Goal: Information Seeking & Learning: Learn about a topic

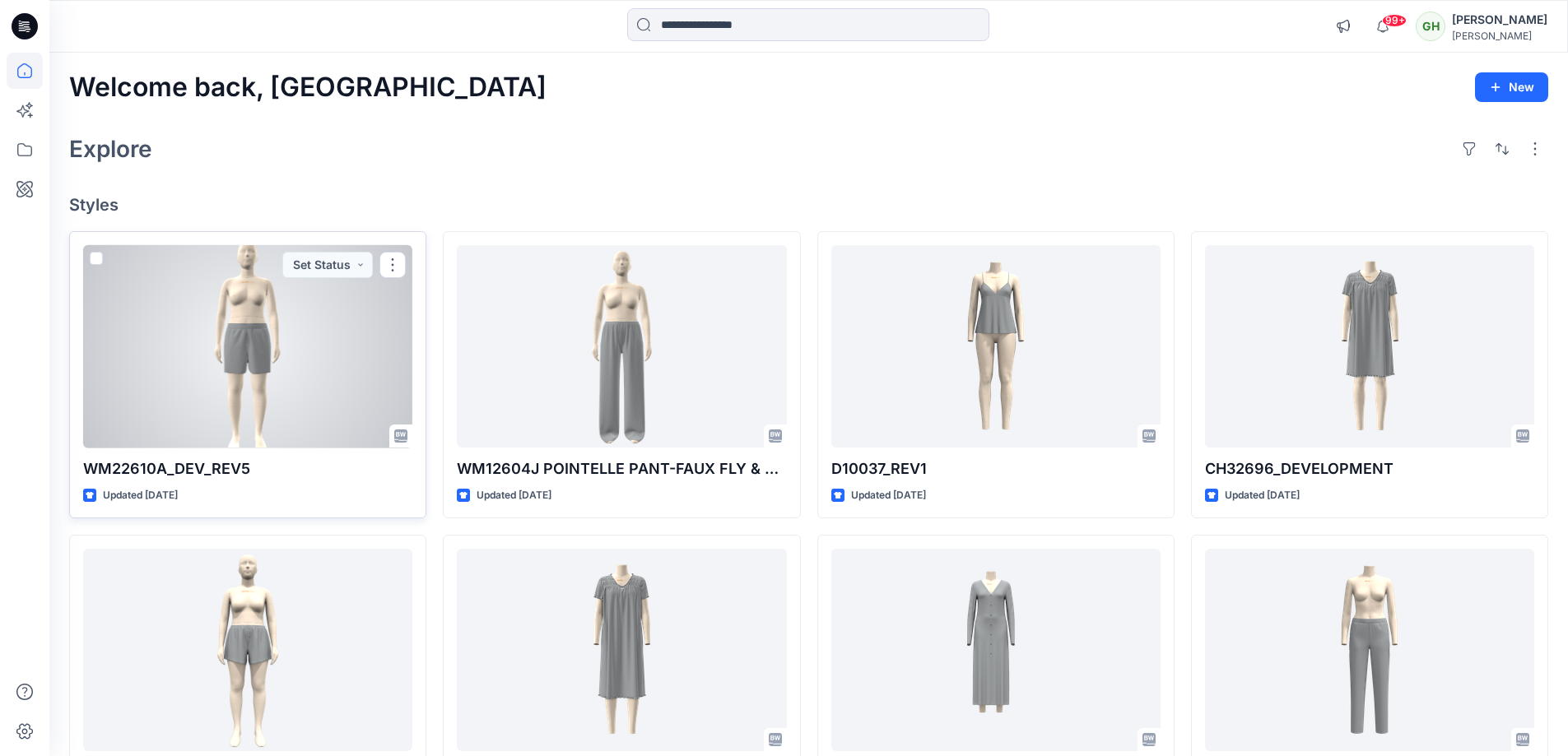
click at [258, 297] on div at bounding box center [247, 347] width 329 height 204
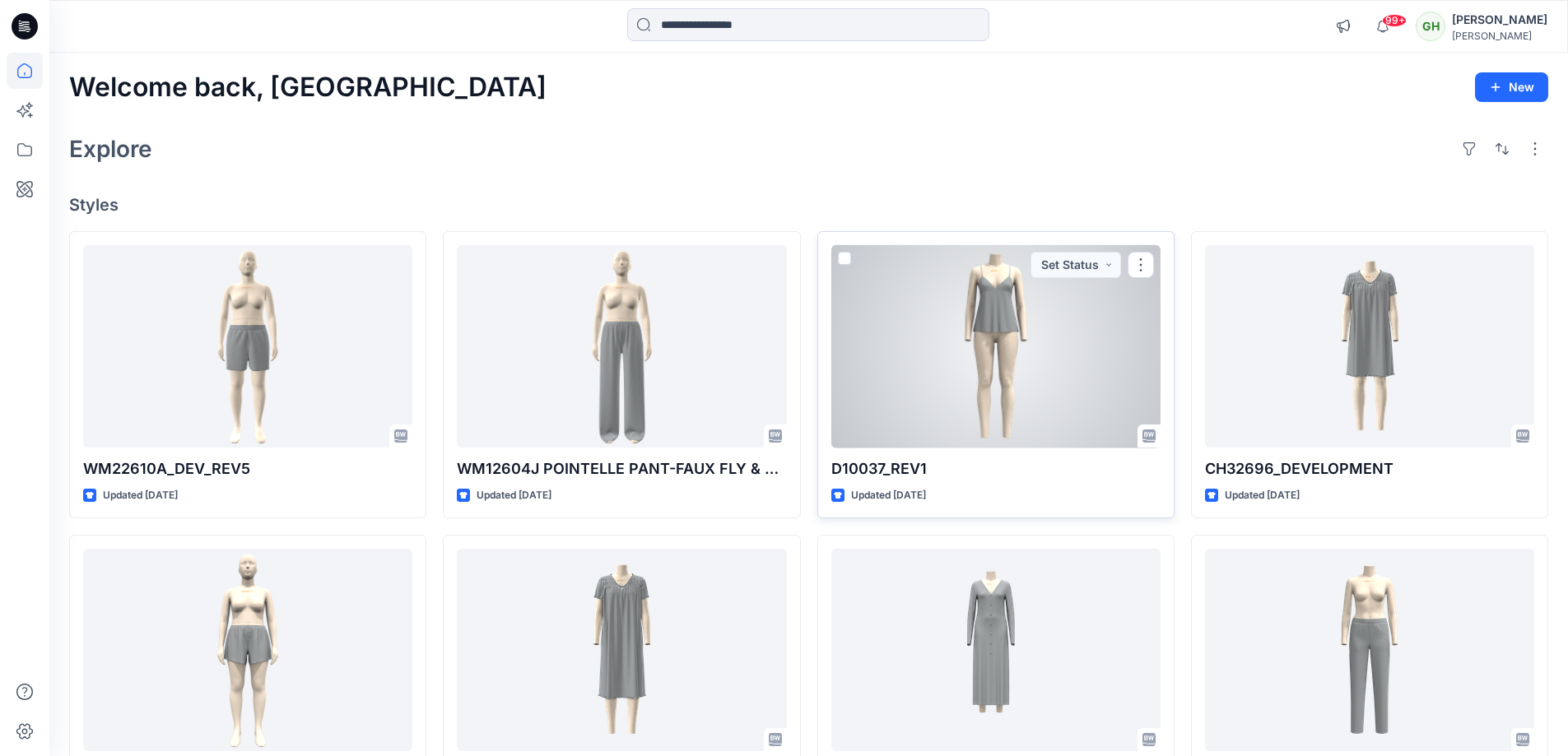
click at [861, 482] on div "D10037_REV1 Updated 2 days ago Set Status" at bounding box center [997, 375] width 358 height 287
click at [956, 465] on p "D10037_REV1" at bounding box center [996, 469] width 329 height 23
drag, startPoint x: 832, startPoint y: 464, endPoint x: 885, endPoint y: 466, distance: 53.0
click at [885, 466] on p "D10037_REV1" at bounding box center [996, 469] width 329 height 23
click at [954, 475] on p "D10037_REV1" at bounding box center [996, 469] width 329 height 23
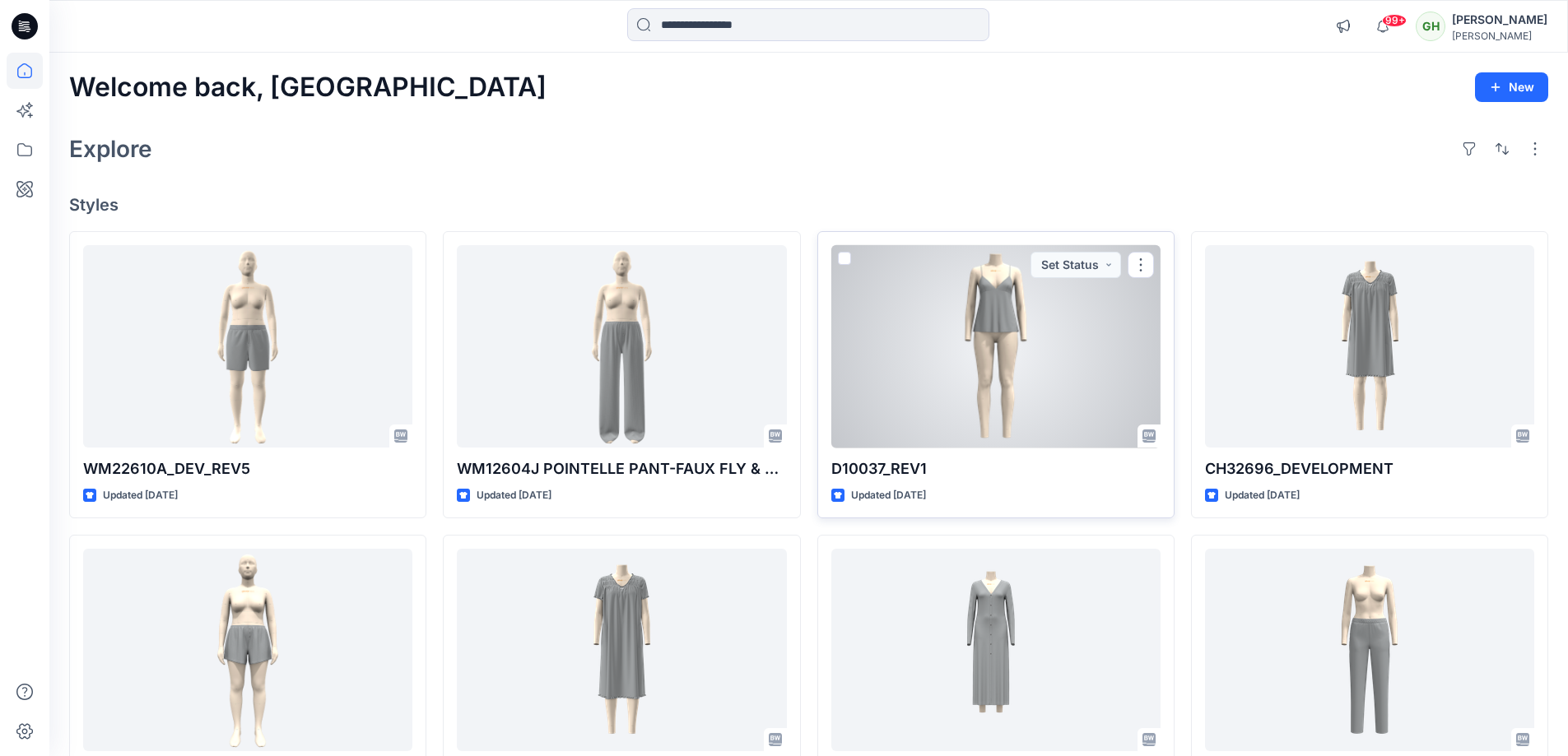
click at [954, 428] on div at bounding box center [996, 347] width 329 height 204
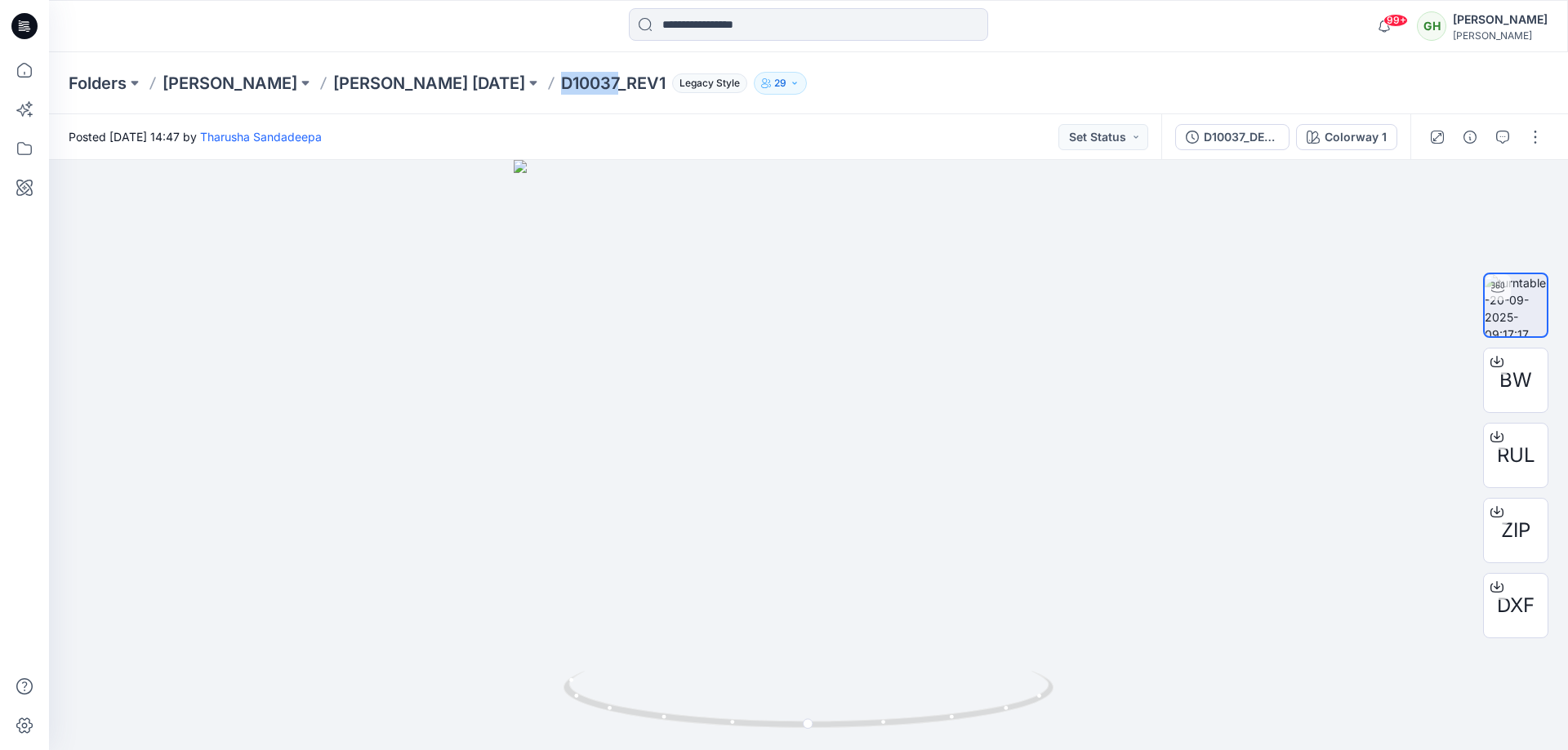
drag, startPoint x: 546, startPoint y: 85, endPoint x: 599, endPoint y: 89, distance: 53.2
click at [599, 89] on p "D10037_REV1" at bounding box center [613, 83] width 104 height 23
copy p "D10037"
drag, startPoint x: 809, startPoint y: 143, endPoint x: 865, endPoint y: 154, distance: 57.1
click at [819, 145] on div "Posted Saturday, September 20, 2025 14:47 by Tharusha Sandadeepa Set Status" at bounding box center [605, 137] width 1112 height 45
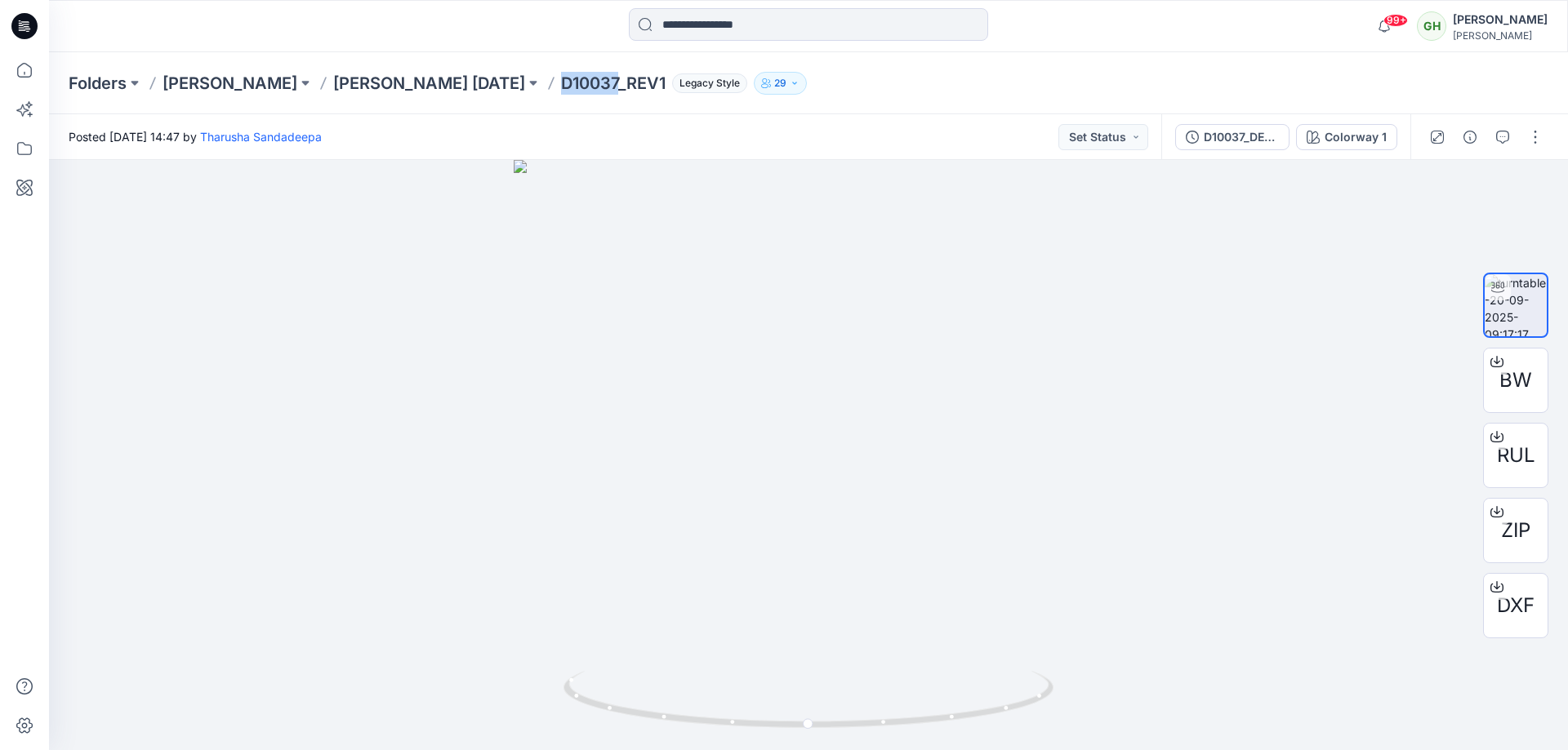
drag, startPoint x: 544, startPoint y: 80, endPoint x: 602, endPoint y: 81, distance: 58.0
click at [602, 81] on p "D10037_REV1" at bounding box center [613, 83] width 104 height 23
copy p "D10037"
click at [983, 91] on div "Folders DONNA KARAN DONNA KARAN Nov 25 D10037_REV1 Legacy Style 29" at bounding box center [745, 83] width 1352 height 23
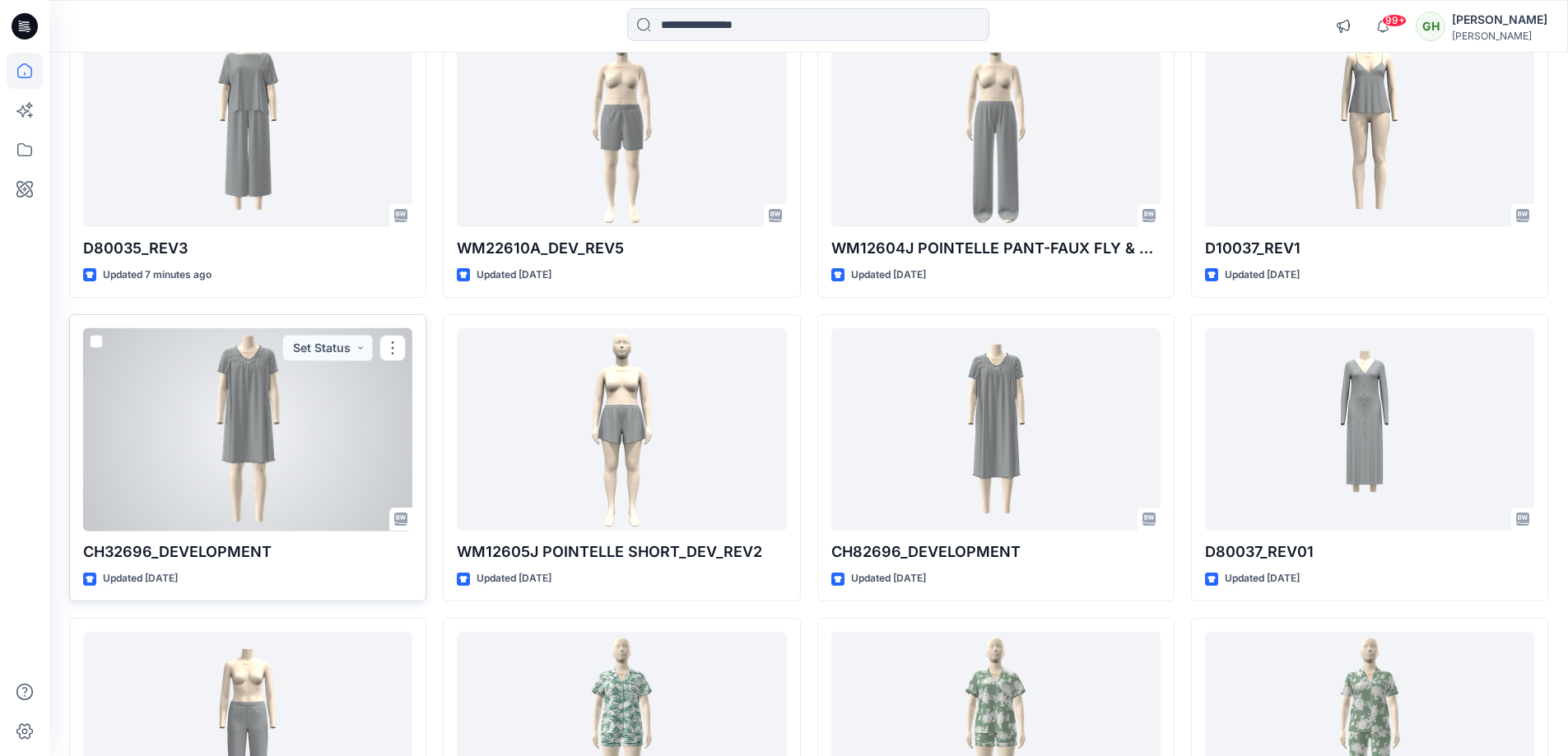
scroll to position [208, 0]
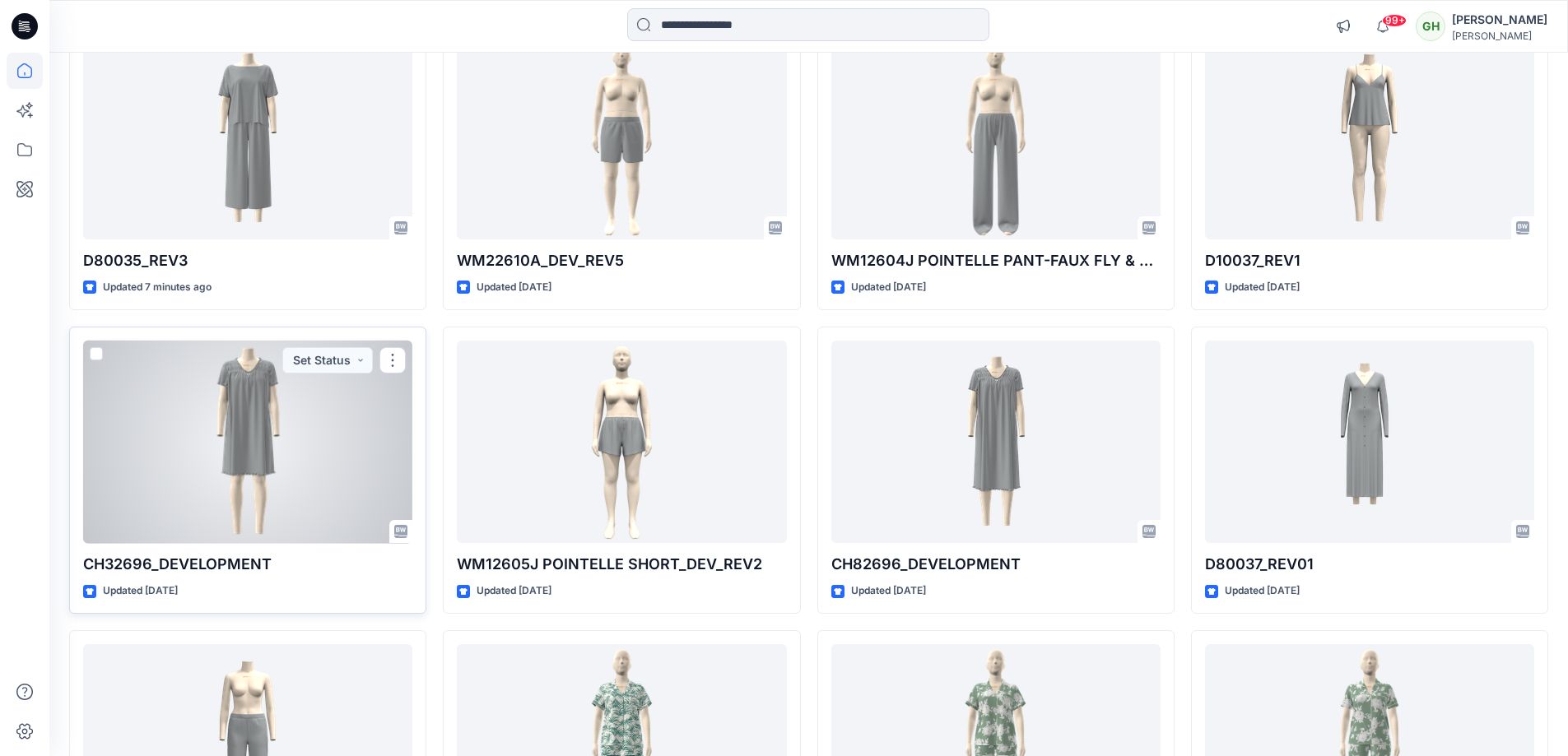
click at [311, 375] on div at bounding box center [247, 442] width 329 height 204
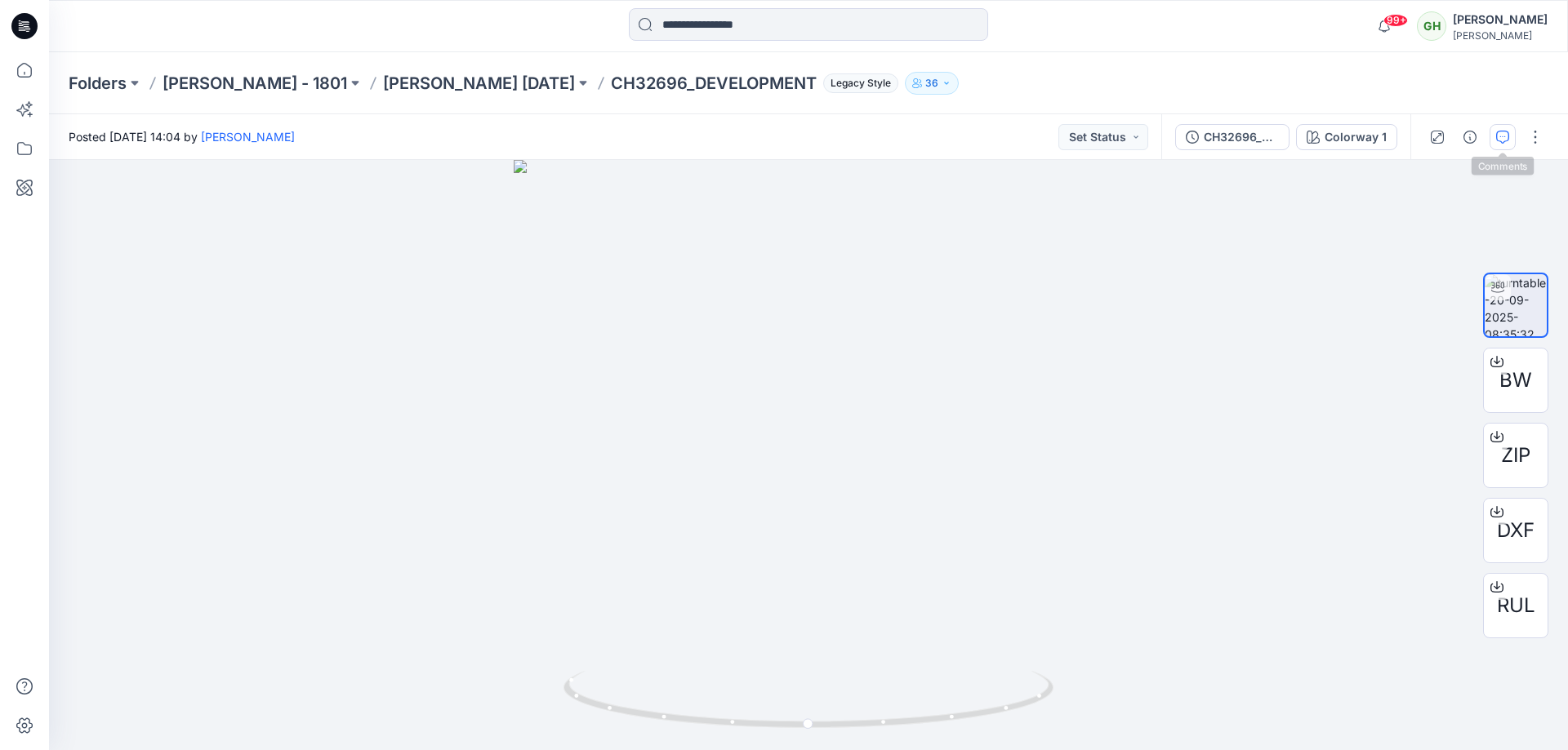
click at [1500, 142] on icon "button" at bounding box center [1502, 137] width 13 height 13
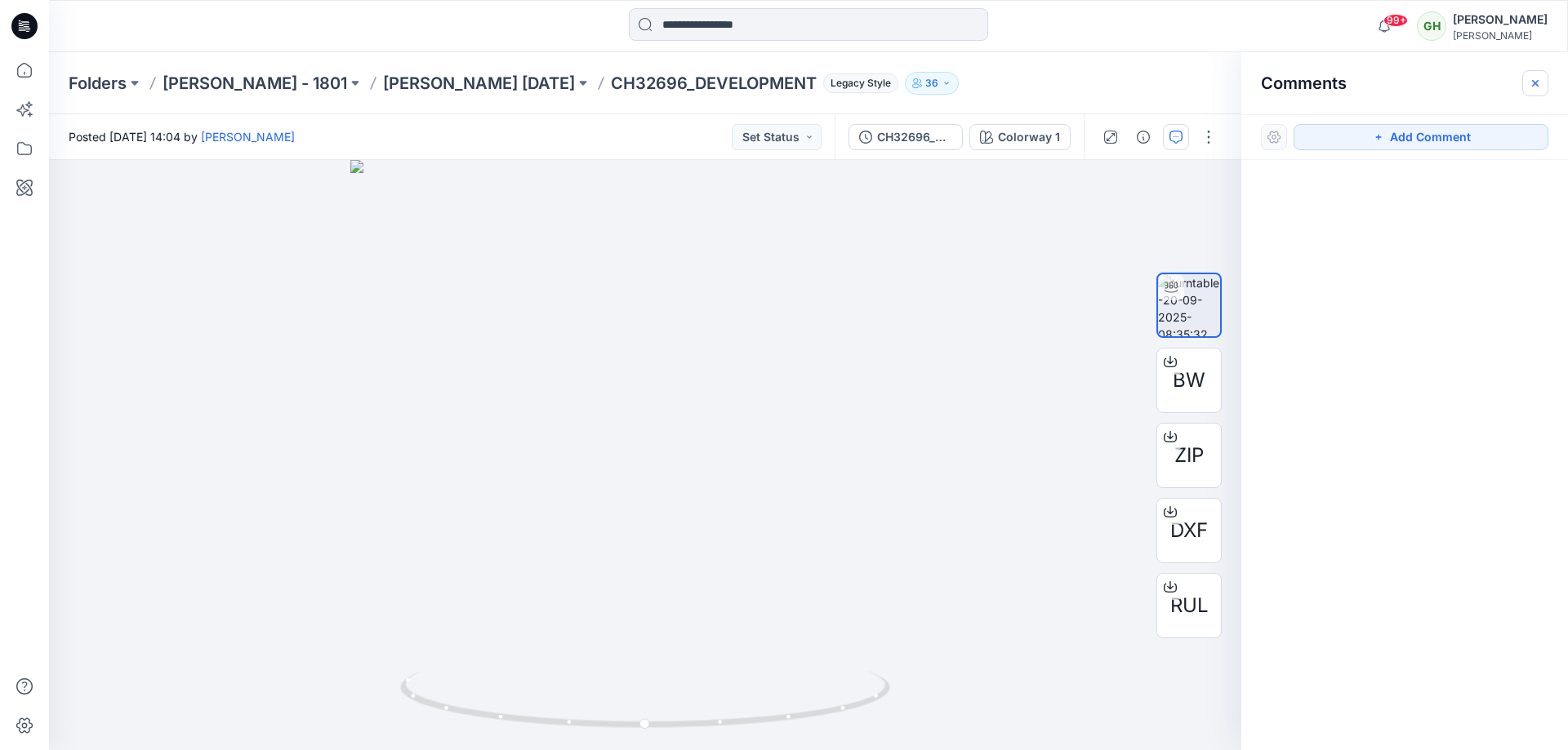
click at [1526, 82] on button "button" at bounding box center [1535, 83] width 26 height 26
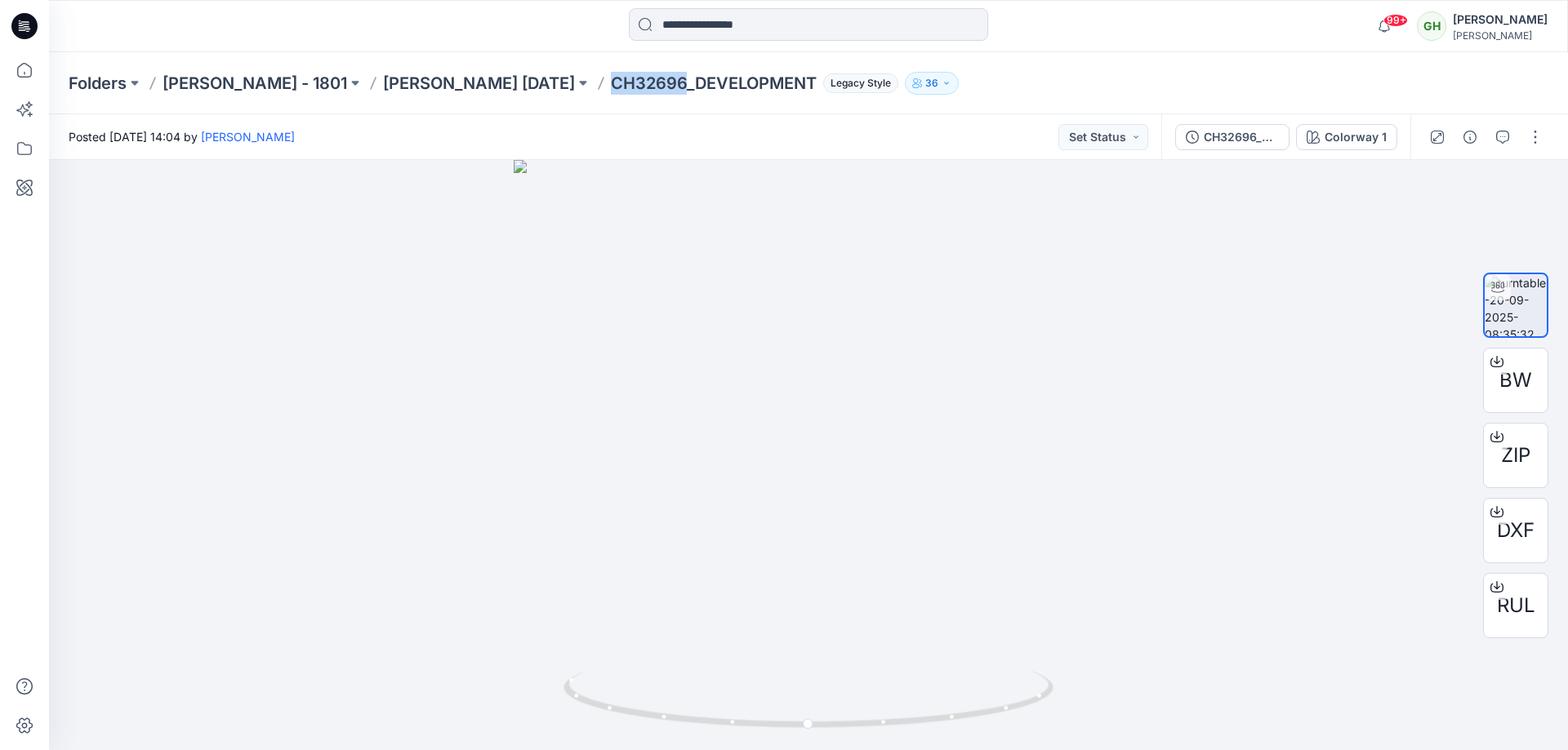
drag, startPoint x: 607, startPoint y: 80, endPoint x: 681, endPoint y: 82, distance: 74.0
click at [681, 82] on div "Folders Carole Hochman - 1801 Carole Hochman Nov 25 CH32696_DEVELOPMENT Legacy …" at bounding box center [745, 83] width 1352 height 23
click at [685, 104] on div "Folders Carole Hochman - 1801 Carole Hochman Nov 25 CH32696_DEVELOPMENT Legacy …" at bounding box center [809, 83] width 1519 height 62
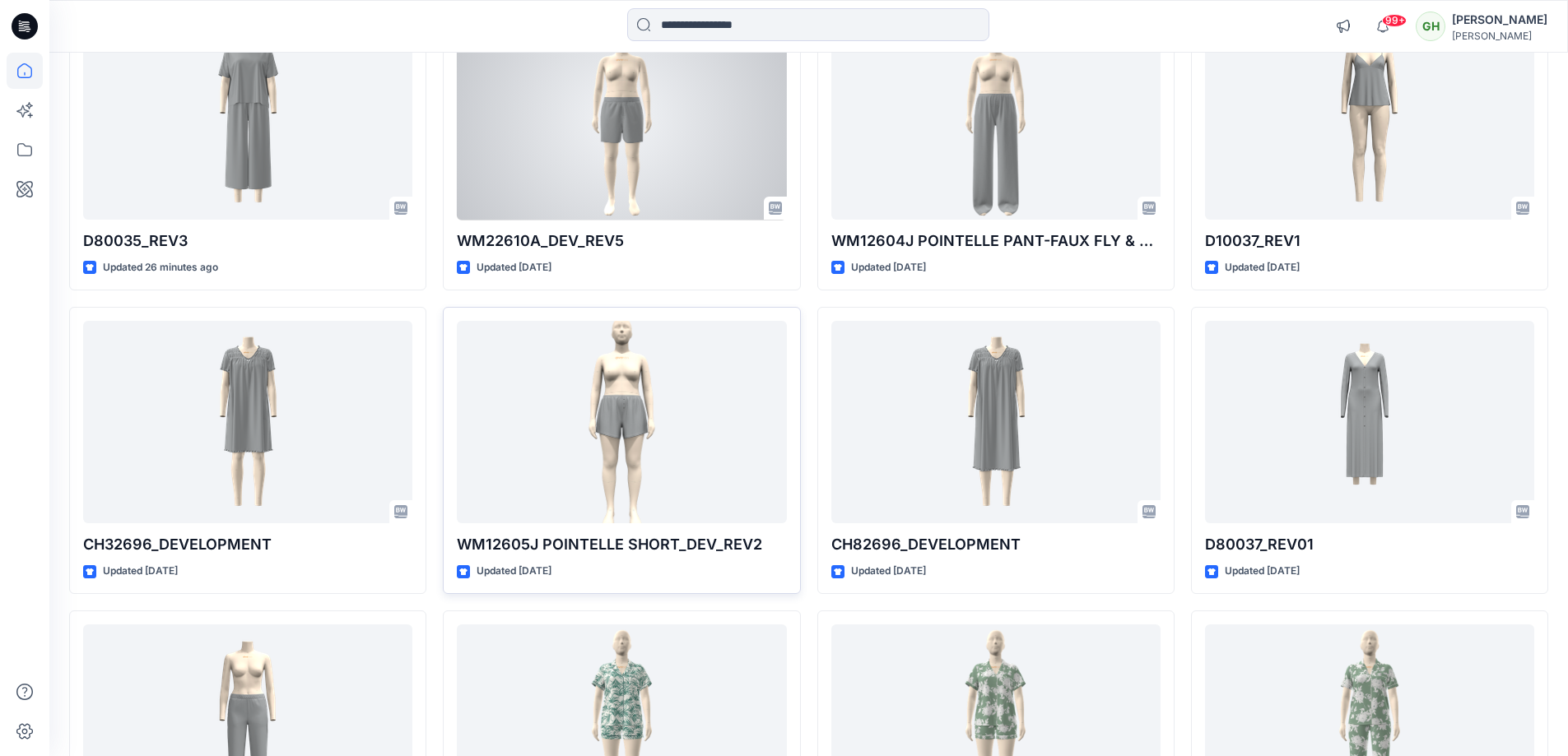
scroll to position [411, 0]
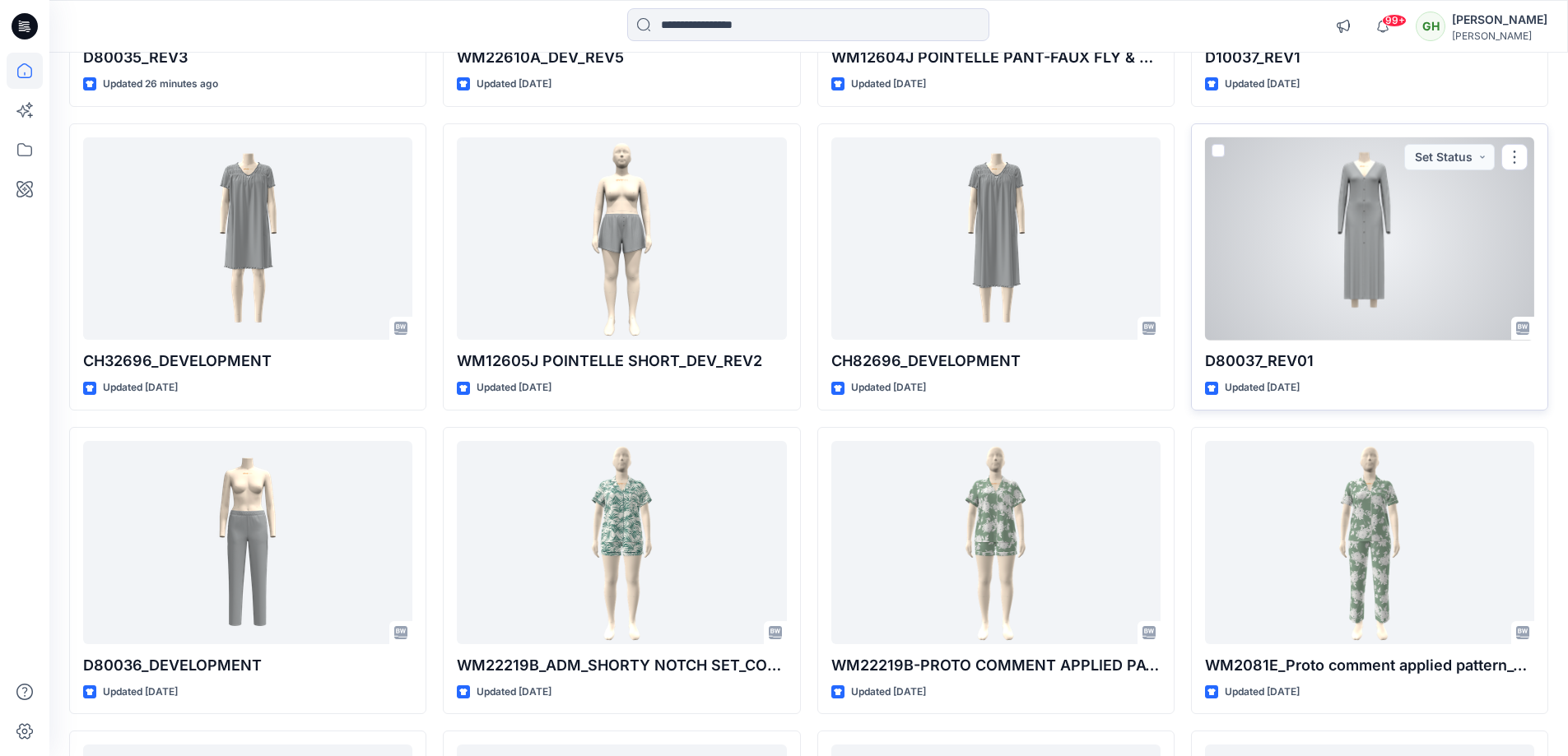
click at [1367, 235] on div at bounding box center [1370, 239] width 329 height 204
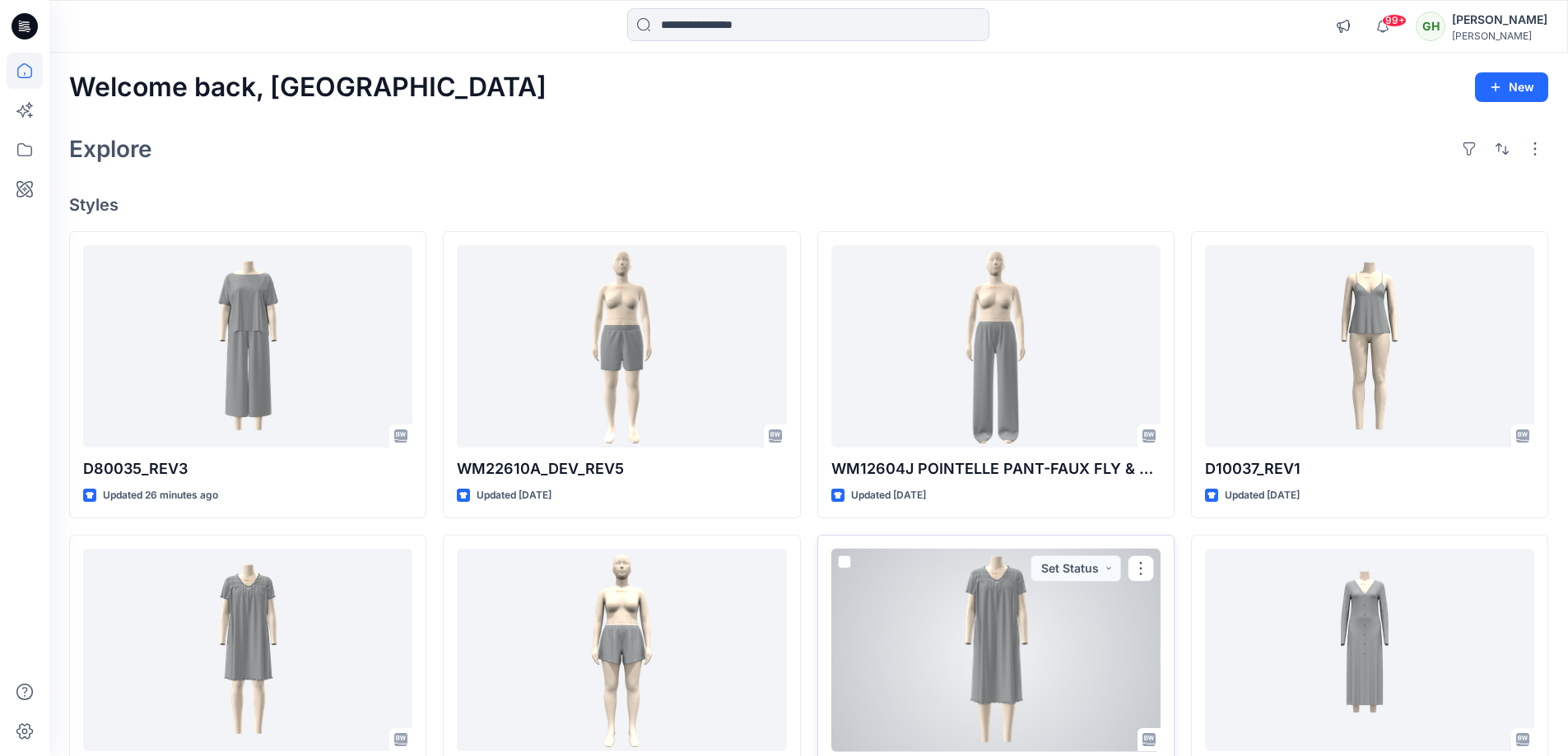
click at [1038, 552] on div at bounding box center [996, 651] width 329 height 204
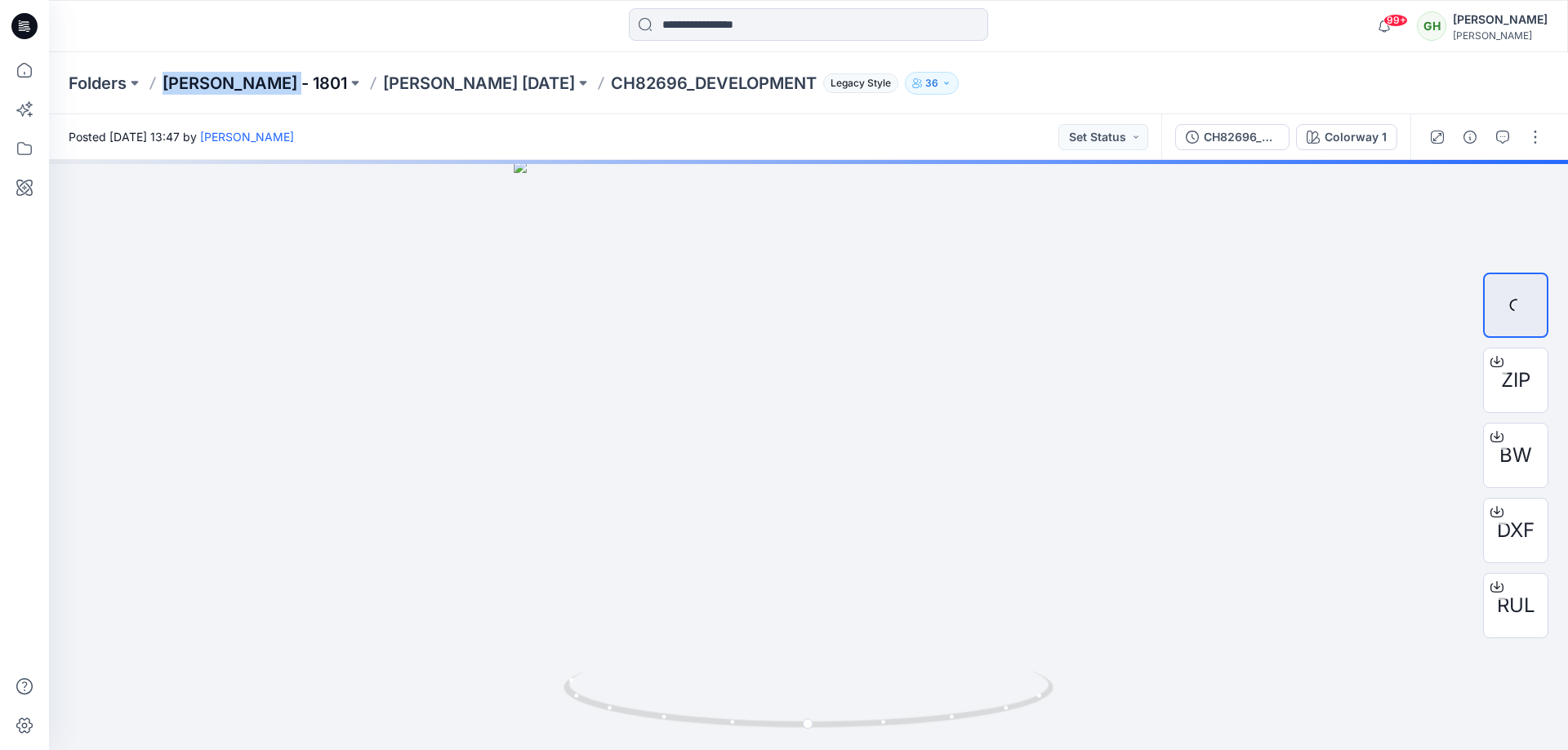
drag, startPoint x: 296, startPoint y: 95, endPoint x: 163, endPoint y: 88, distance: 133.2
click at [163, 88] on div "Folders Carole Hochman - 1801 Carole Hochman Nov 25 CH82696_DEVELOPMENT Legacy …" at bounding box center [809, 83] width 1519 height 62
copy p "Carole Hochman"
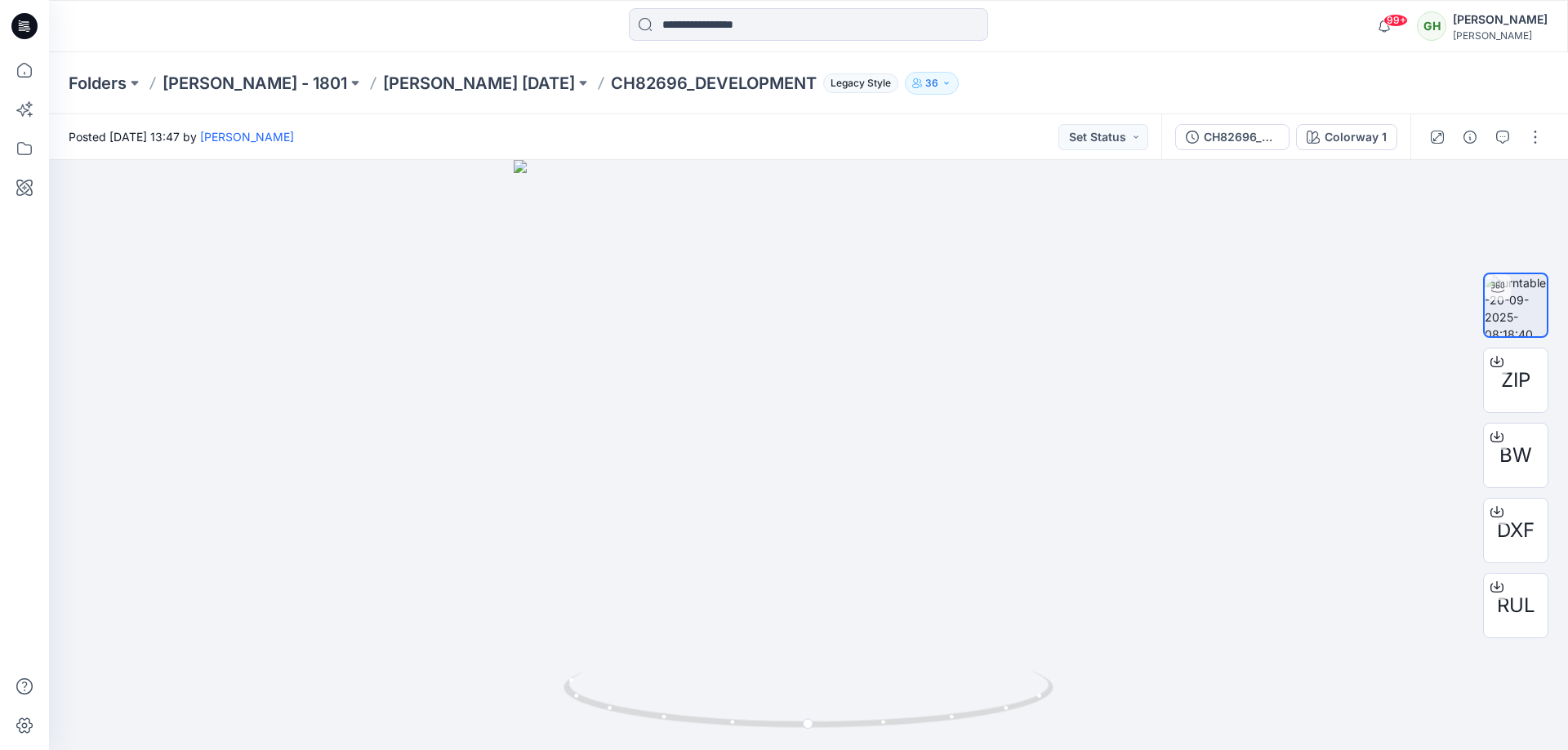
click at [382, 42] on div at bounding box center [239, 26] width 380 height 36
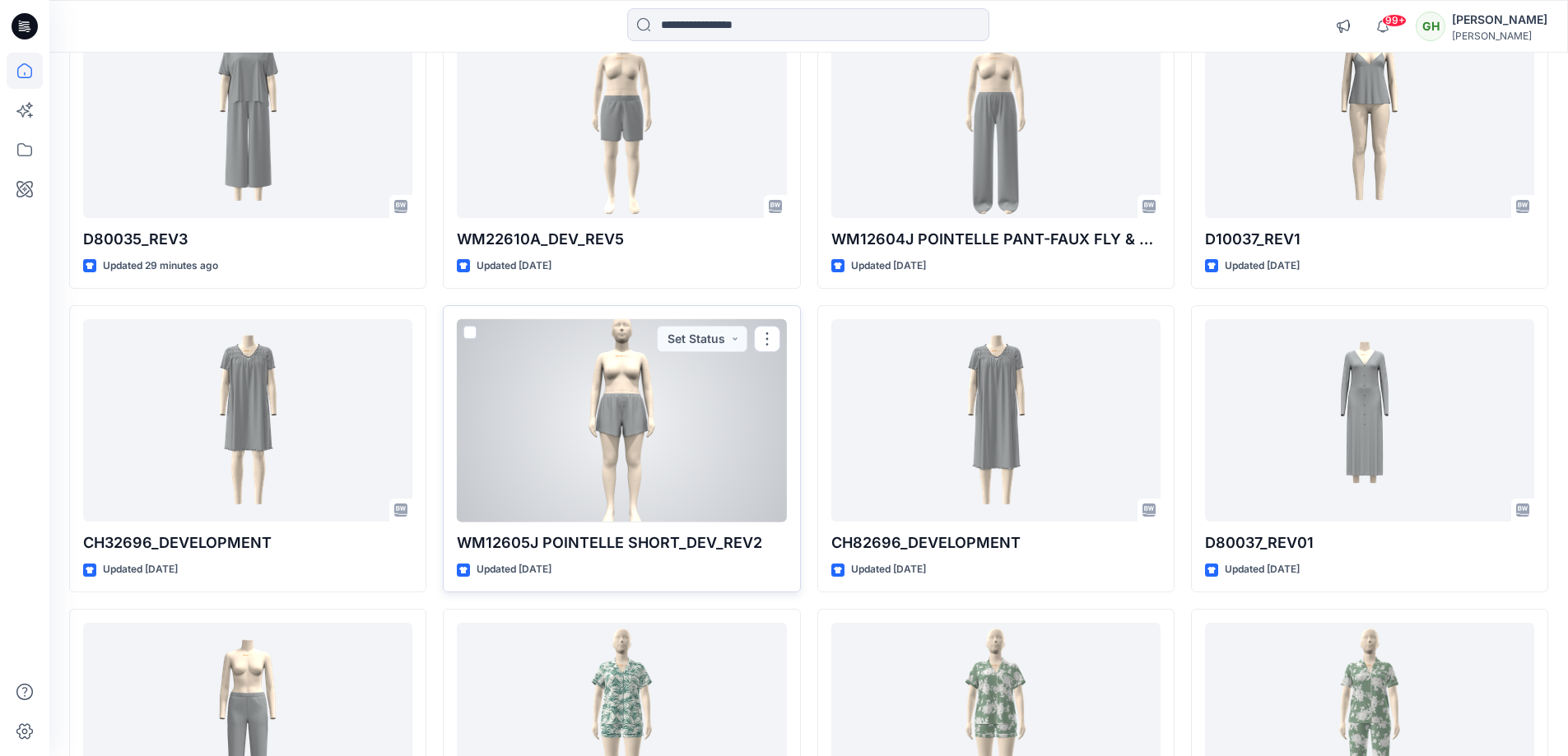
scroll to position [329, 0]
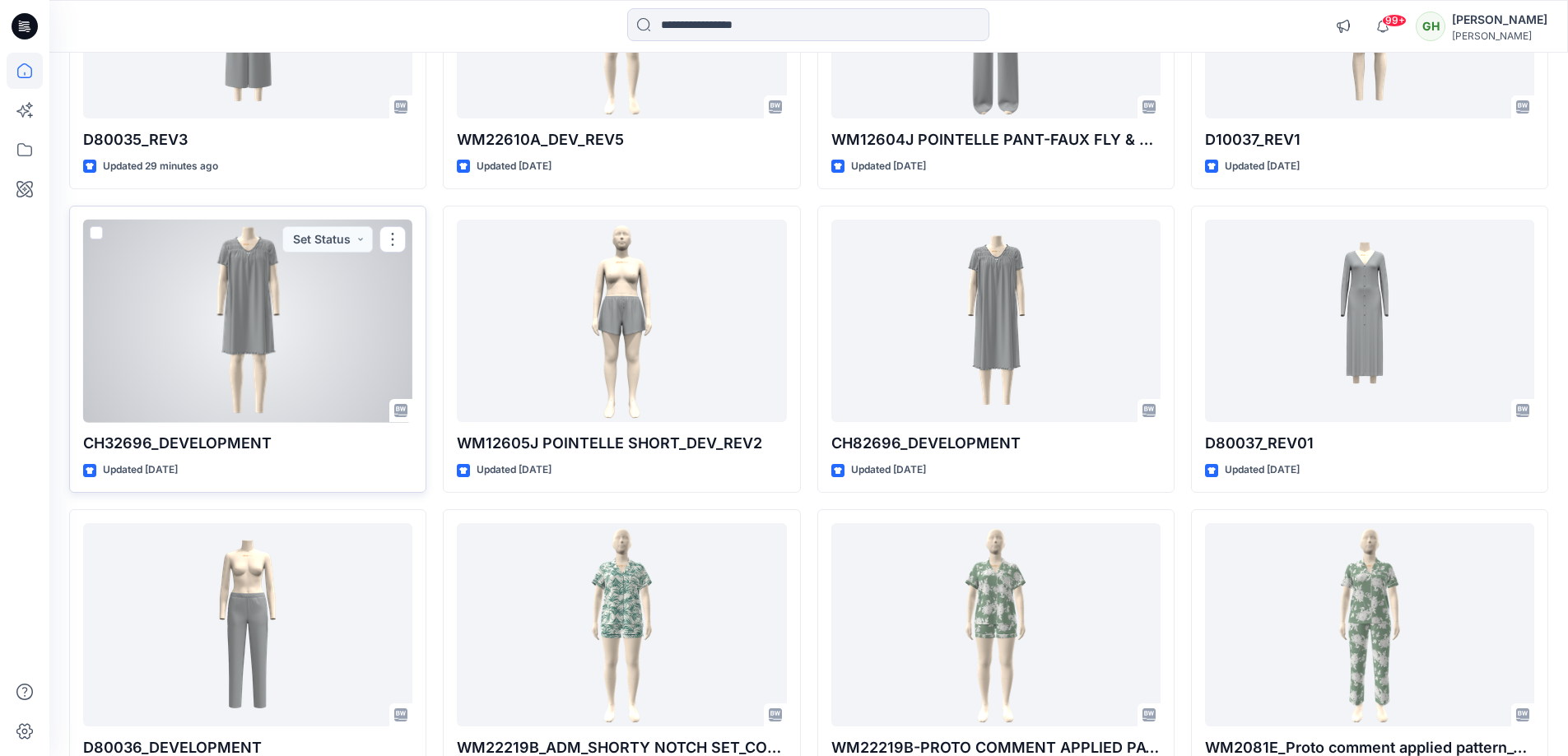
click at [349, 313] on div at bounding box center [247, 322] width 329 height 204
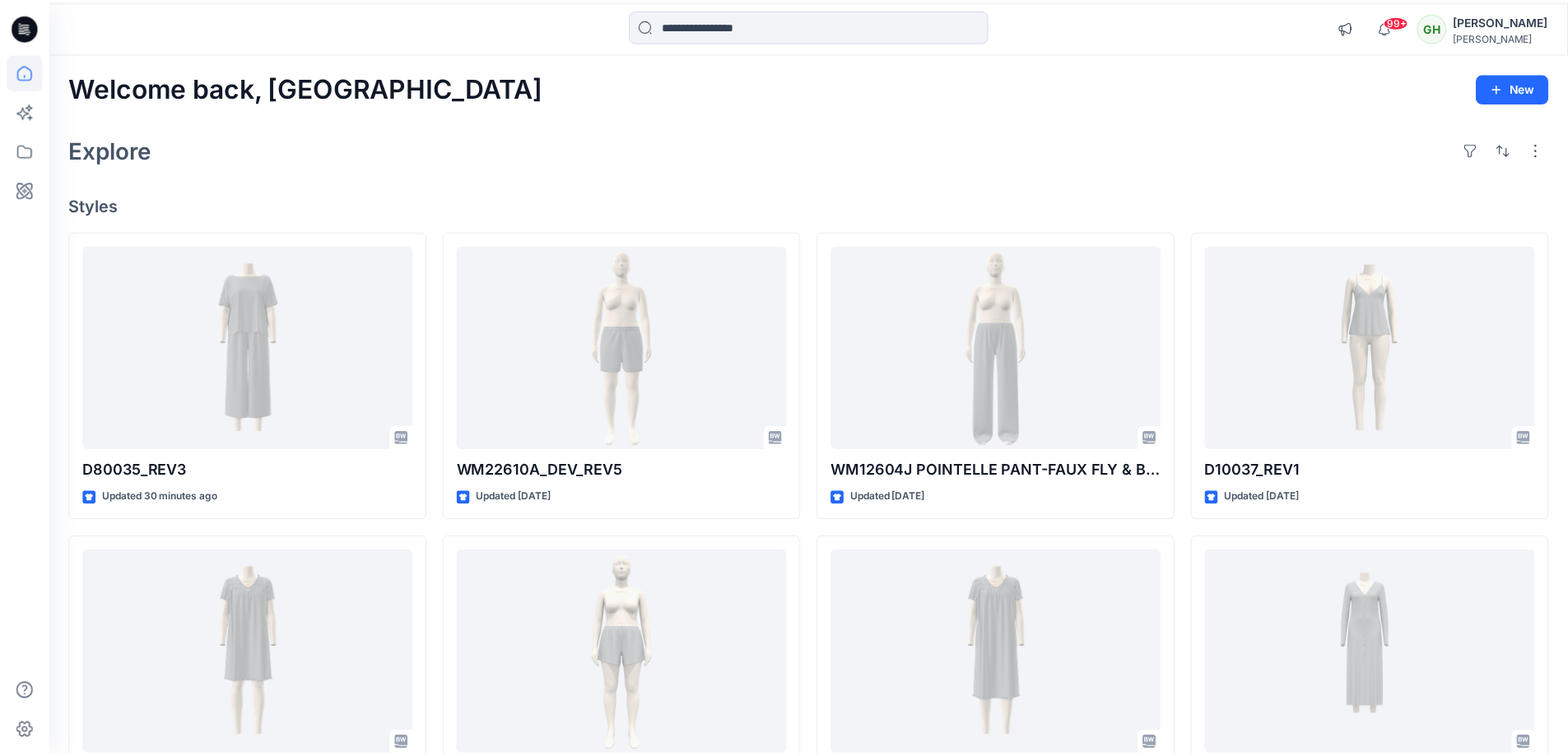
scroll to position [329, 0]
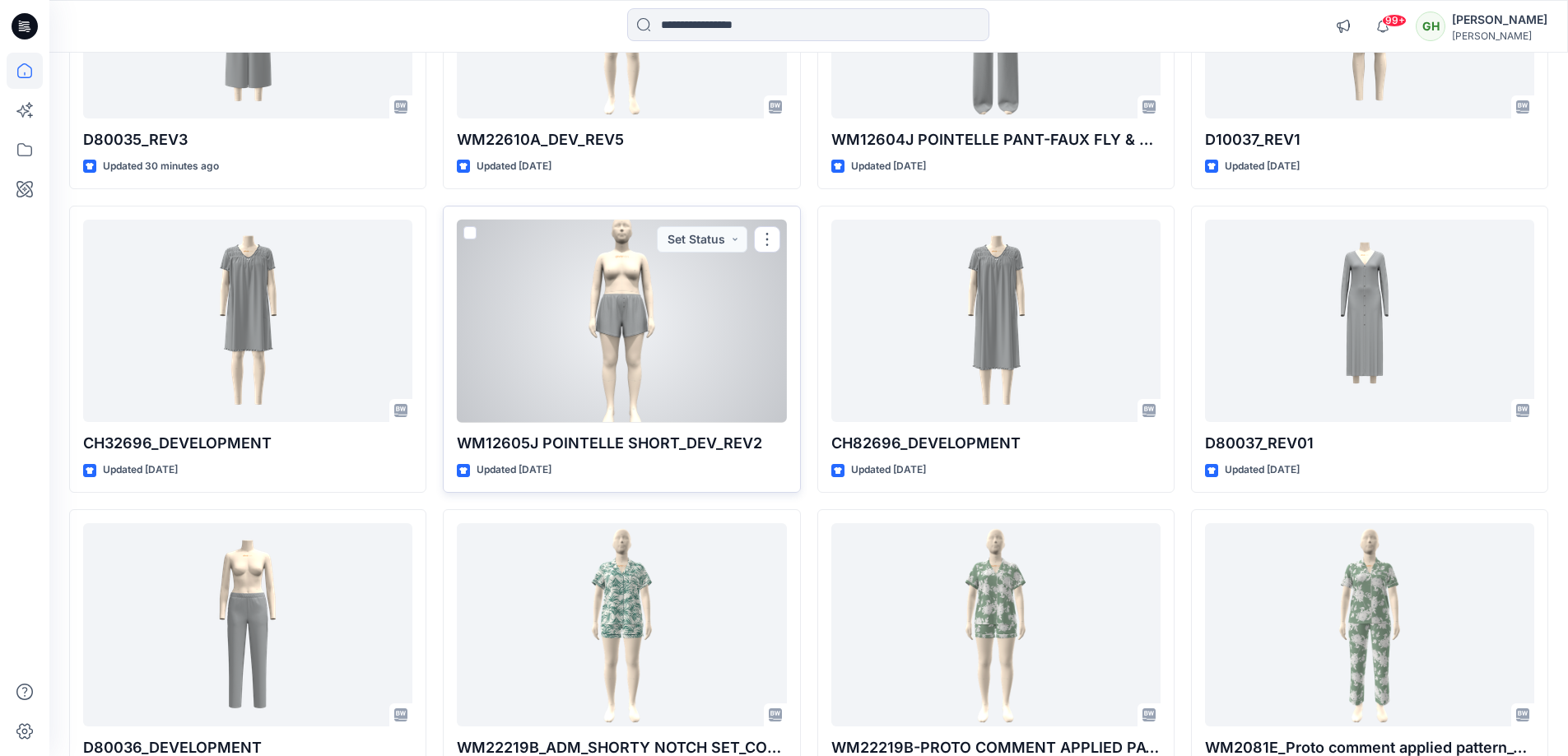
click at [657, 318] on div at bounding box center [621, 322] width 329 height 204
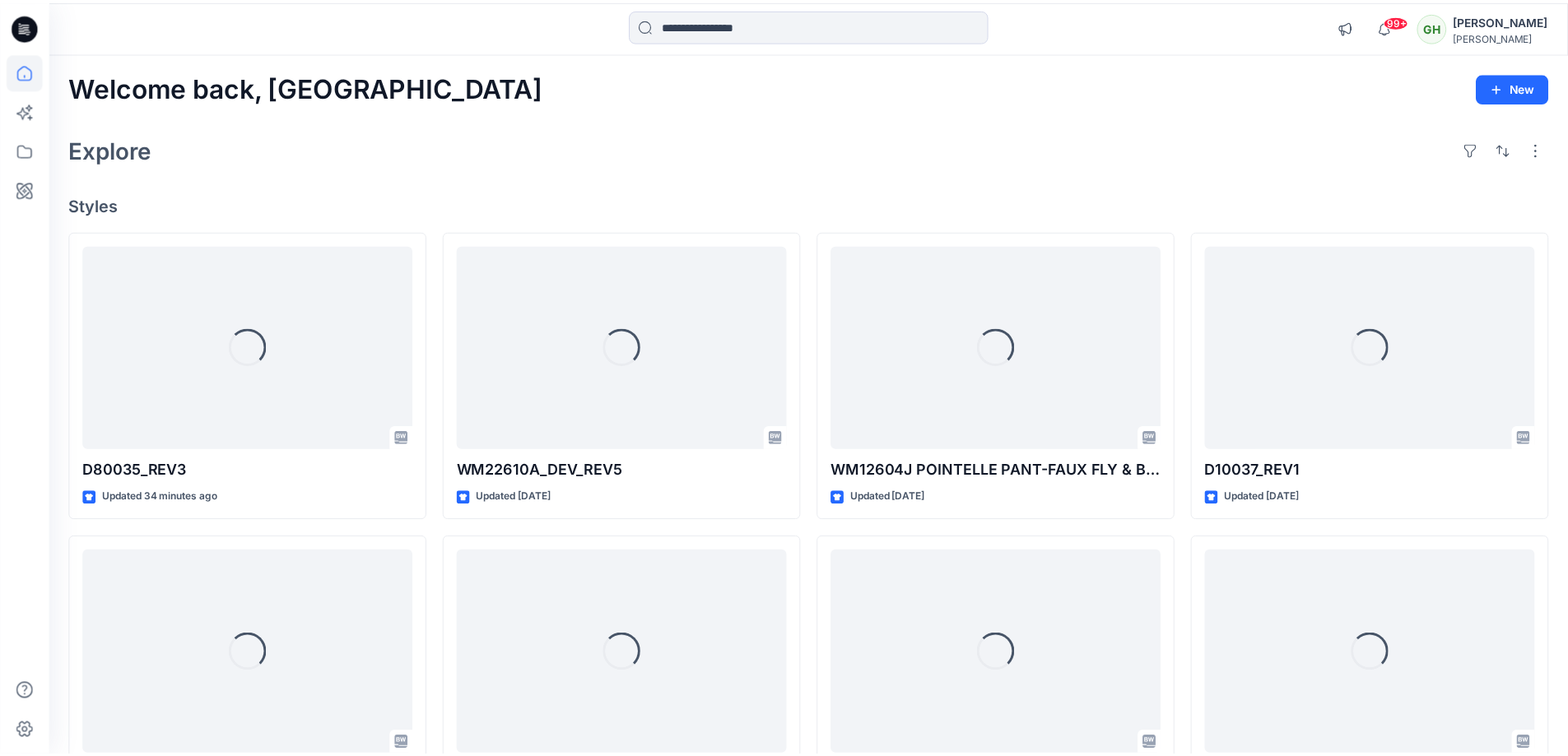
scroll to position [329, 0]
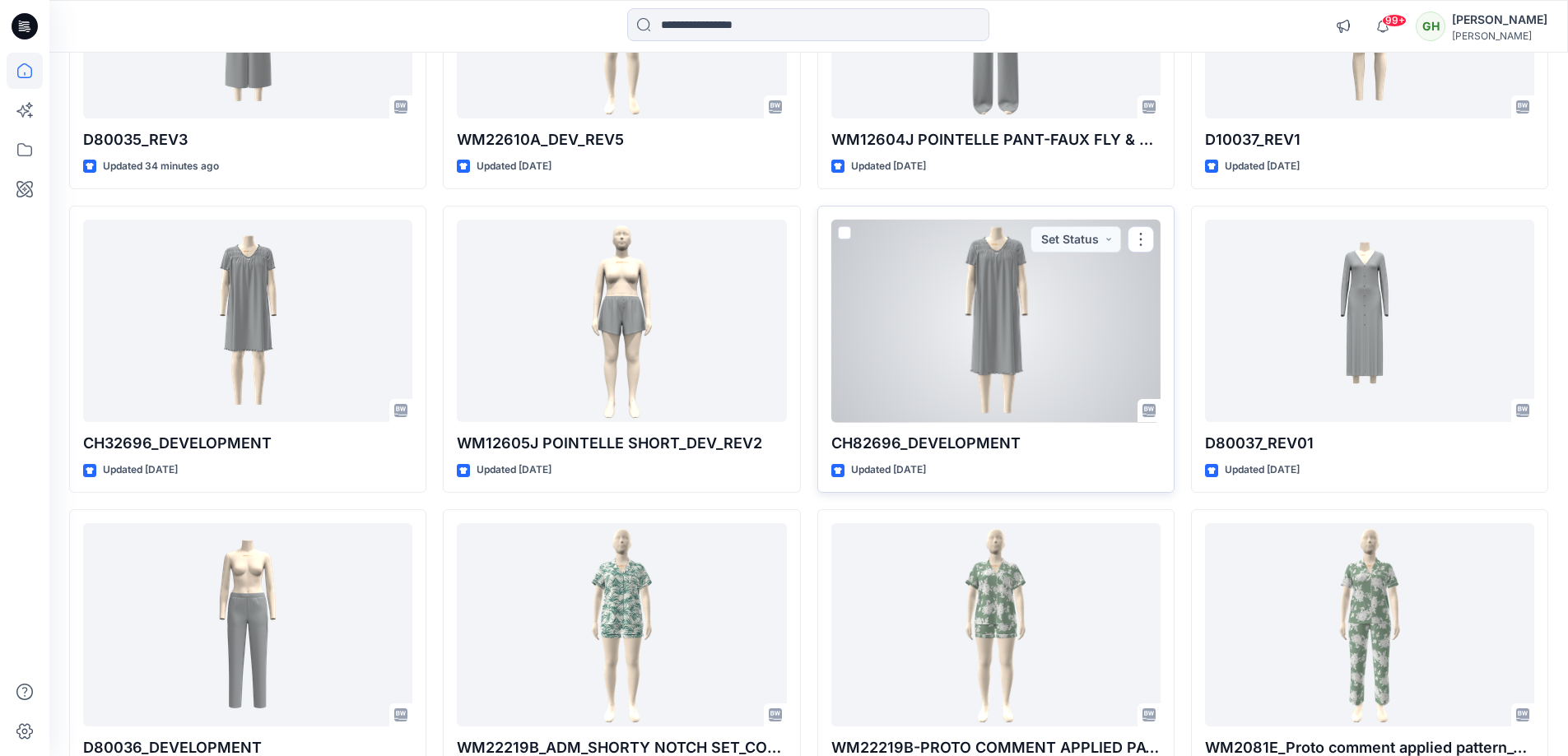
click at [966, 342] on div at bounding box center [996, 322] width 329 height 204
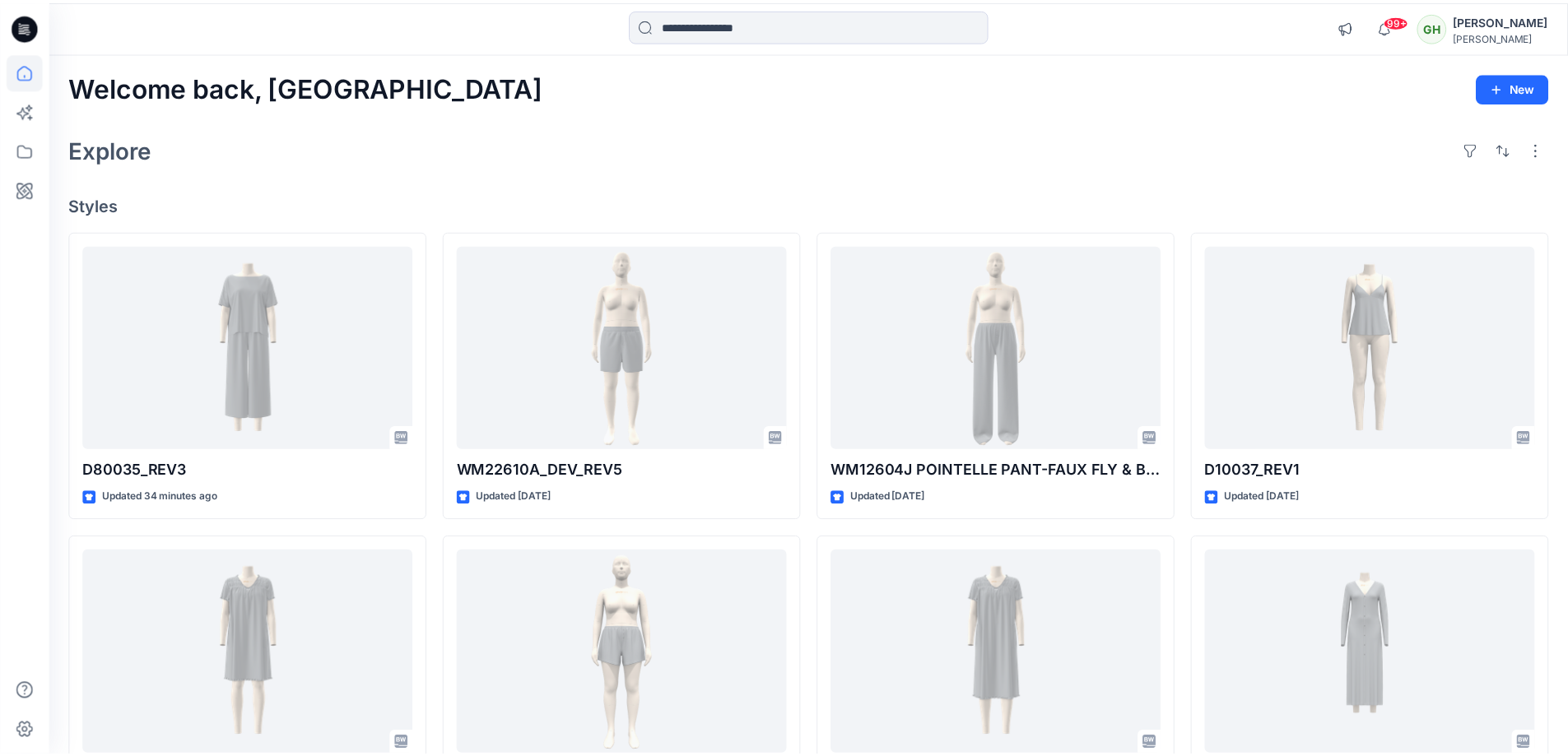
scroll to position [329, 0]
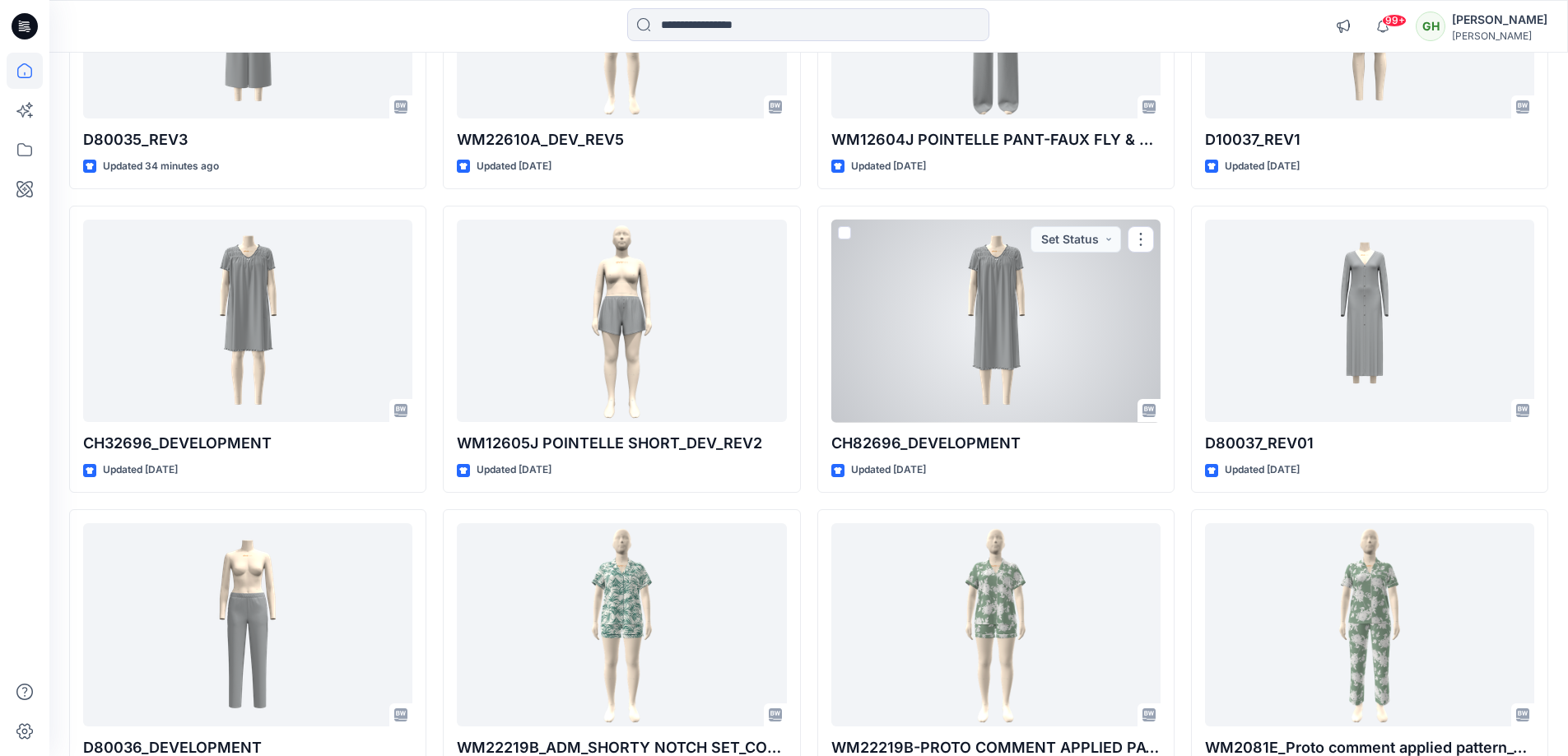
click at [974, 393] on div at bounding box center [996, 322] width 329 height 204
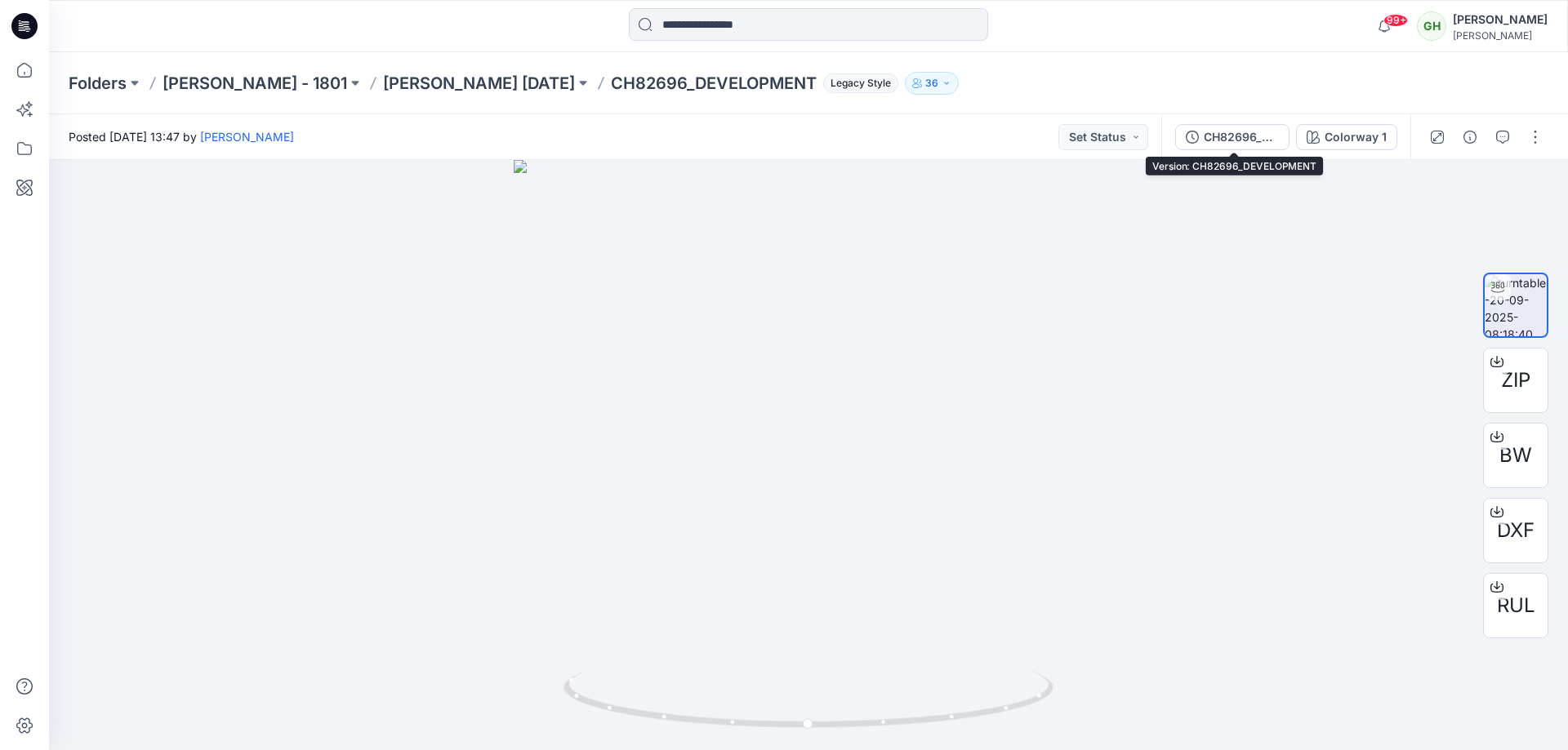
drag, startPoint x: 1259, startPoint y: 141, endPoint x: 1291, endPoint y: 95, distance: 56.0
click at [1291, 95] on div "Folders Carole Hochman - 1801 Carole Hochman Nov 25 CH82696_DEVELOPMENT Legacy …" at bounding box center [809, 83] width 1519 height 62
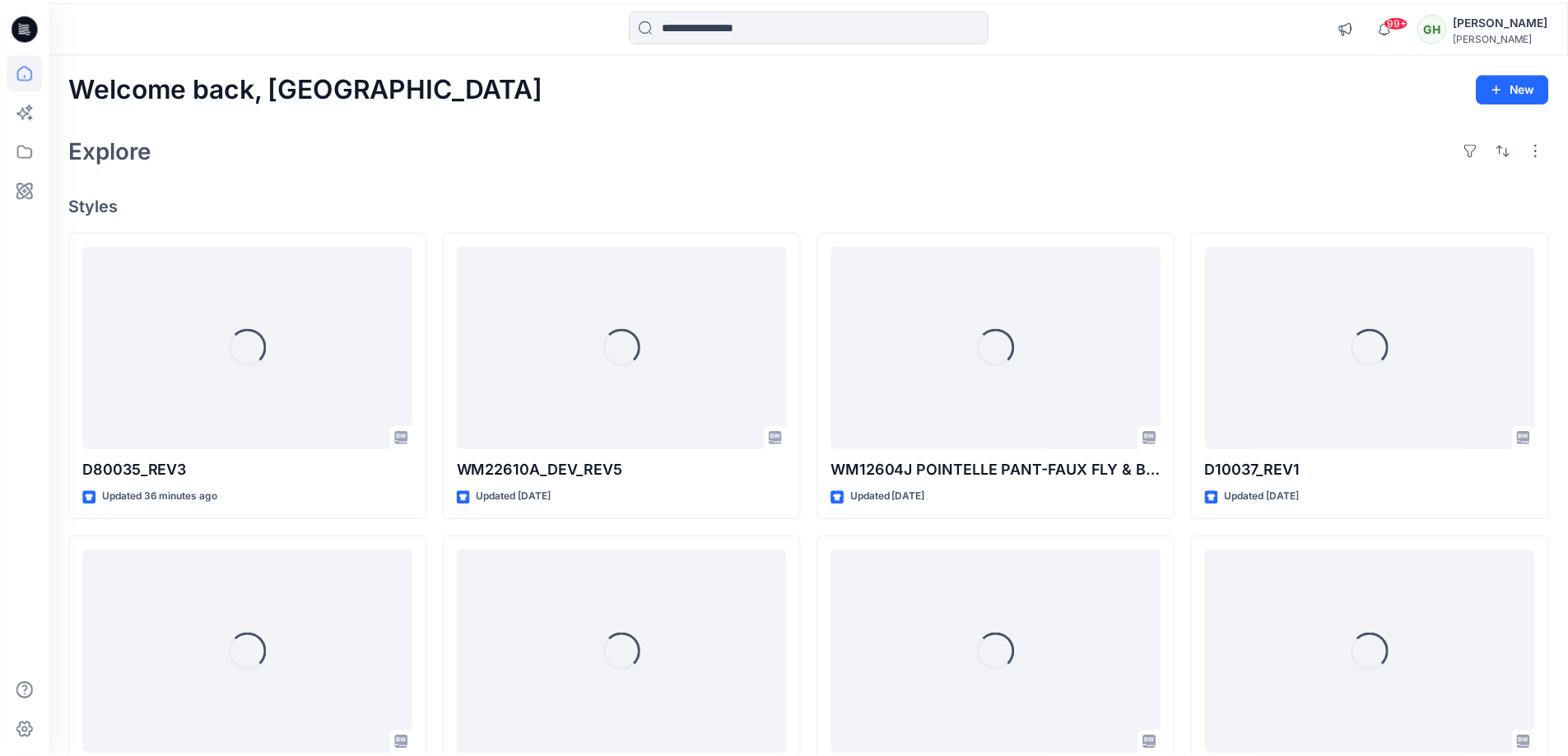
scroll to position [329, 0]
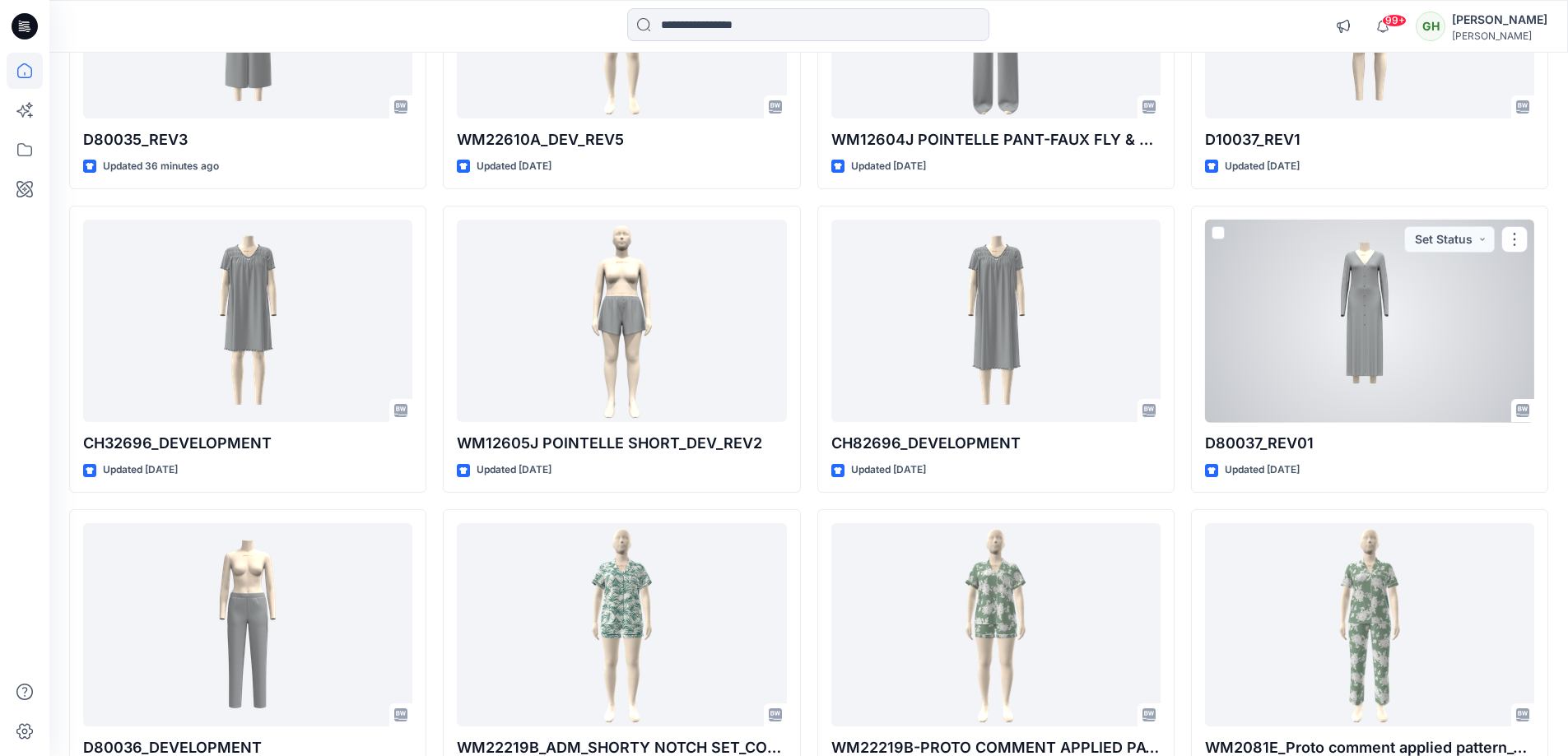
click at [1284, 337] on div at bounding box center [1370, 322] width 329 height 204
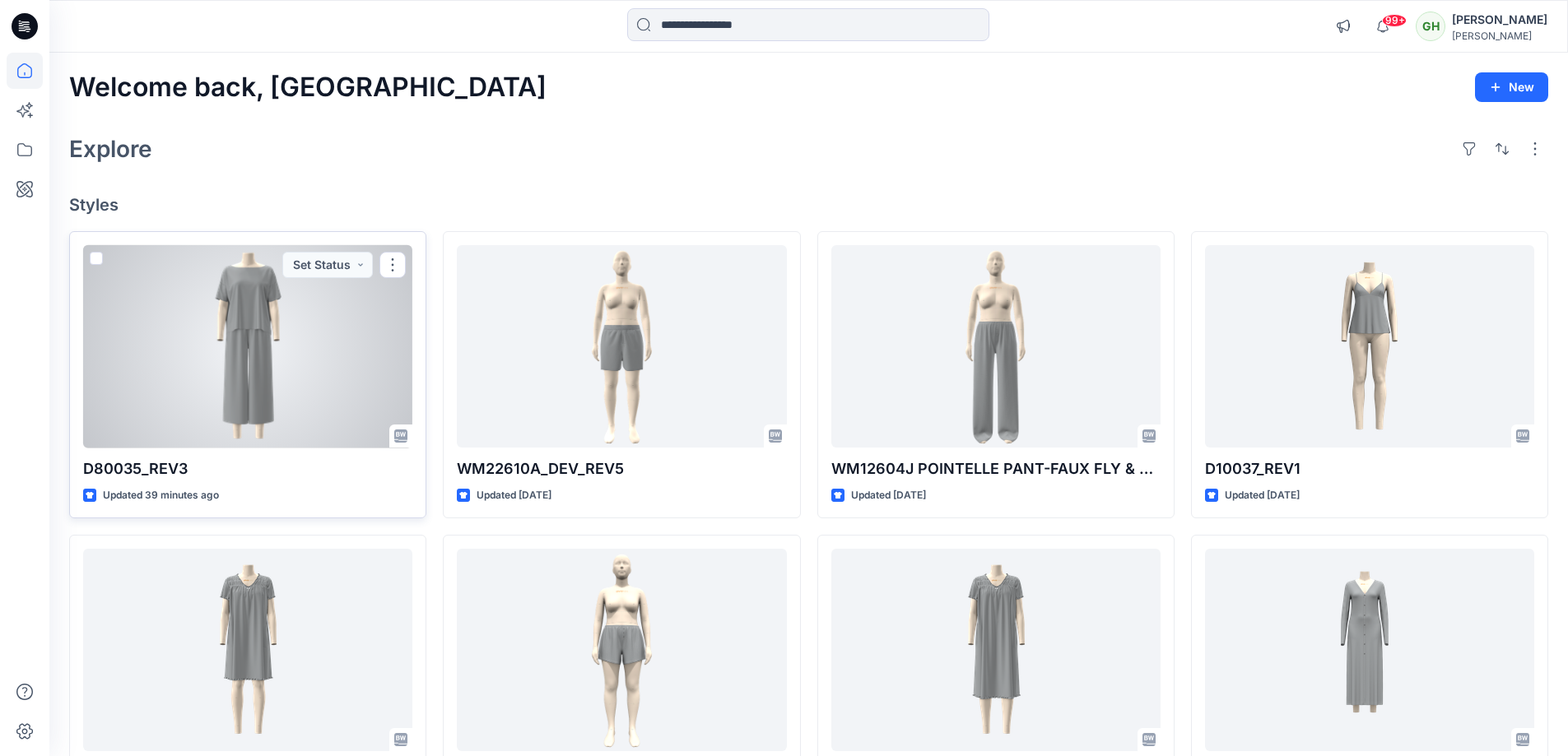
click at [260, 352] on div at bounding box center [247, 347] width 329 height 204
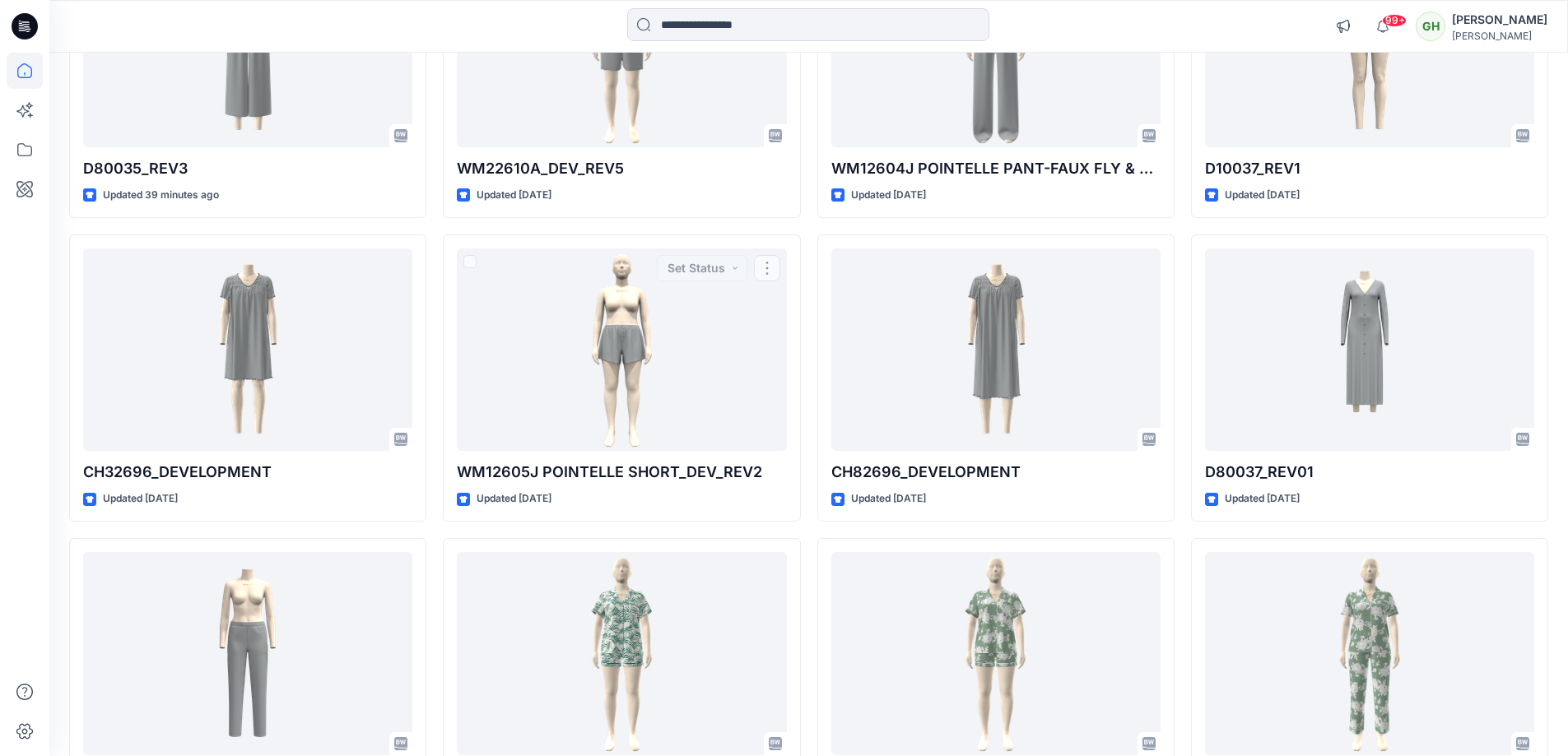
scroll to position [411, 0]
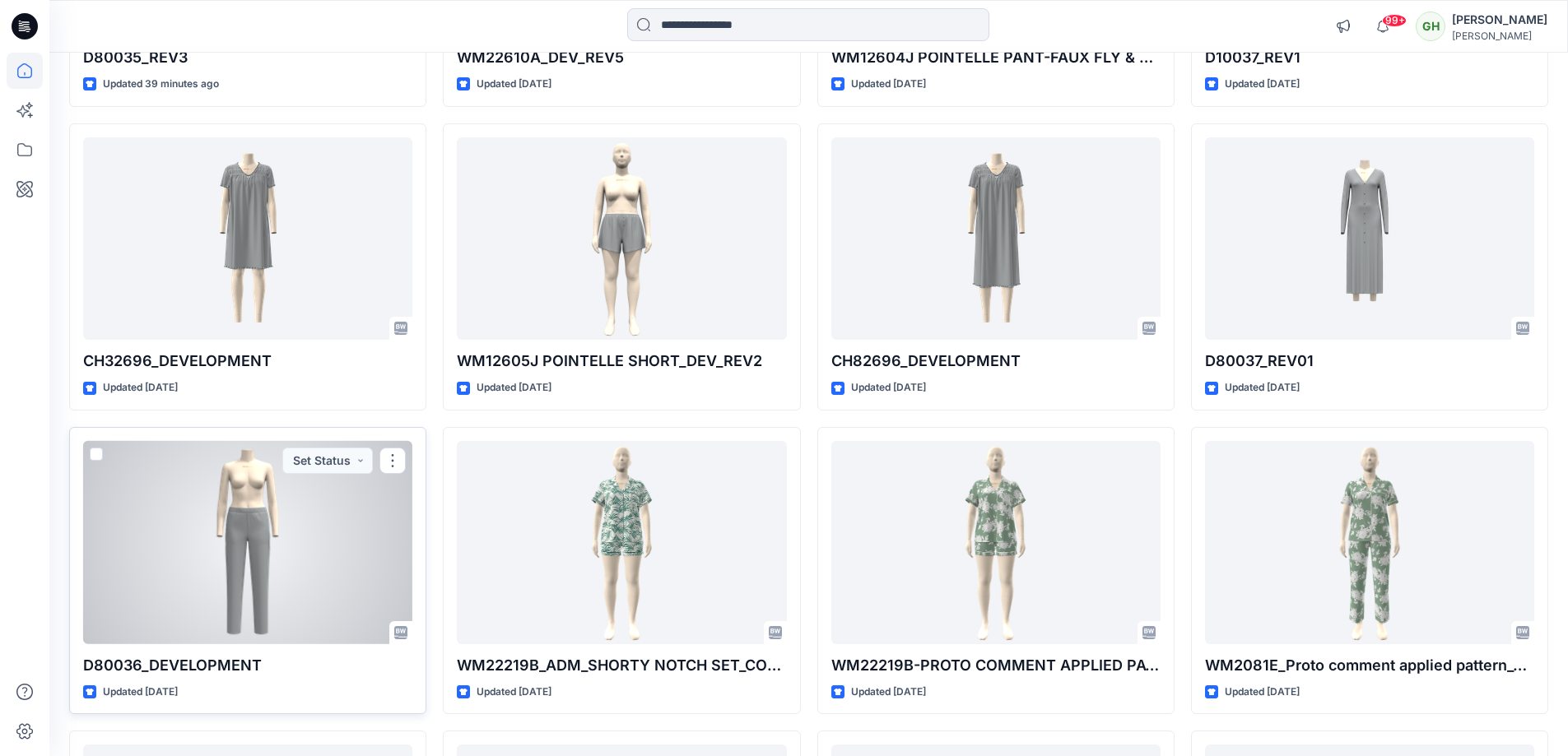
click at [370, 537] on div at bounding box center [247, 543] width 329 height 204
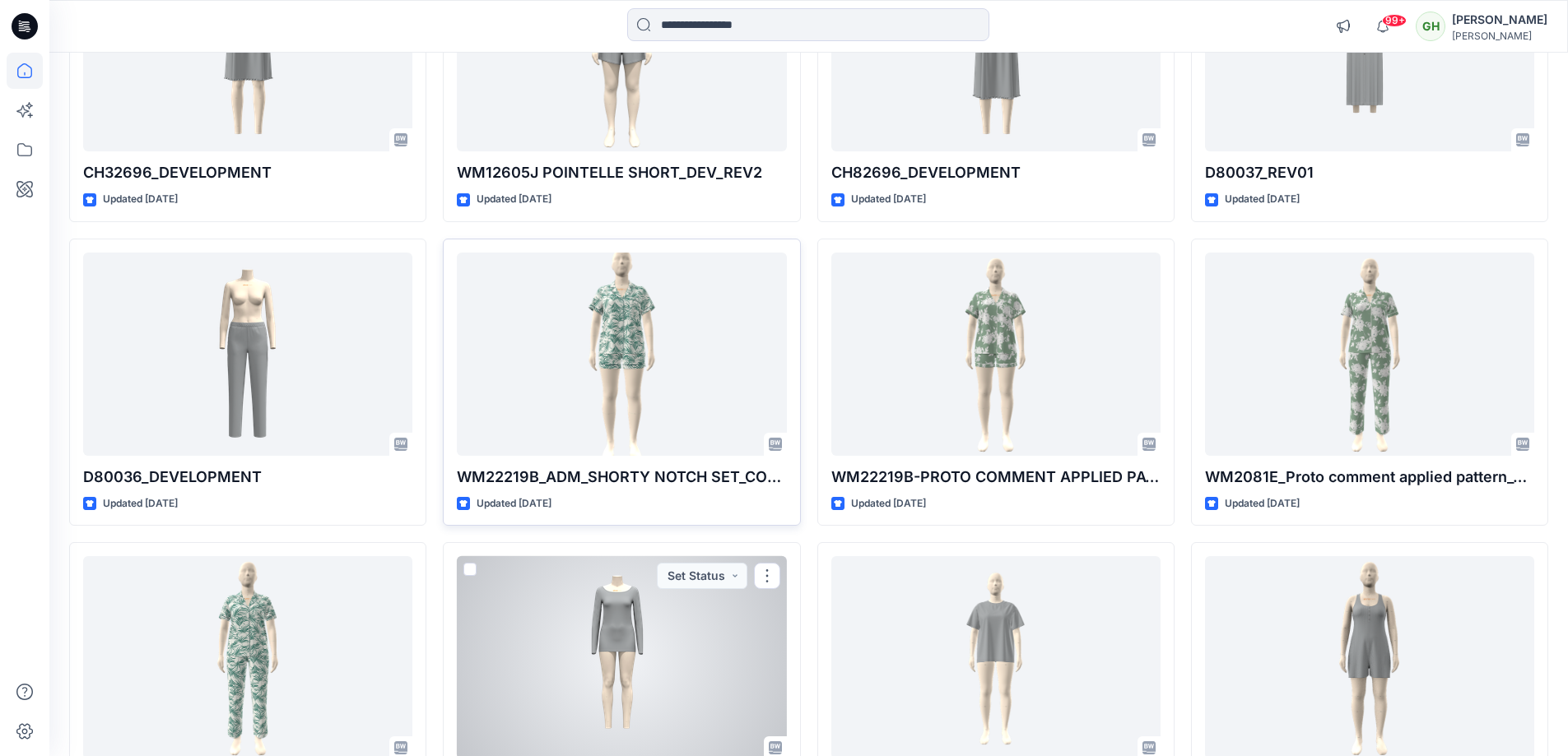
scroll to position [576, 0]
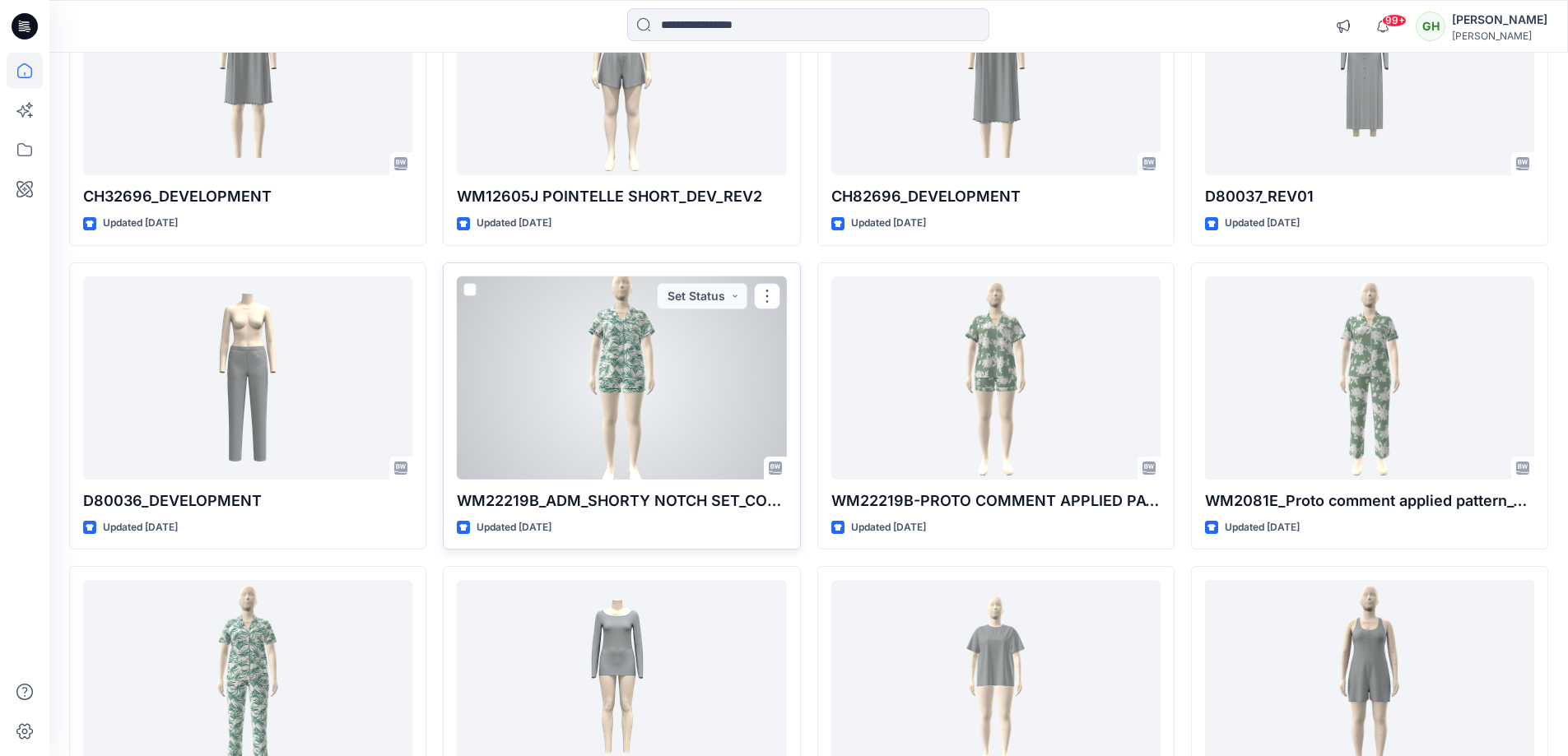
click at [658, 425] on div at bounding box center [621, 378] width 329 height 204
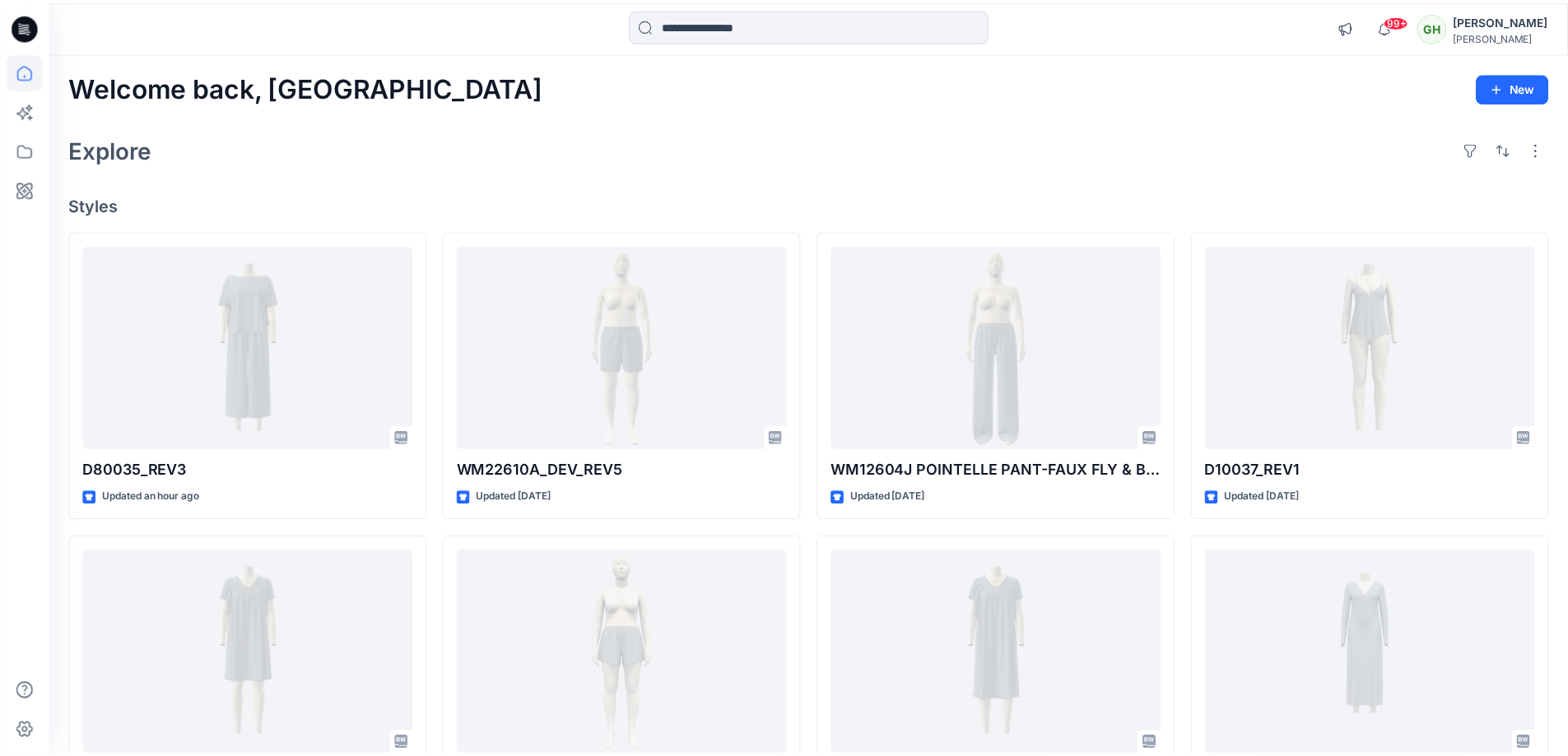
scroll to position [576, 0]
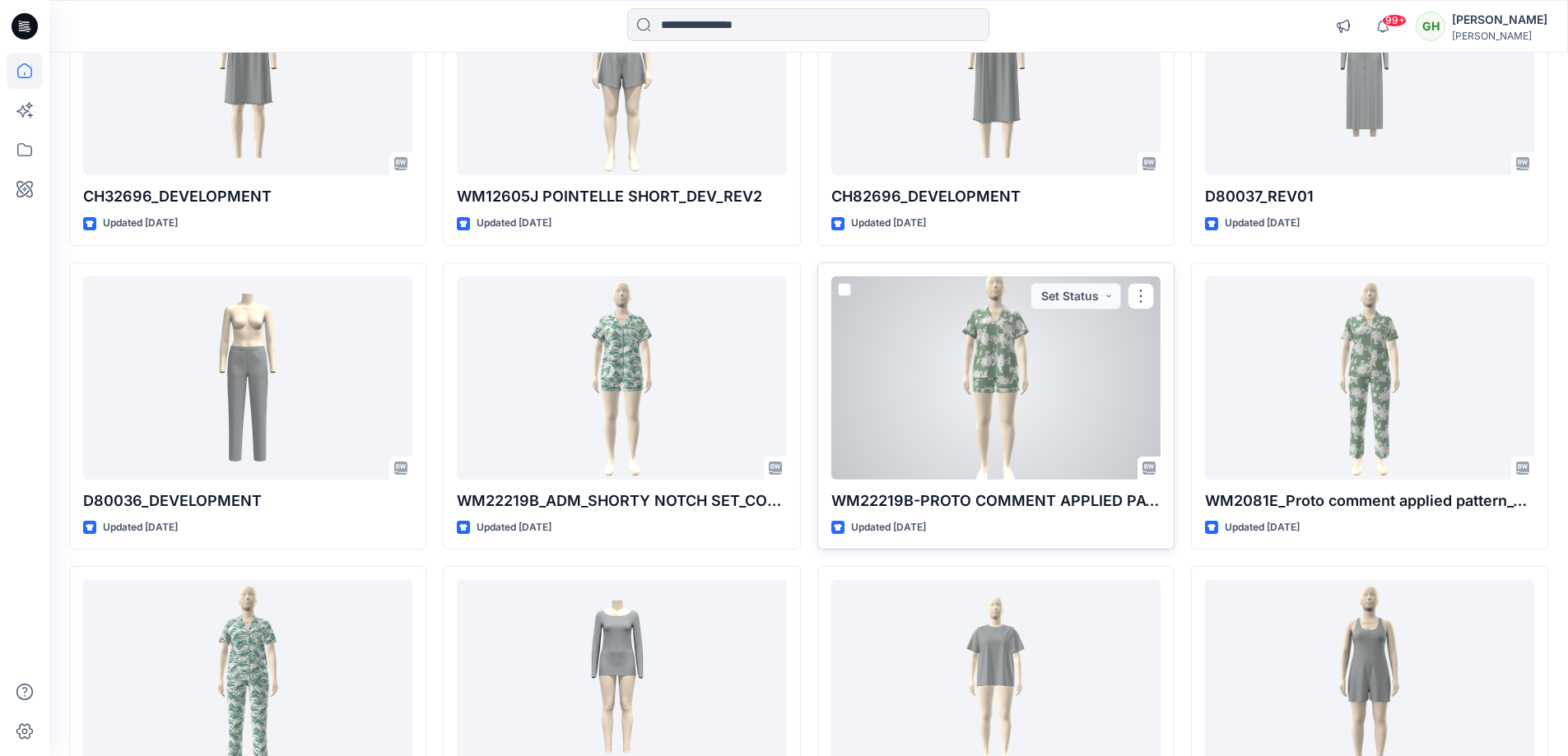
click at [1039, 405] on div at bounding box center [996, 378] width 329 height 204
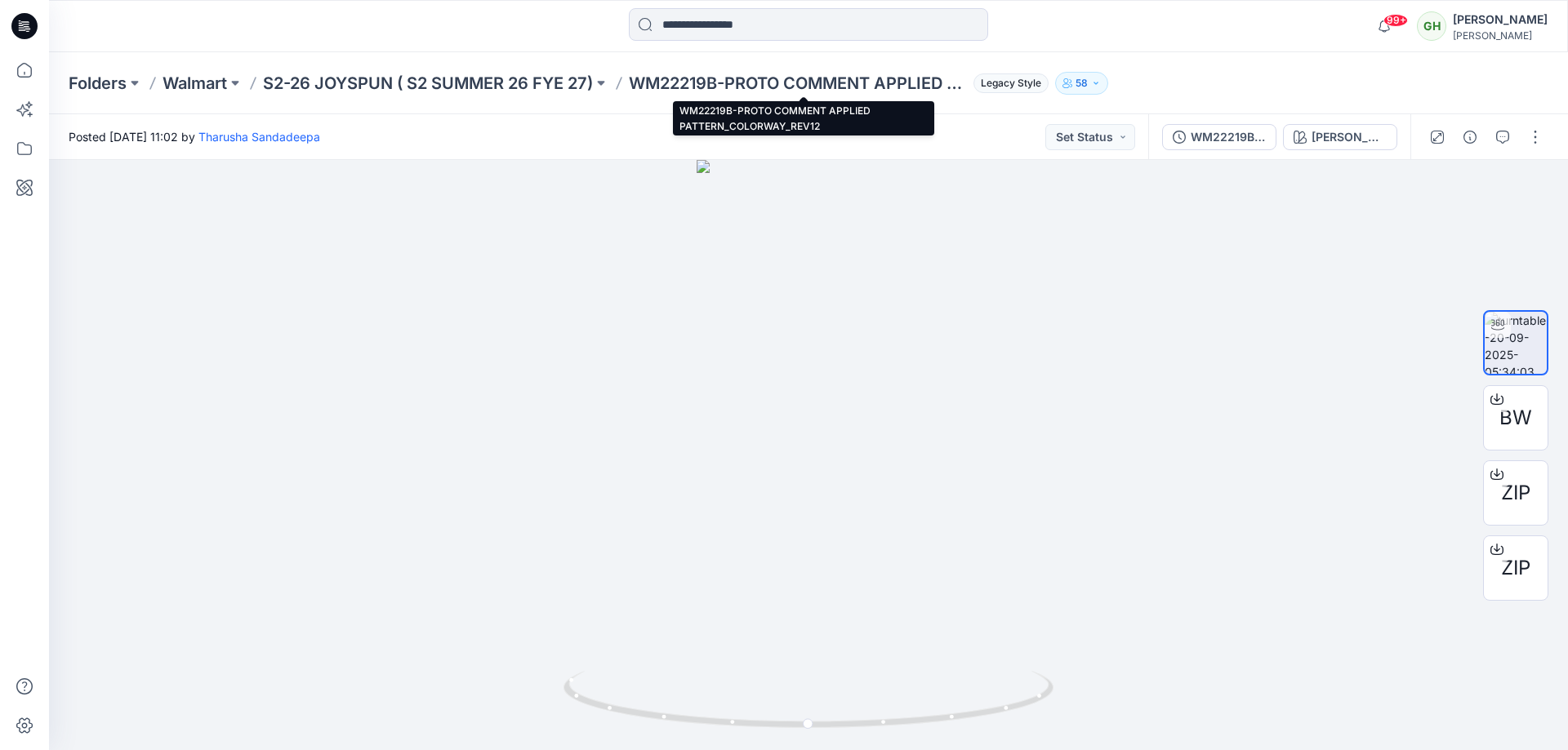
click at [960, 89] on p "WM22219B-PROTO COMMENT APPLIED PATTERN_COLORWAY_REV12" at bounding box center [798, 83] width 338 height 23
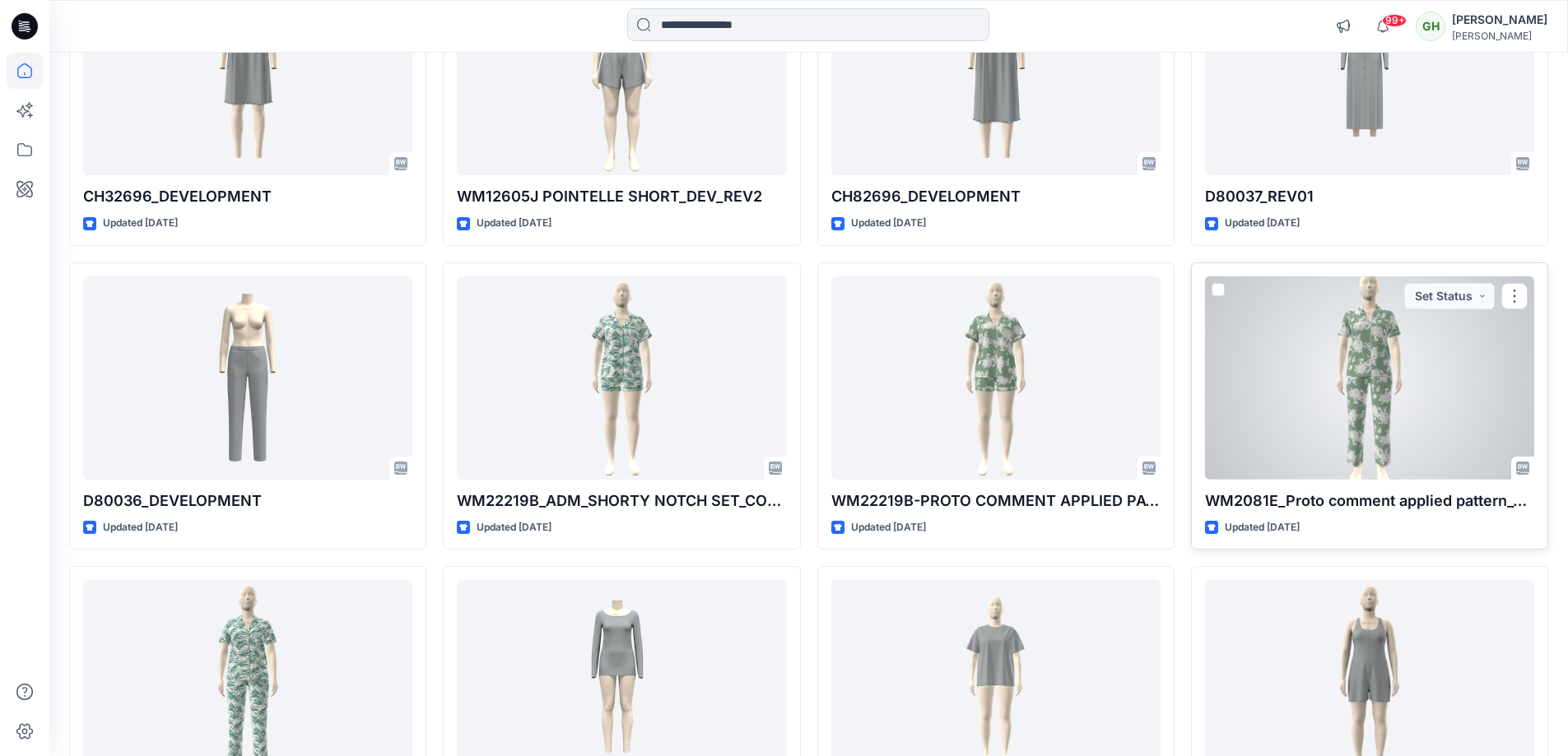
scroll to position [823, 0]
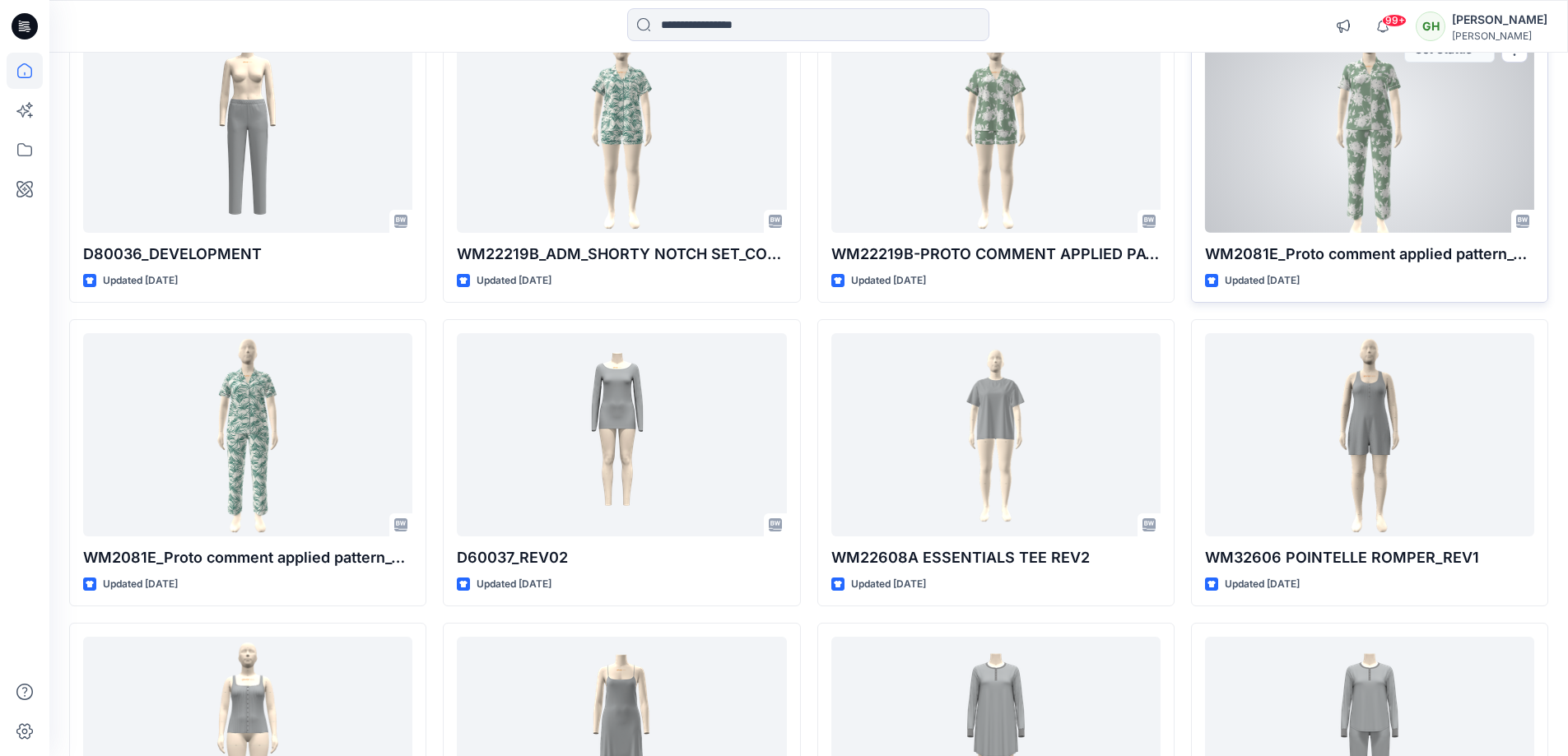
click at [1348, 202] on div at bounding box center [1370, 132] width 329 height 204
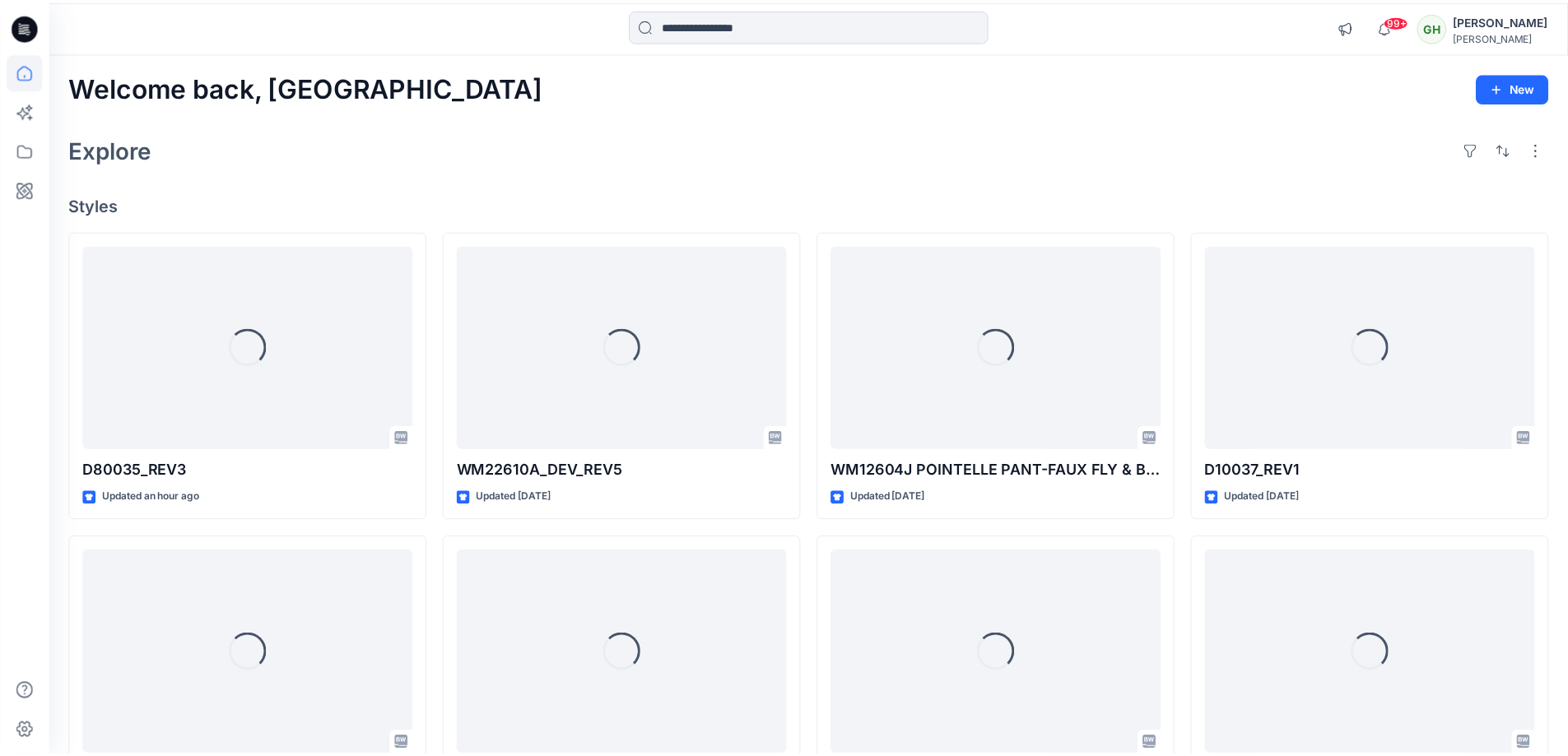
scroll to position [823, 0]
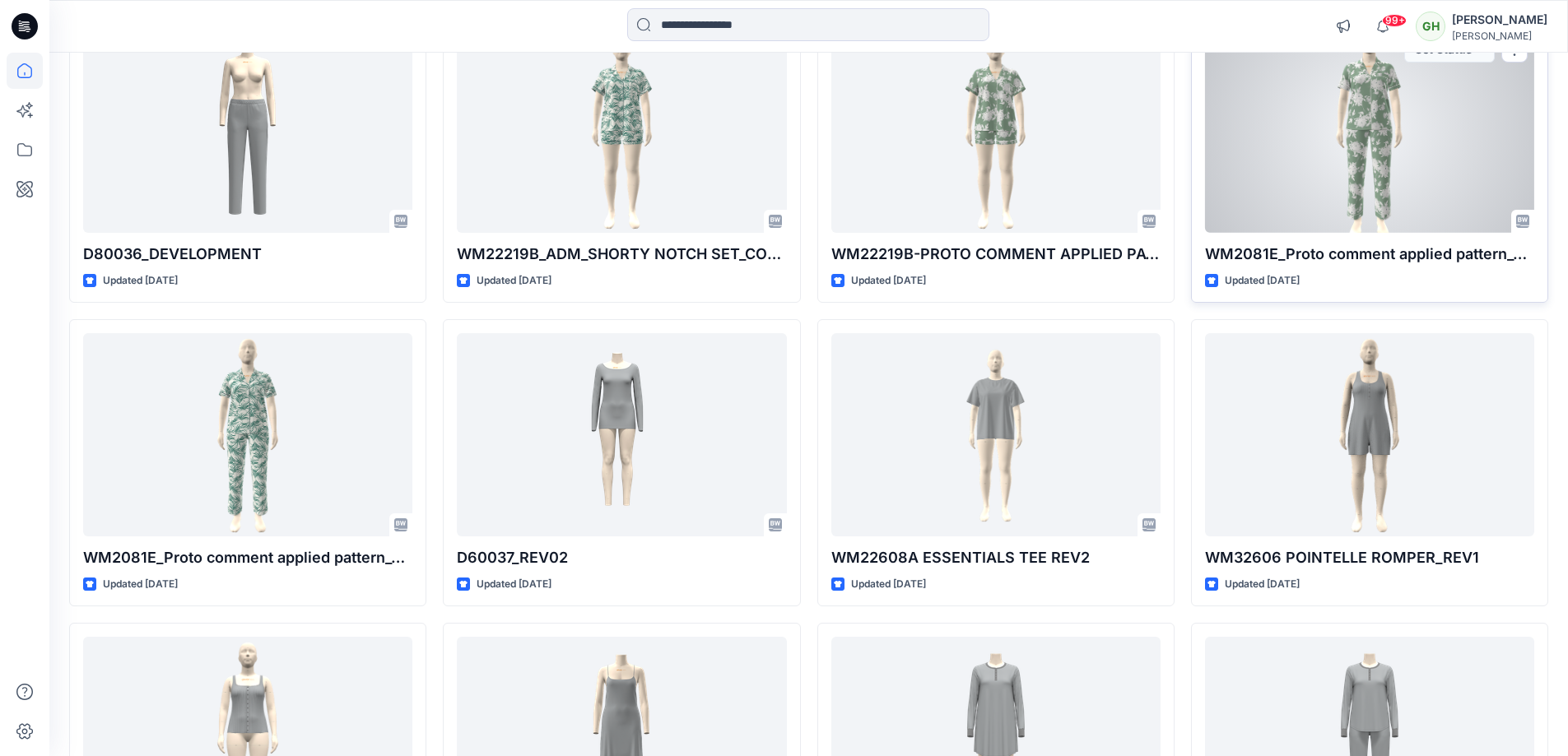
click at [1242, 110] on div at bounding box center [1370, 132] width 329 height 204
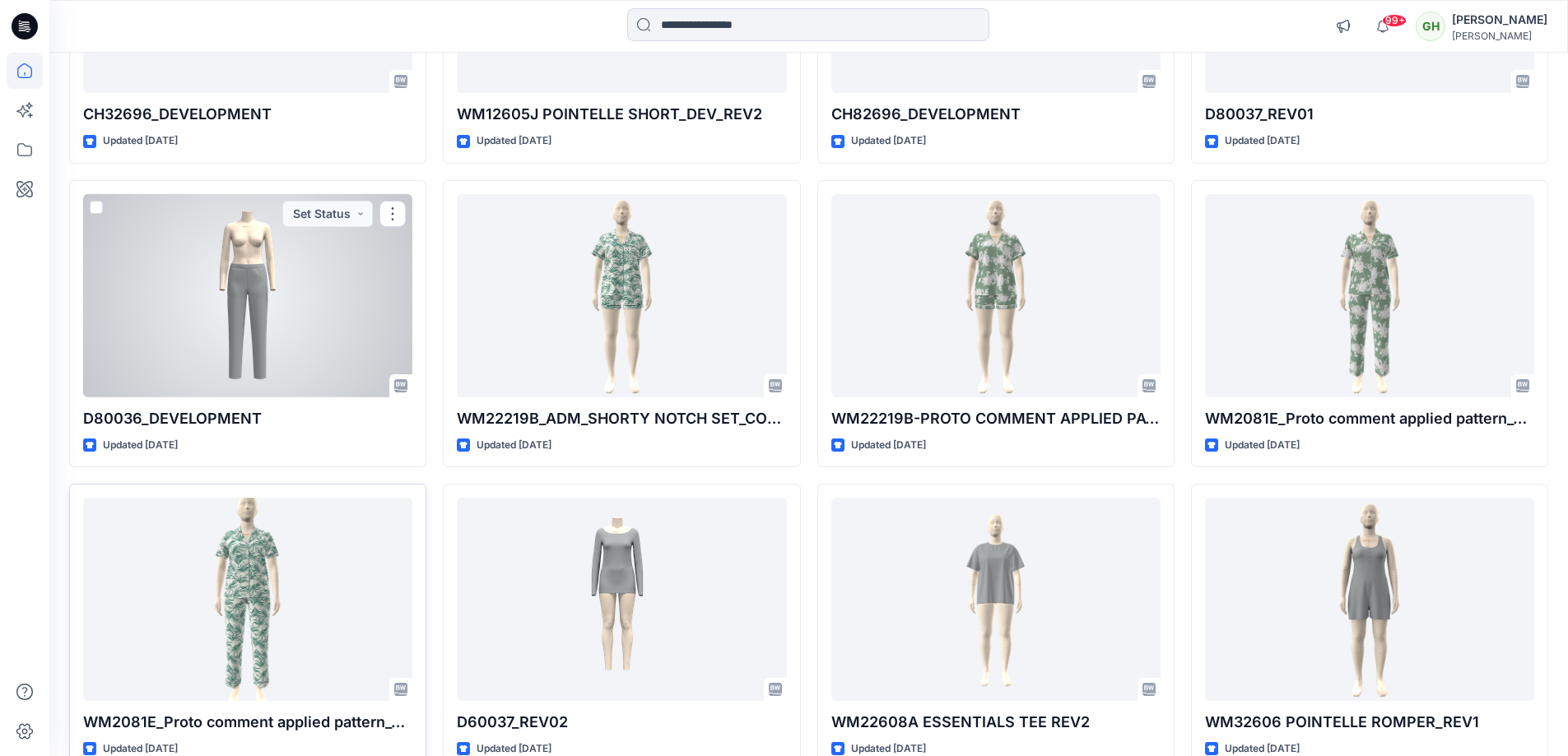
scroll to position [906, 0]
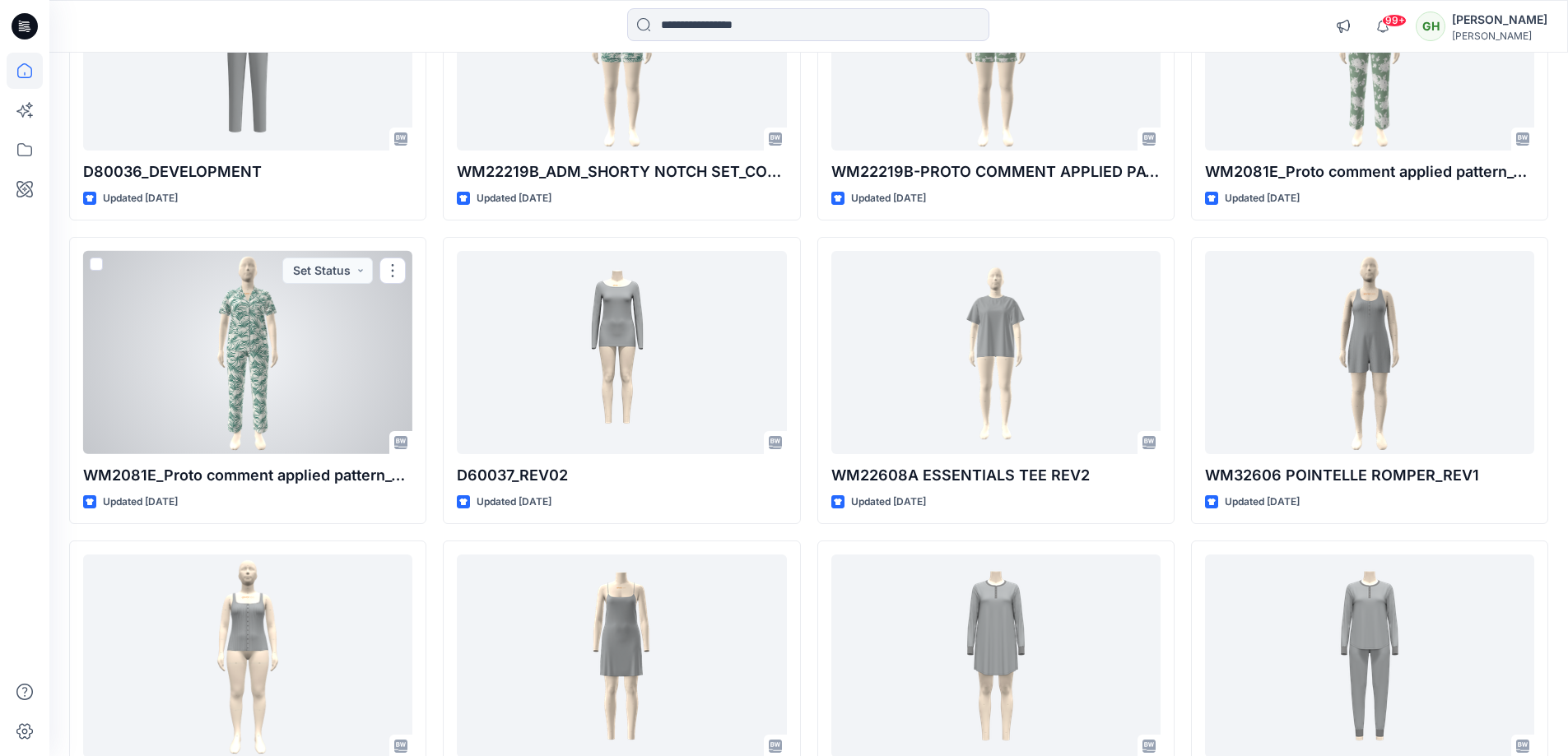
click at [325, 393] on div at bounding box center [247, 353] width 329 height 204
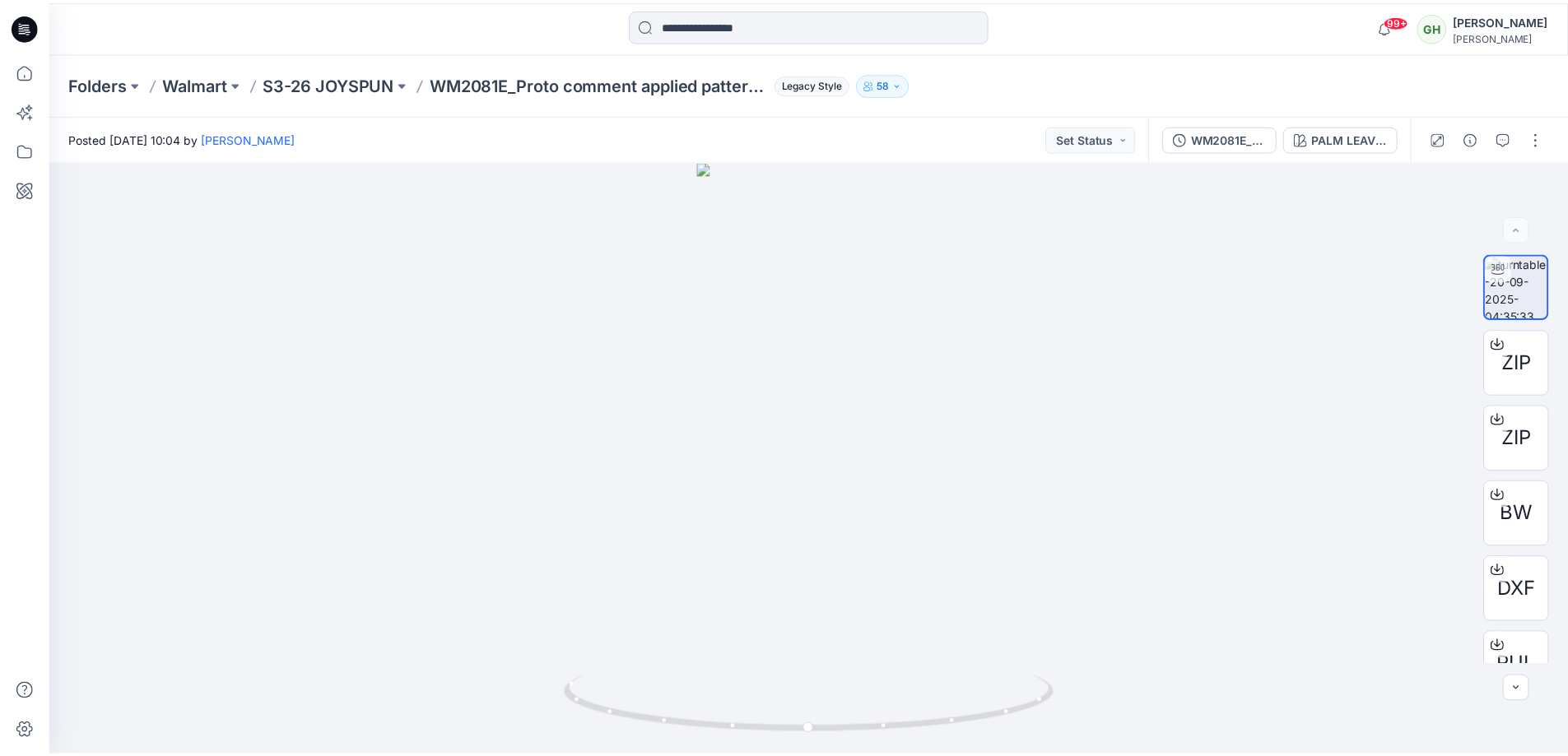
scroll to position [906, 0]
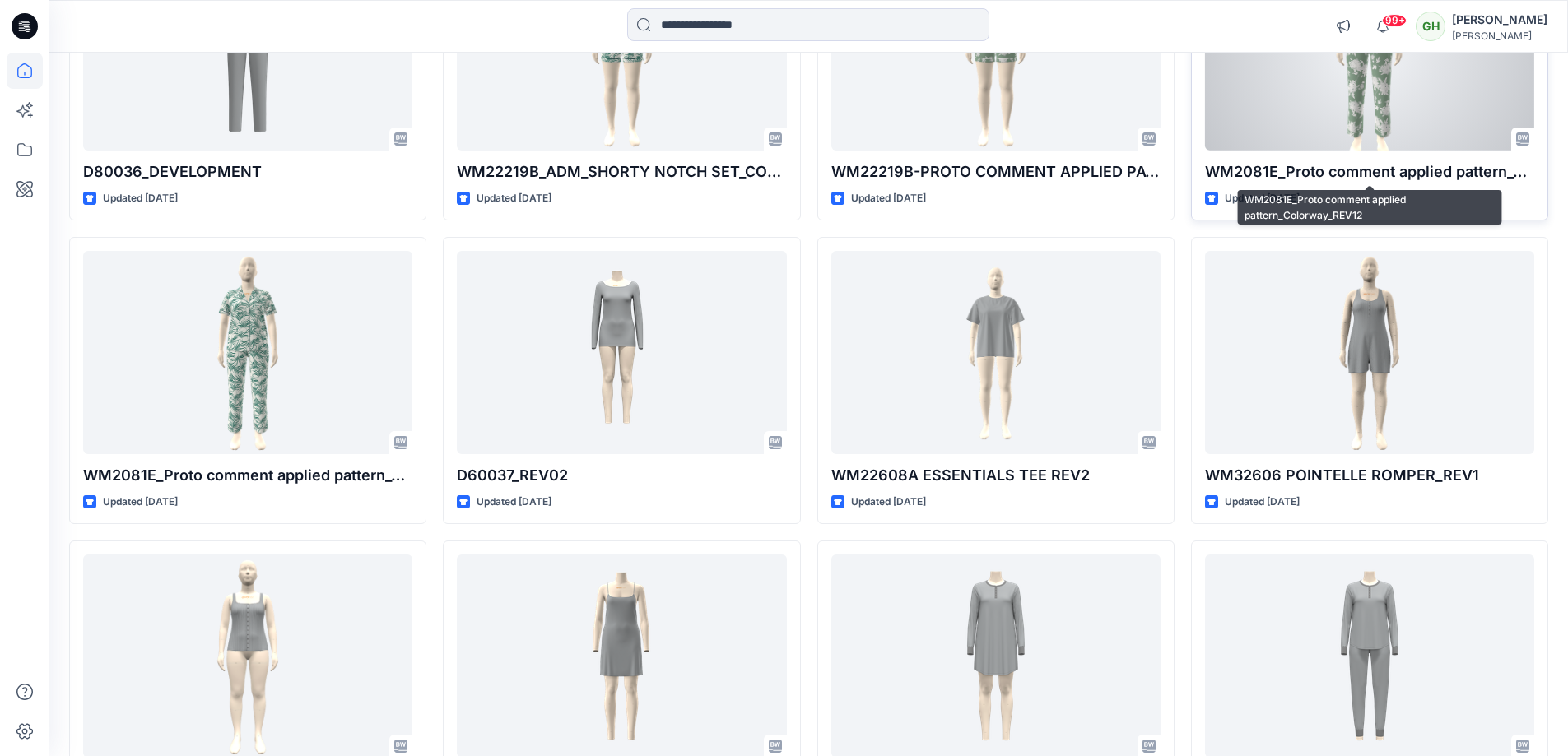
click at [1328, 162] on p "WM2081E_Proto comment applied pattern_Colorway_REV12" at bounding box center [1370, 172] width 329 height 23
click at [1317, 154] on div "WM2081E_Proto comment applied pattern_Colorway_REV12 Updated 2 days ago Set Sta…" at bounding box center [1370, 77] width 358 height 287
click at [1314, 177] on p "WM2081E_Proto comment applied pattern_Colorway_REV12" at bounding box center [1370, 172] width 329 height 23
click at [1305, 145] on div at bounding box center [1370, 49] width 329 height 204
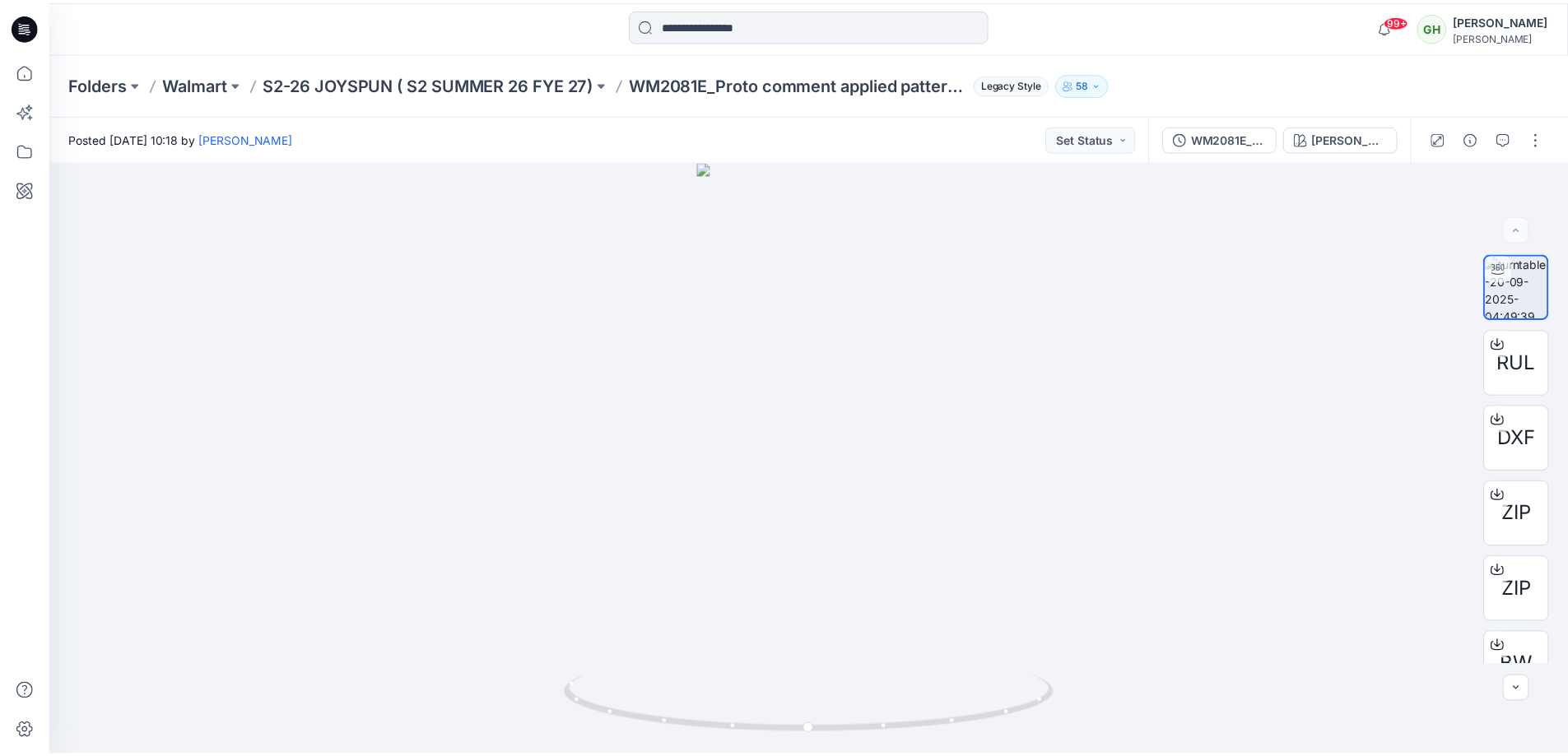
scroll to position [906, 0]
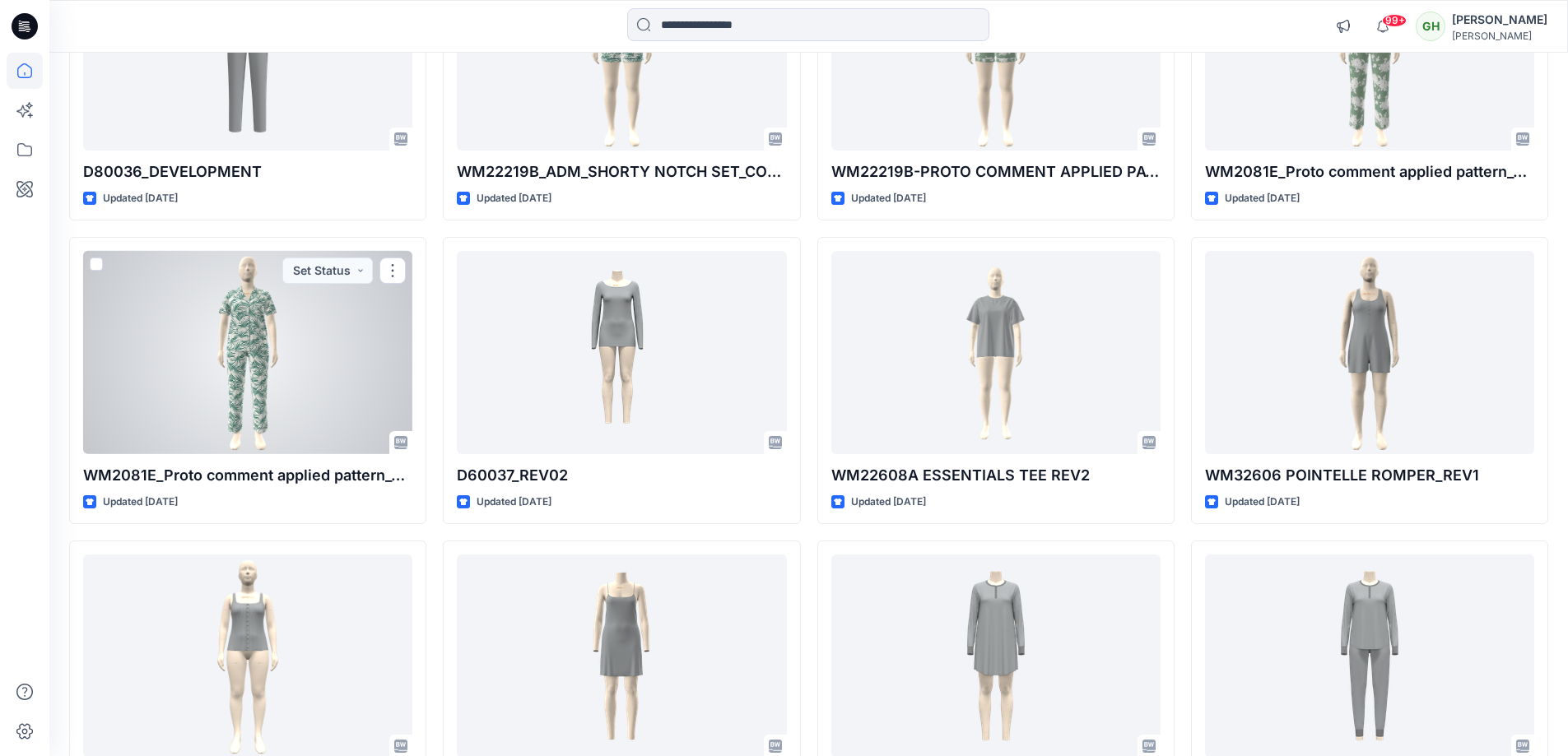
click at [248, 393] on div at bounding box center [247, 353] width 329 height 204
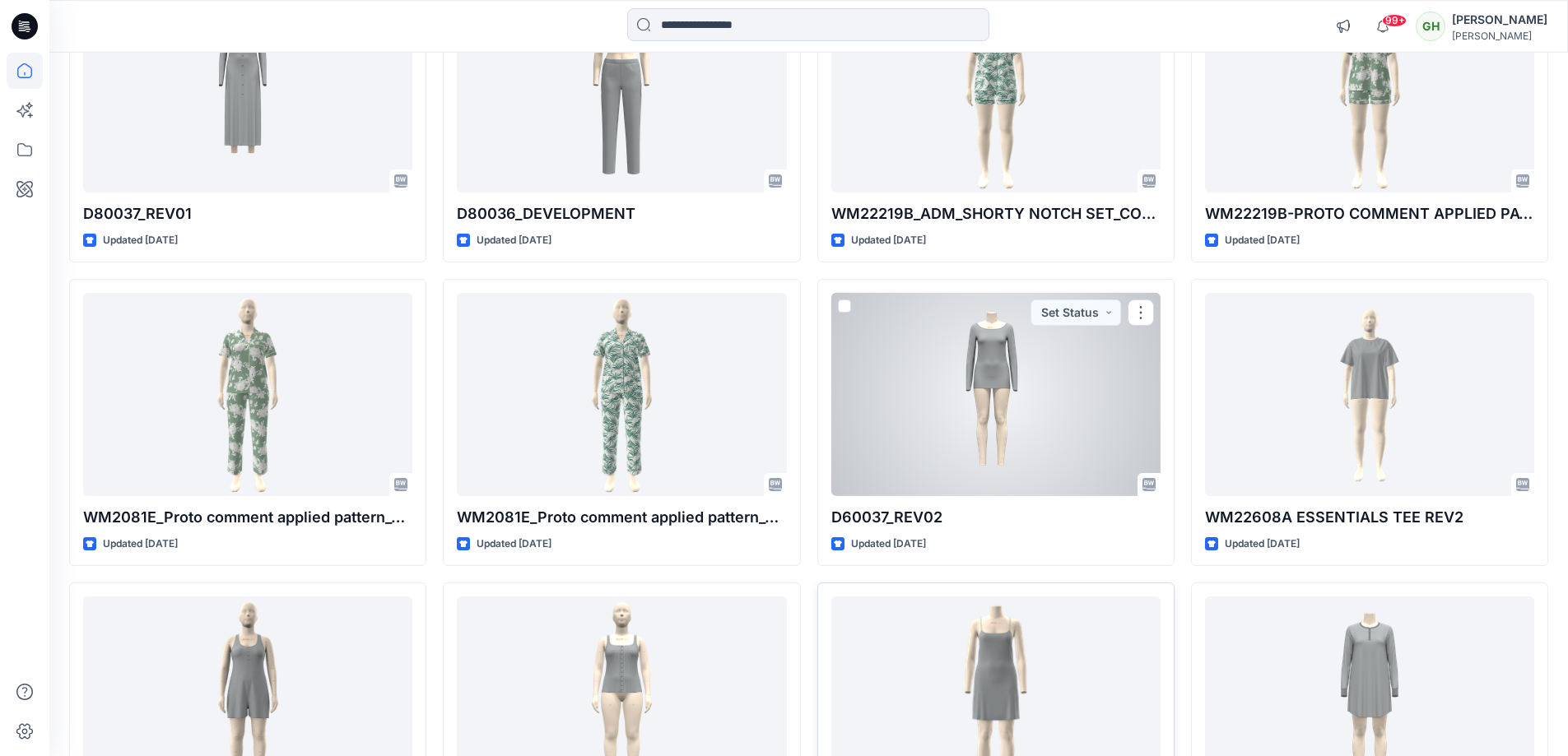
scroll to position [988, 0]
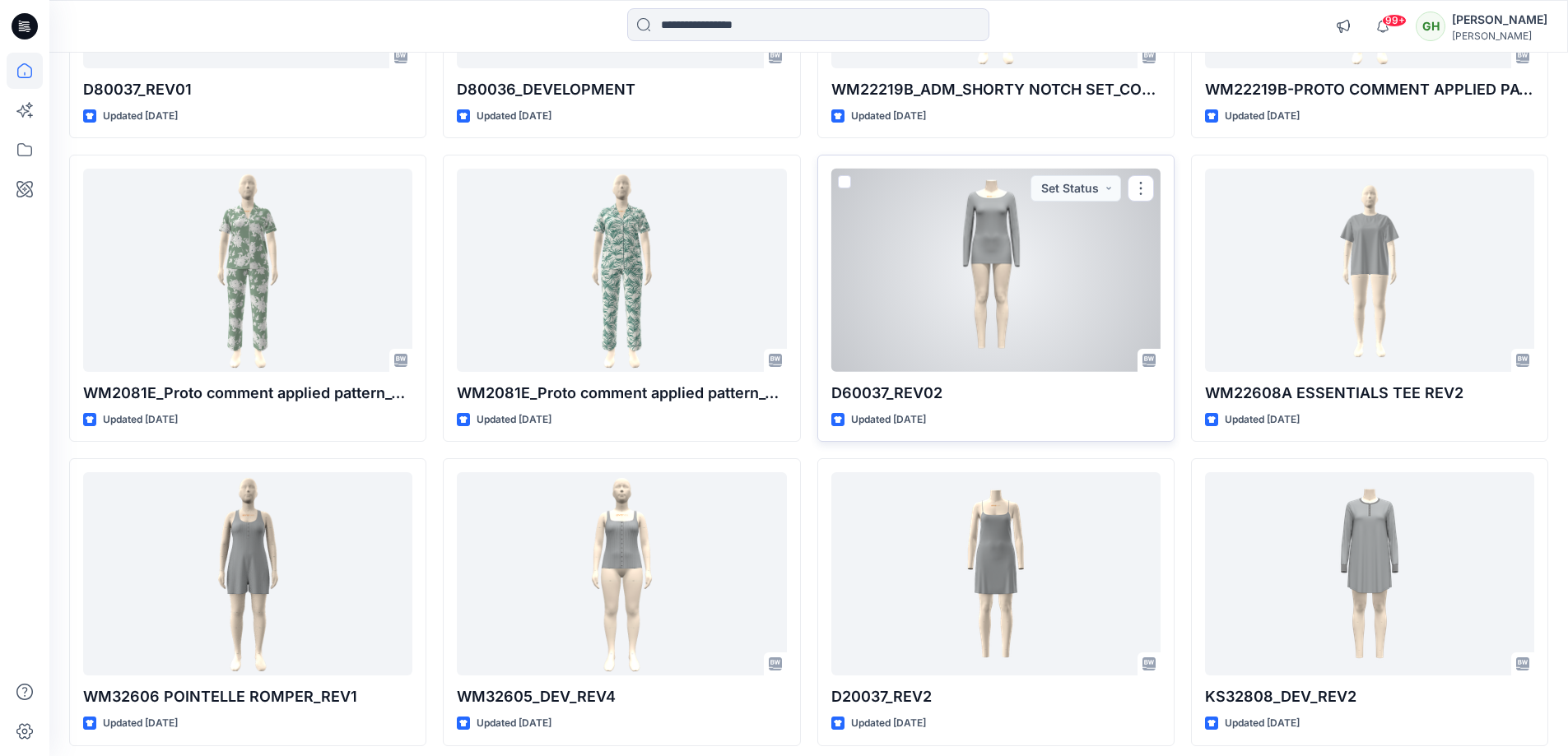
click at [967, 337] on div at bounding box center [996, 270] width 329 height 204
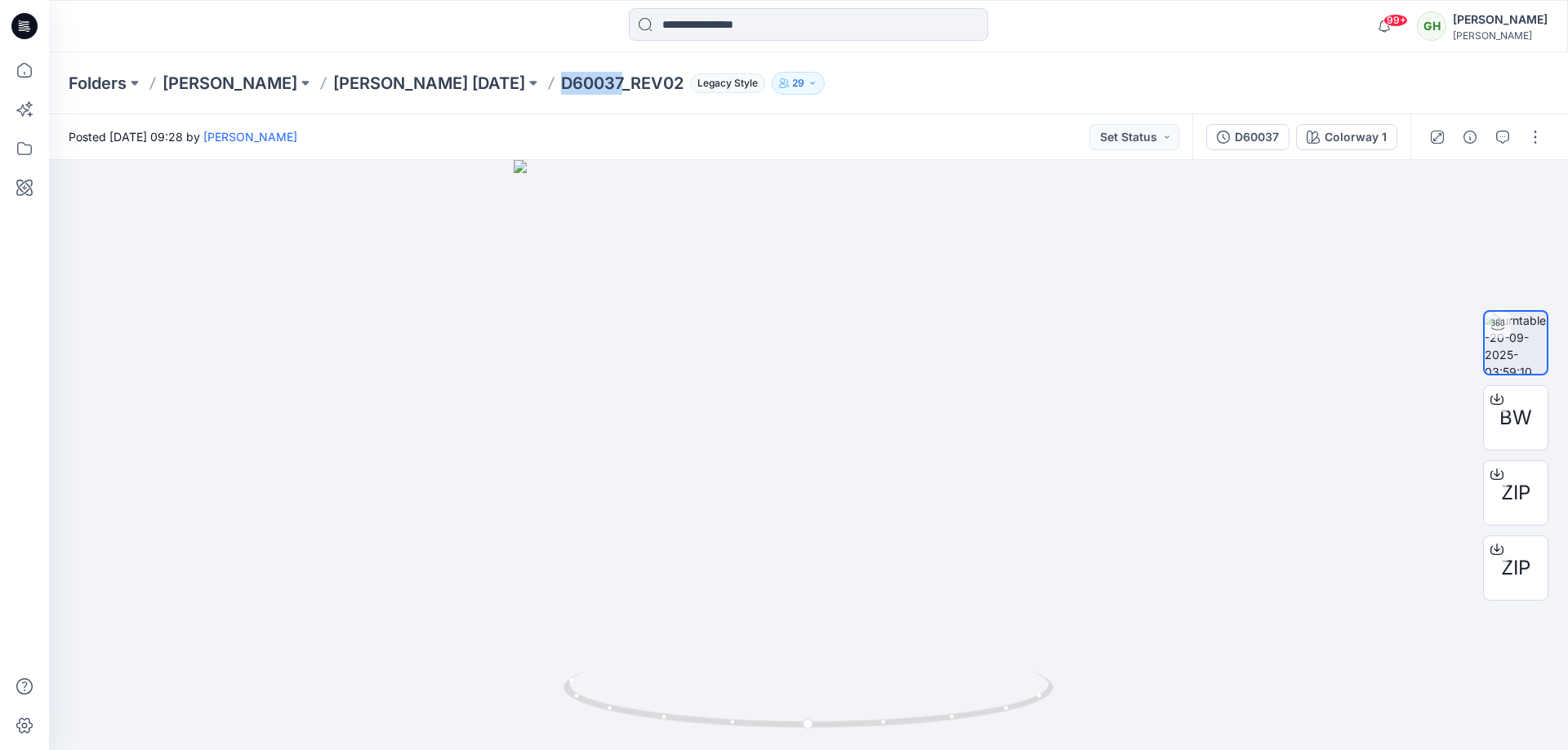
drag, startPoint x: 540, startPoint y: 91, endPoint x: 603, endPoint y: 88, distance: 63.1
click at [603, 88] on div "Folders DONNA KARAN DONNA KARAN Nov 25 D60037_REV02 Legacy Style 29" at bounding box center [745, 83] width 1352 height 23
copy p "D60037"
click at [1273, 133] on div "D60037" at bounding box center [1257, 137] width 44 height 18
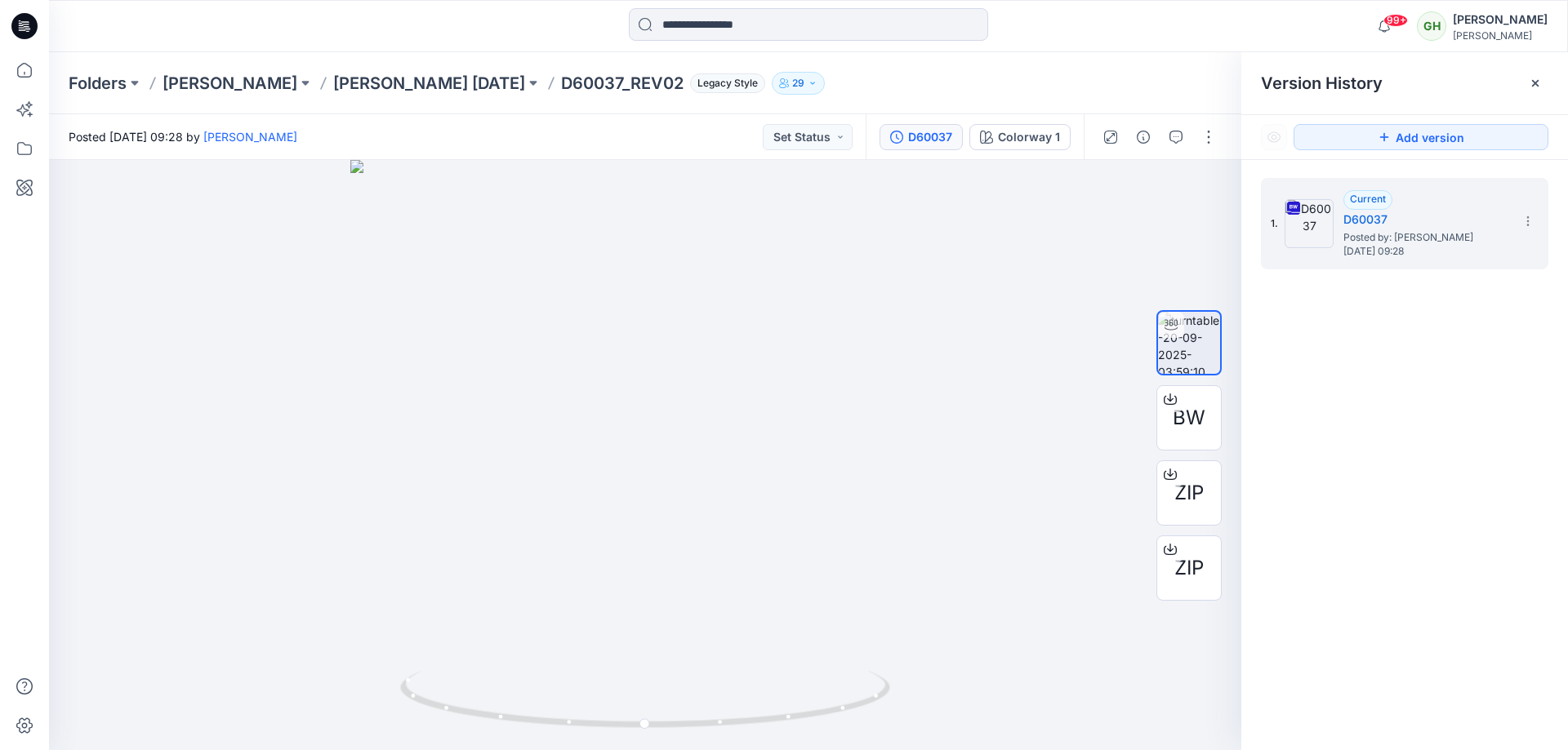
click at [651, 86] on p "D60037_REV02" at bounding box center [622, 83] width 122 height 23
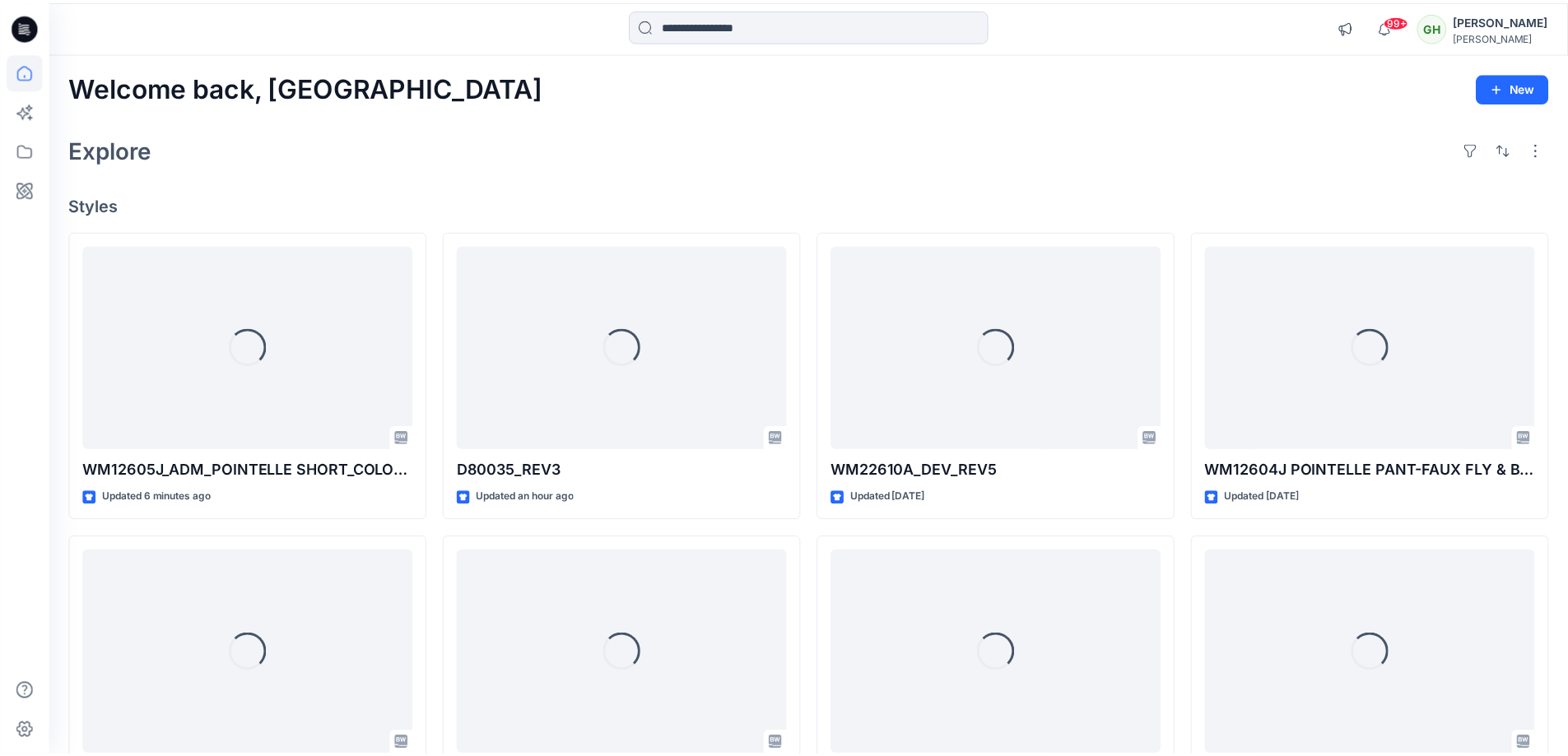
scroll to position [988, 0]
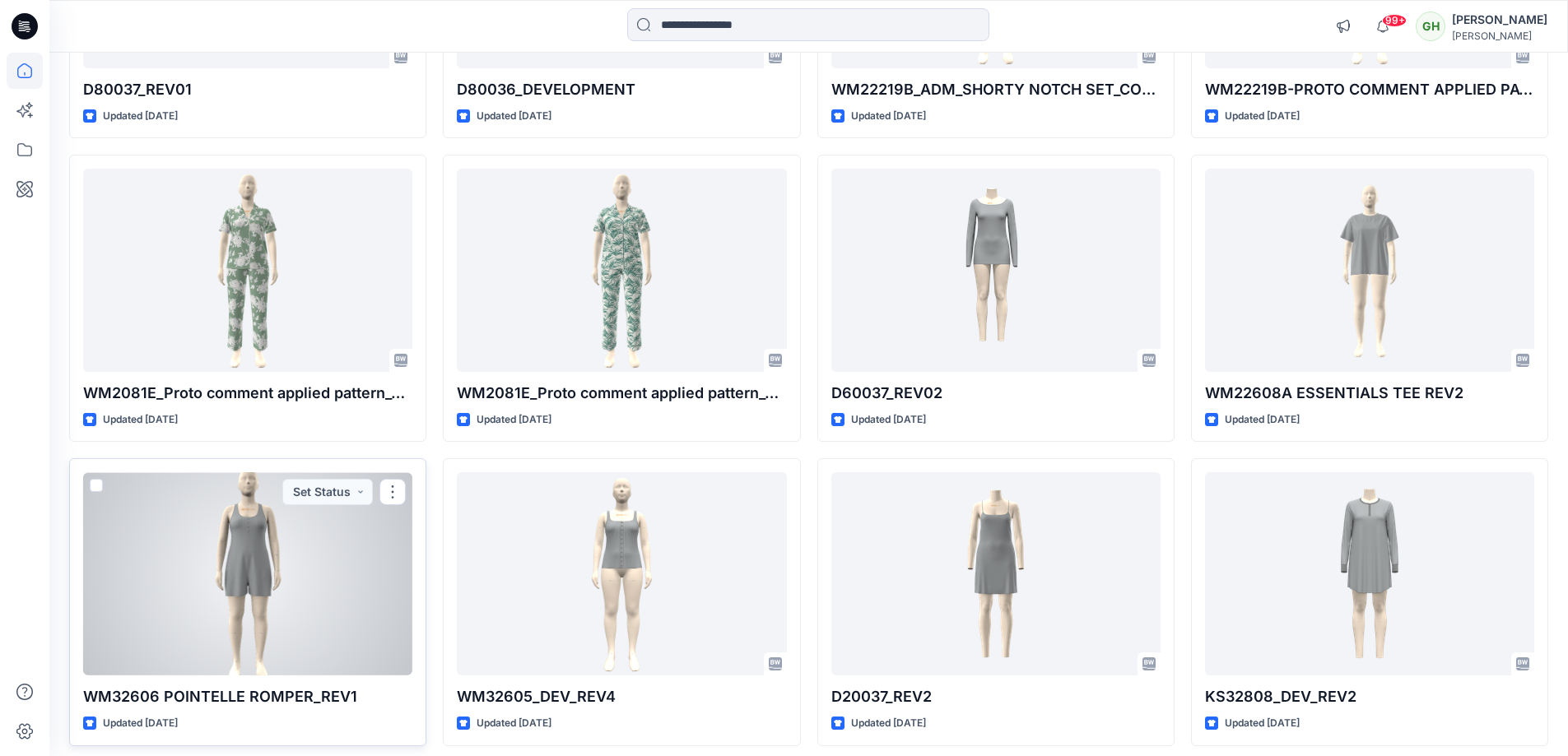
click at [263, 514] on div at bounding box center [247, 574] width 329 height 204
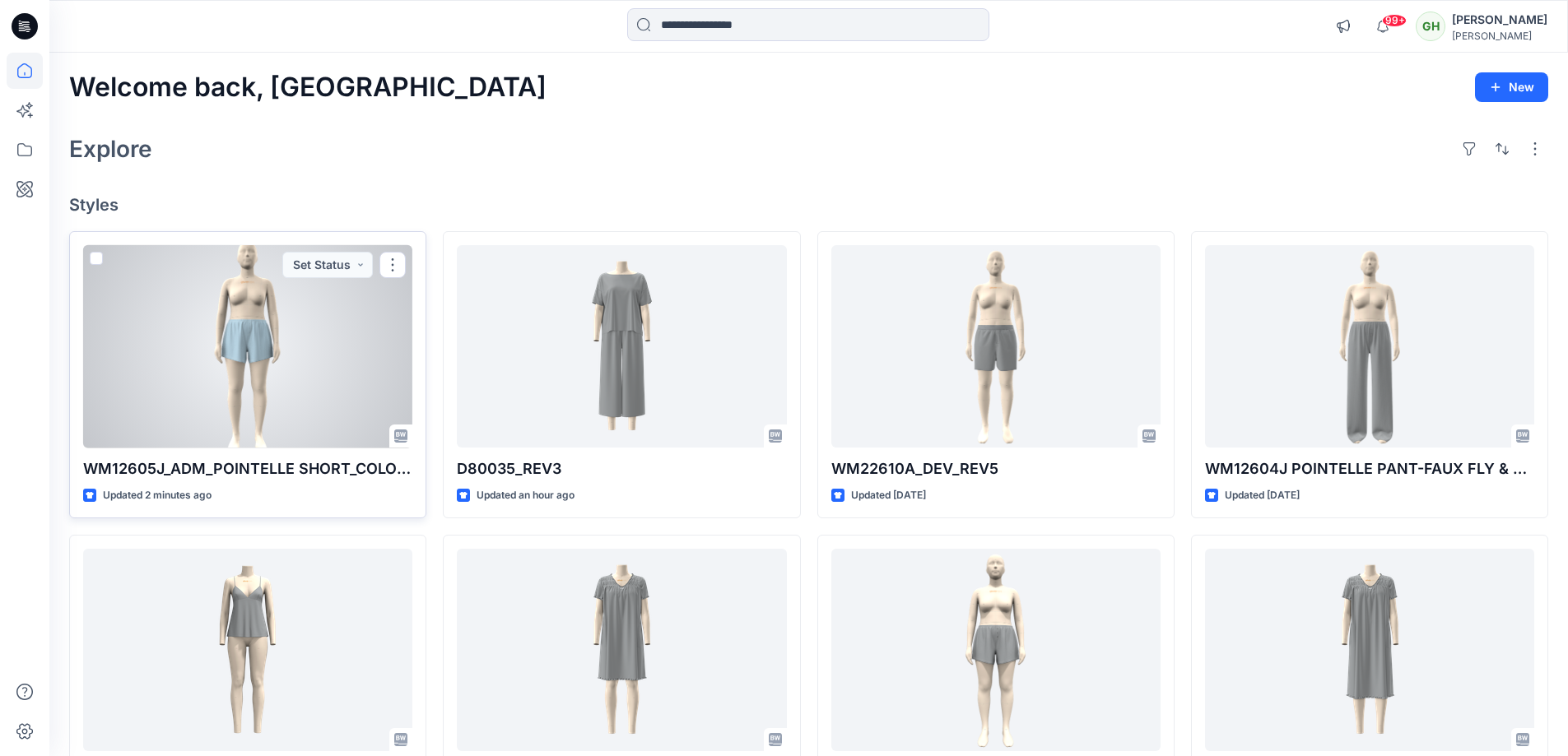
click at [144, 429] on div at bounding box center [247, 347] width 329 height 204
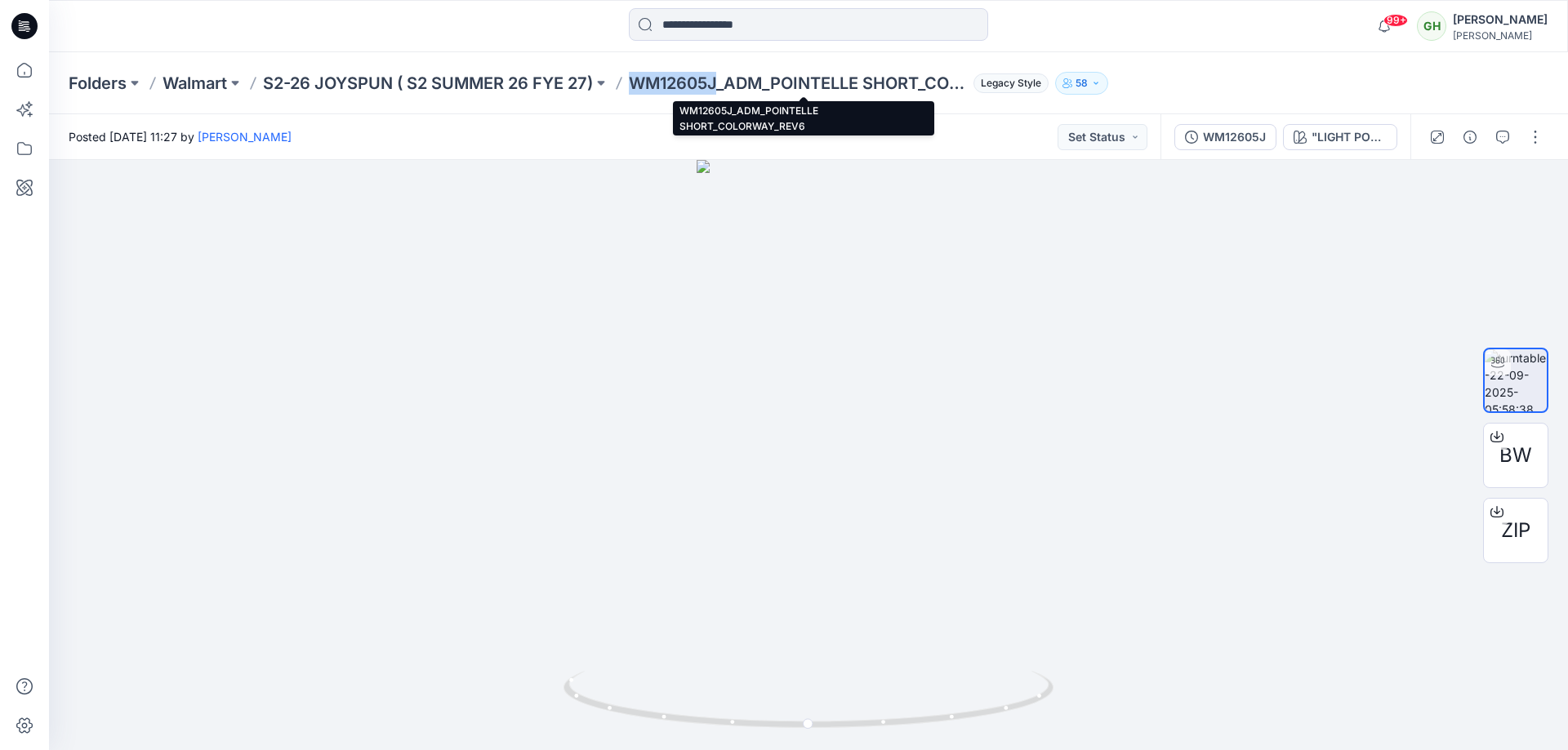
drag, startPoint x: 637, startPoint y: 80, endPoint x: 721, endPoint y: 84, distance: 84.1
click at [721, 84] on p "WM12605J_ADM_POINTELLE SHORT_COLORWAY_REV6" at bounding box center [798, 83] width 338 height 23
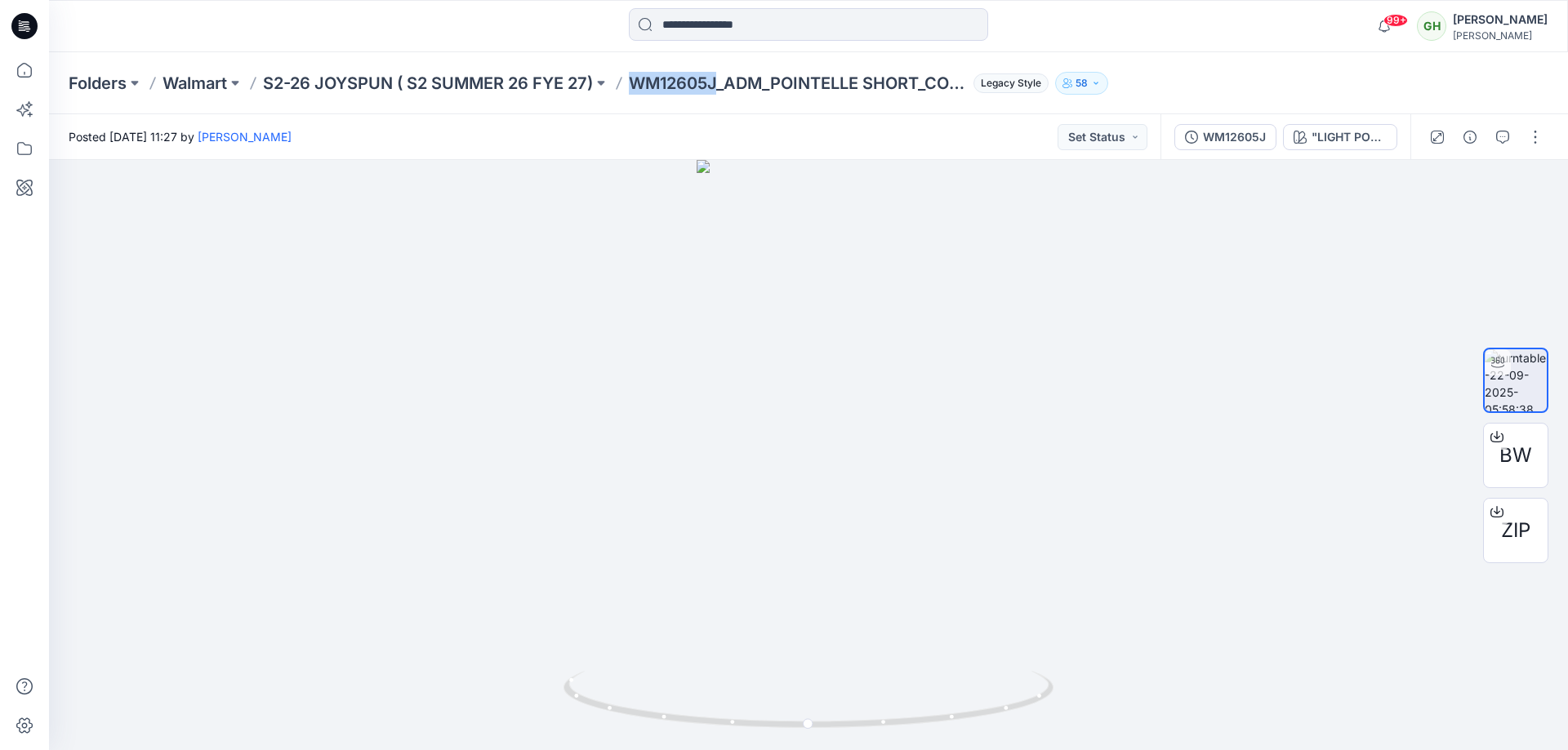
copy p "WM12605J"
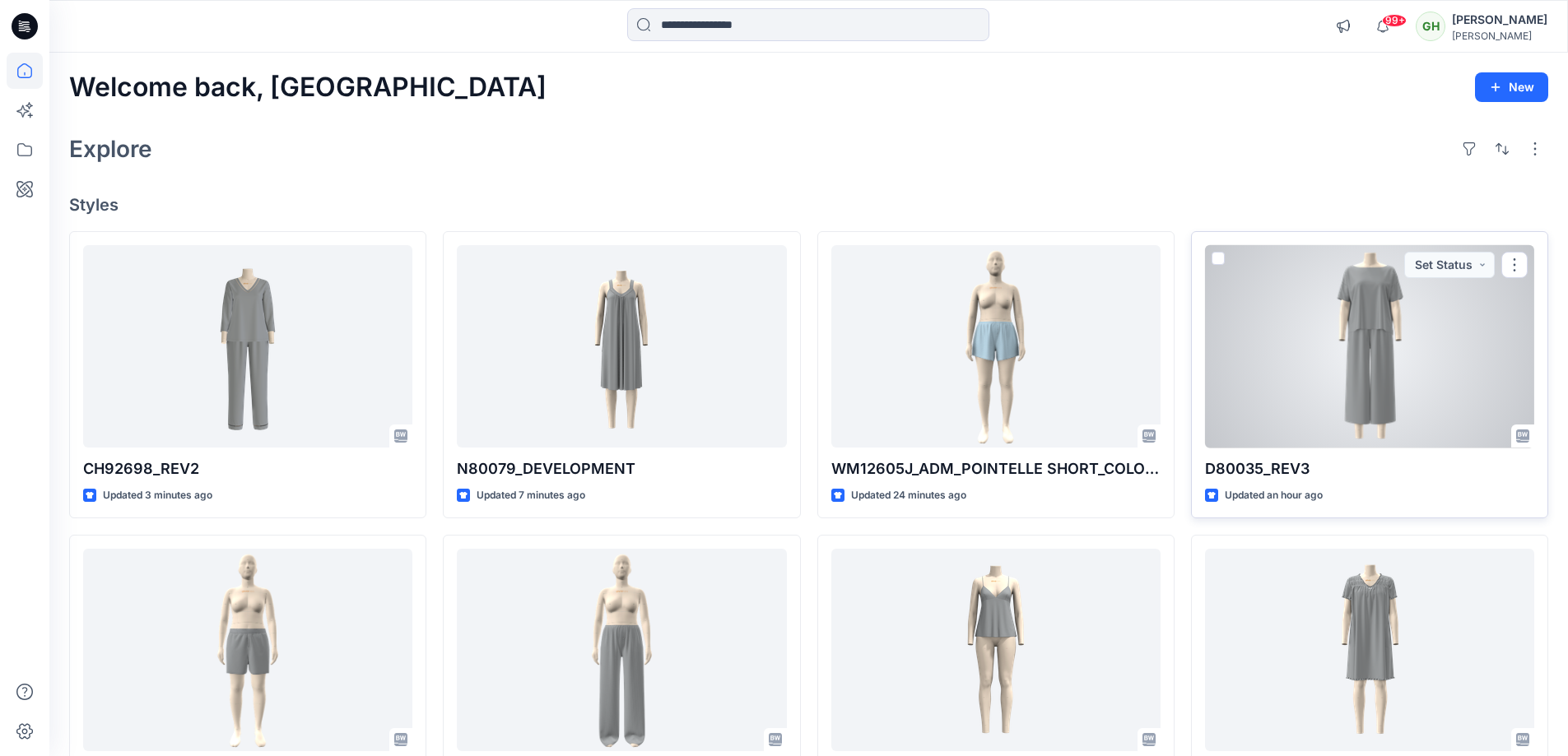
click at [1247, 328] on div at bounding box center [1370, 347] width 329 height 204
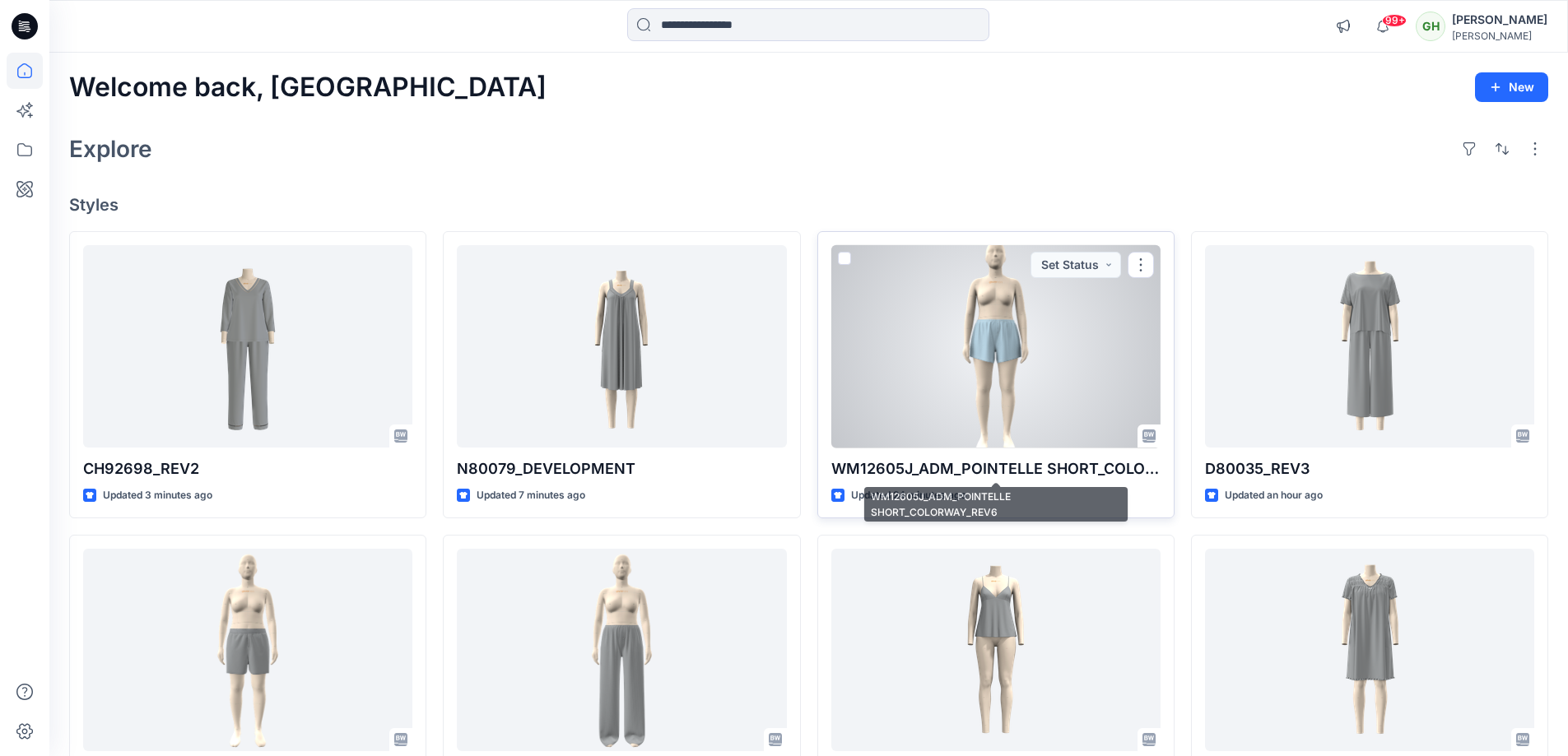
click at [879, 463] on p "WM12605J_ADM_POINTELLE SHORT_COLORWAY_REV6" at bounding box center [996, 469] width 329 height 23
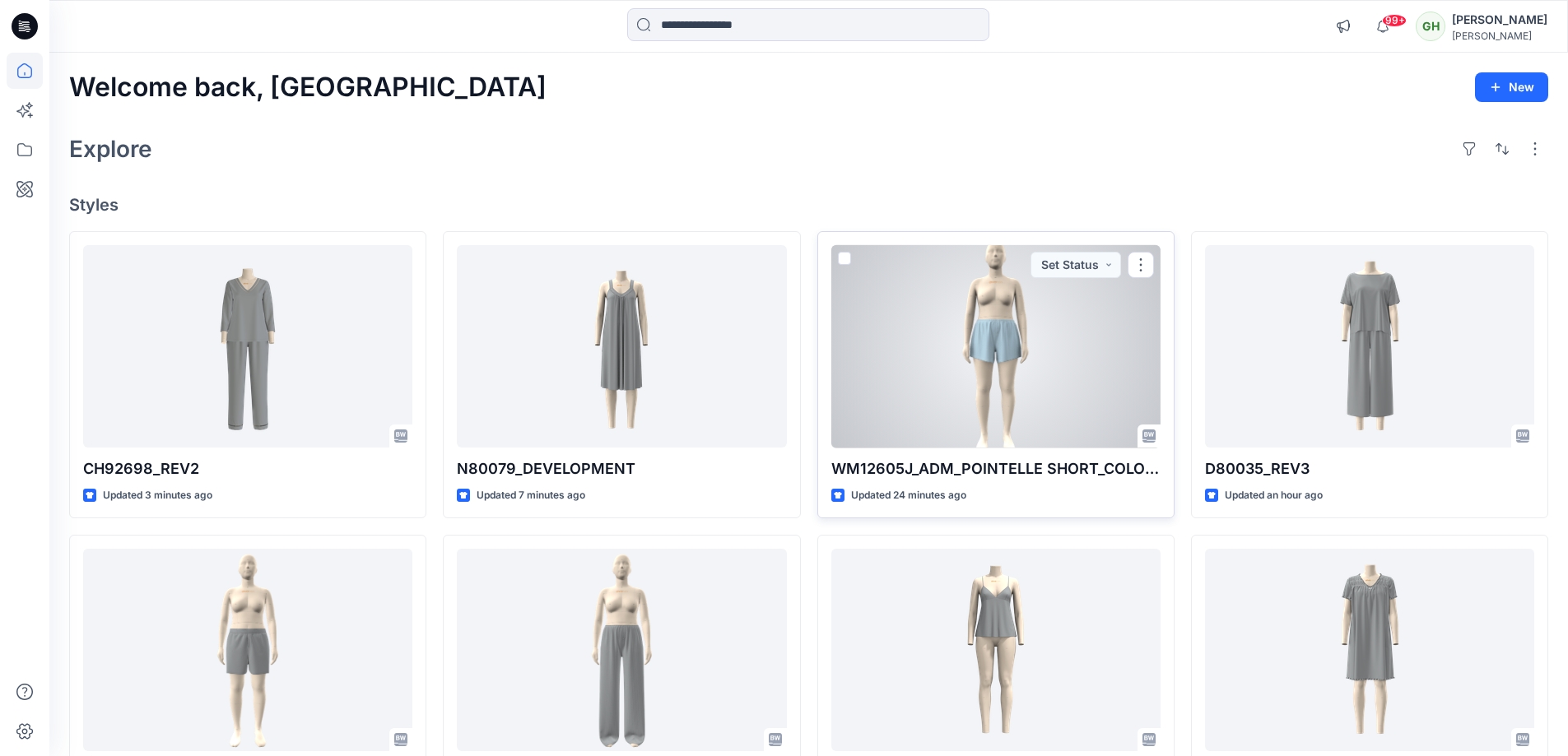
click at [908, 361] on div at bounding box center [996, 347] width 329 height 204
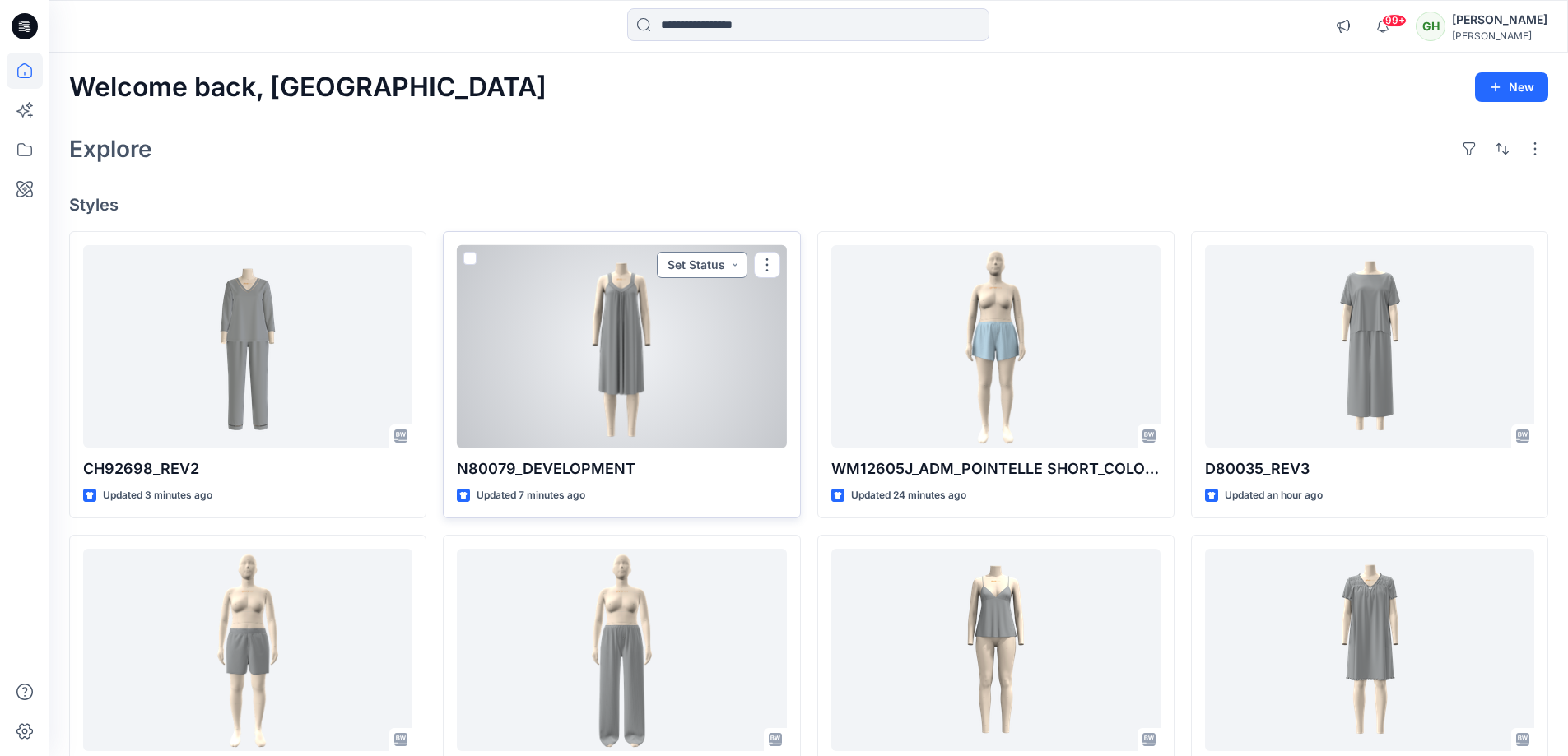
click at [663, 275] on button "Set Status" at bounding box center [702, 264] width 91 height 27
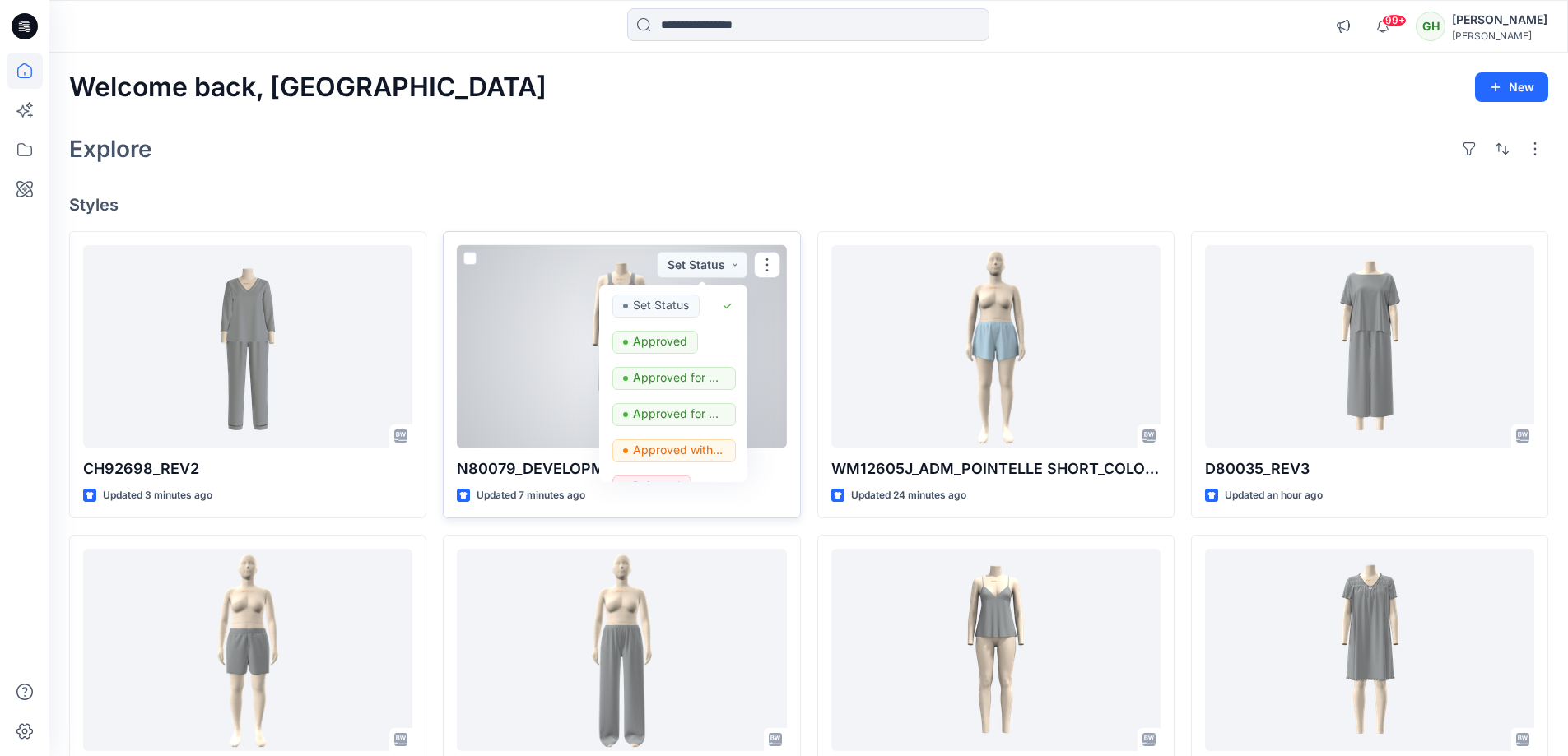
click at [558, 341] on div at bounding box center [621, 347] width 329 height 204
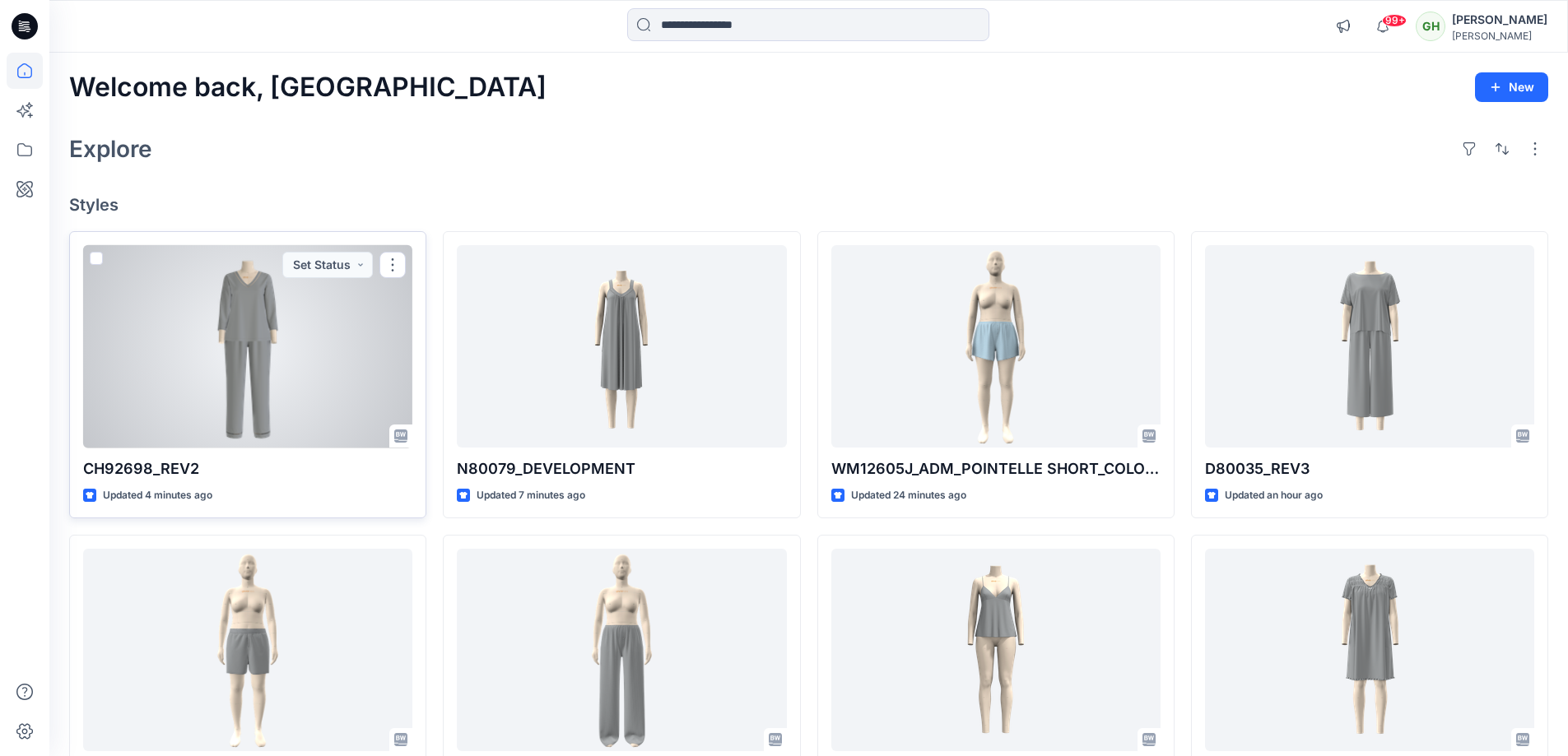
click at [298, 385] on div at bounding box center [247, 347] width 329 height 204
click at [234, 475] on p "CH92698_REV2" at bounding box center [247, 469] width 329 height 23
click at [128, 369] on div at bounding box center [247, 347] width 329 height 204
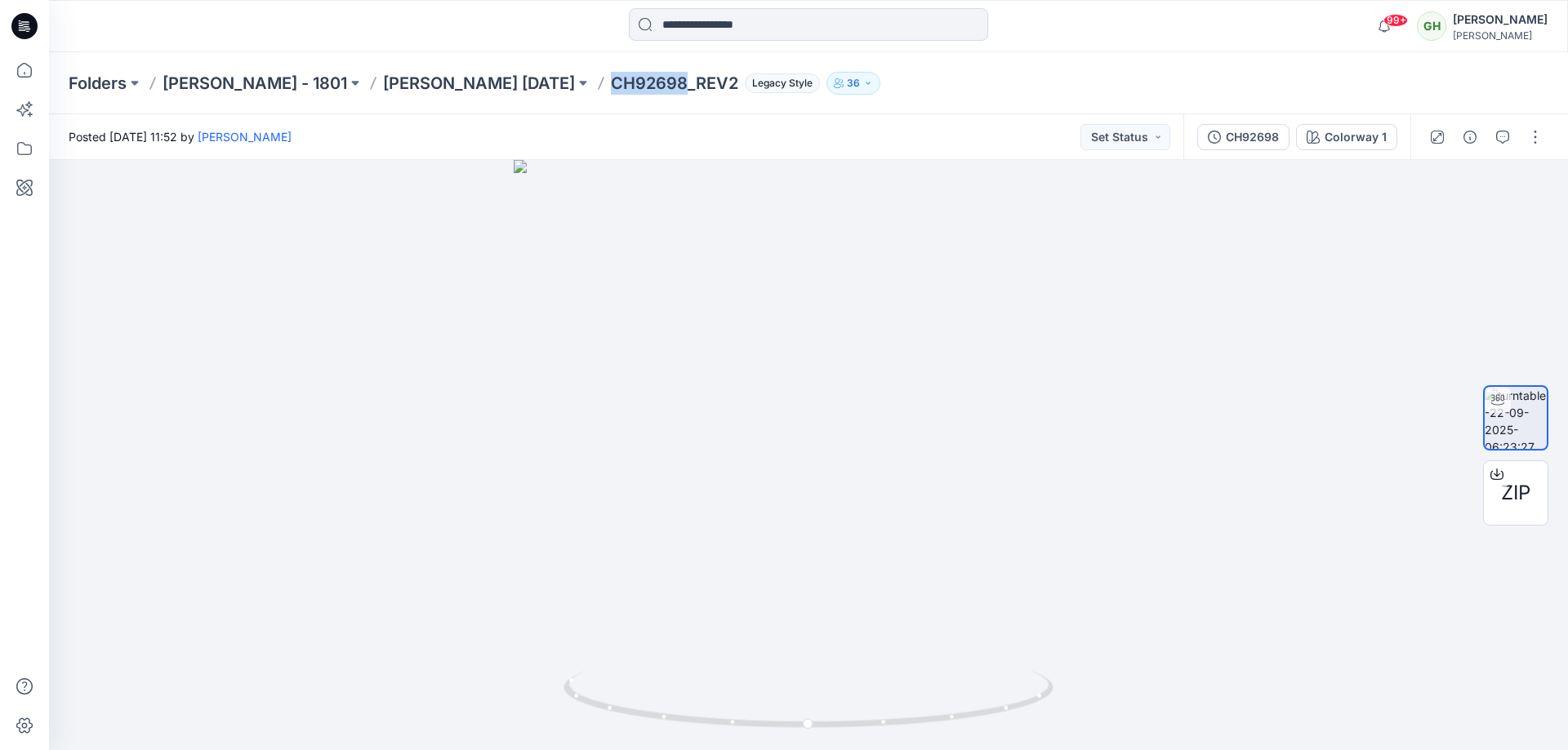
drag, startPoint x: 610, startPoint y: 81, endPoint x: 680, endPoint y: 81, distance: 70.0
click at [680, 81] on p "CH92698_REV2" at bounding box center [675, 83] width 127 height 23
copy p "CH92698"
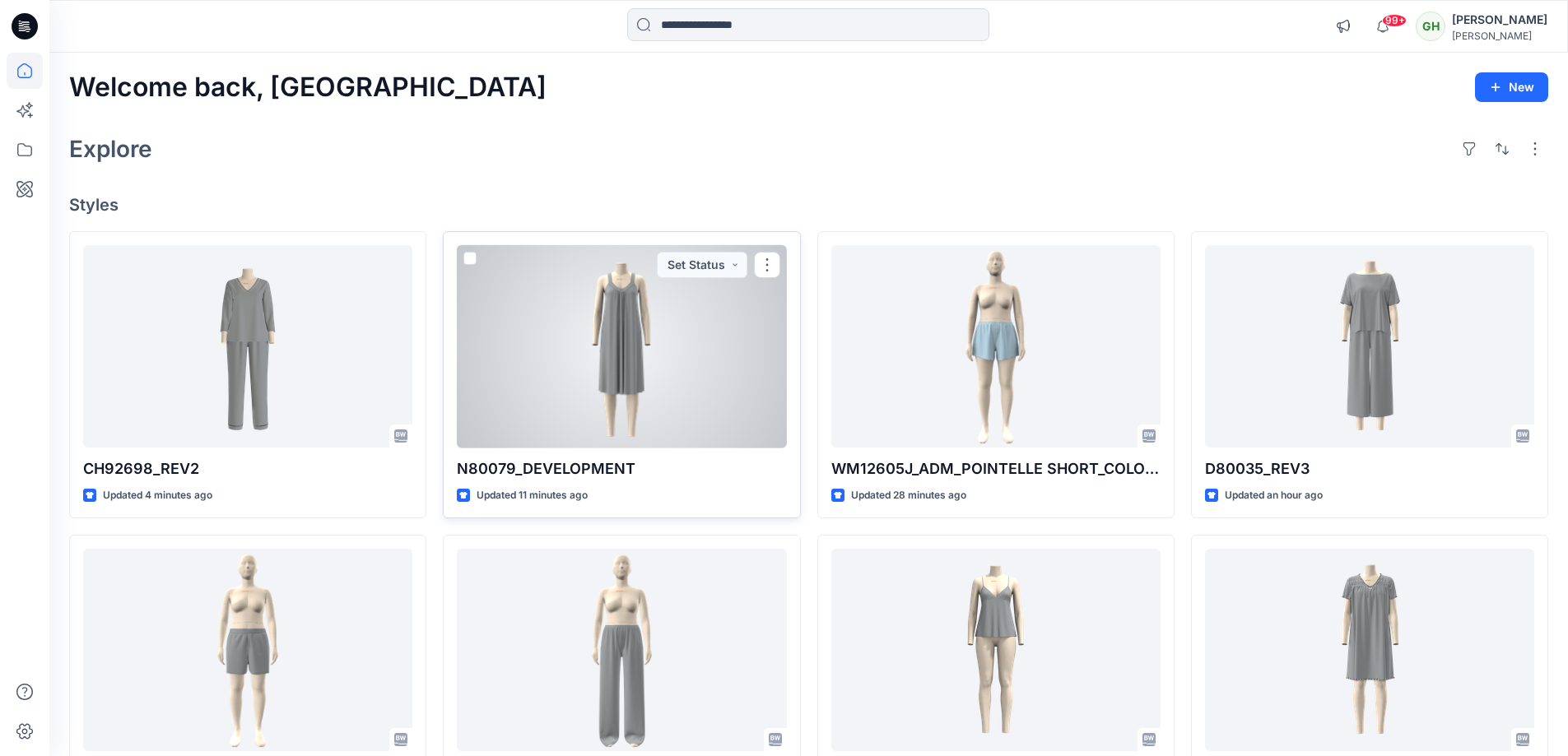
click at [488, 376] on div at bounding box center [621, 347] width 329 height 204
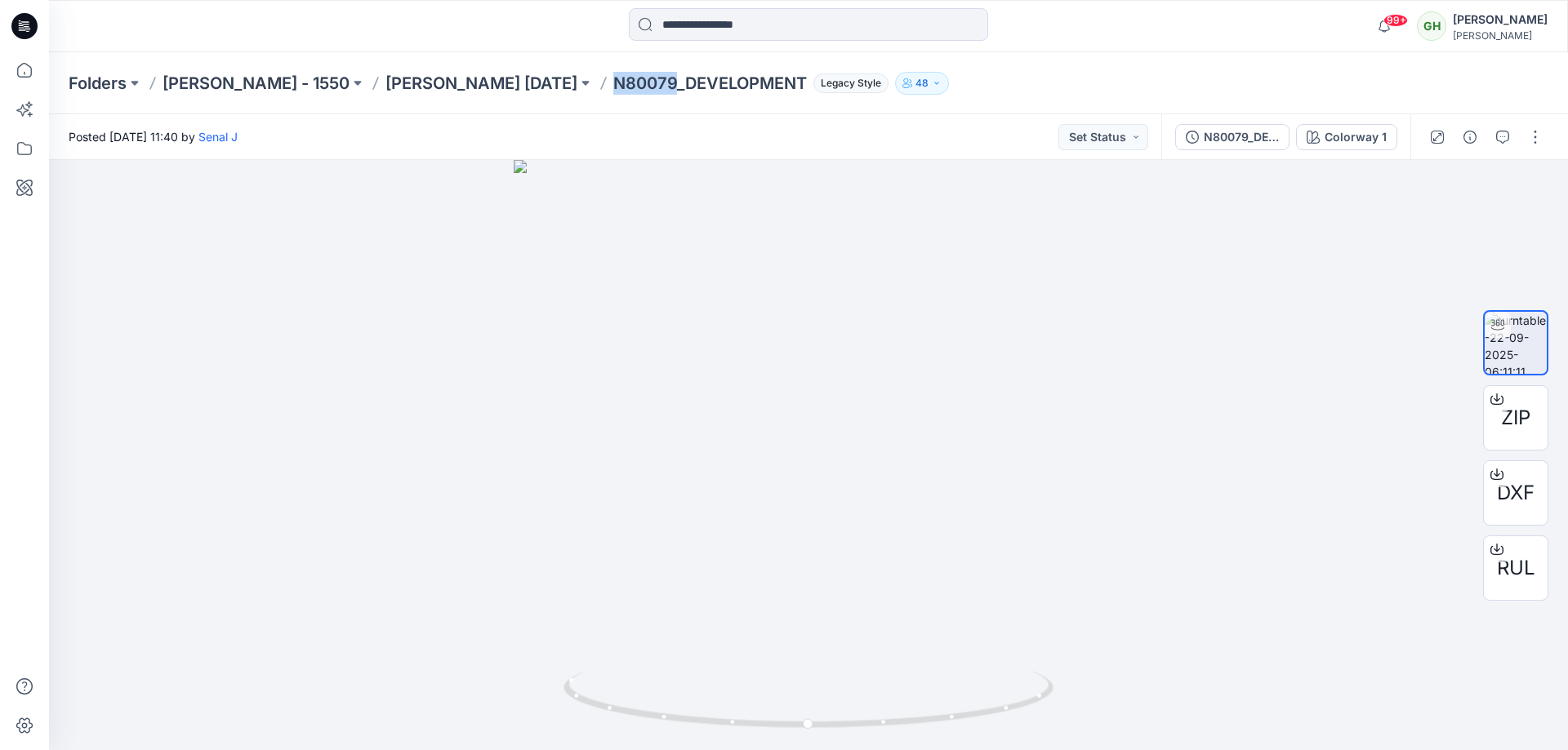
drag, startPoint x: 518, startPoint y: 84, endPoint x: 583, endPoint y: 79, distance: 65.2
click at [583, 79] on div "Folders Ellen Tracy - 1550 Ellen Tracy Nov 25 N80079_DEVELOPMENT Legacy Style 48" at bounding box center [745, 83] width 1352 height 23
copy p "N80079"
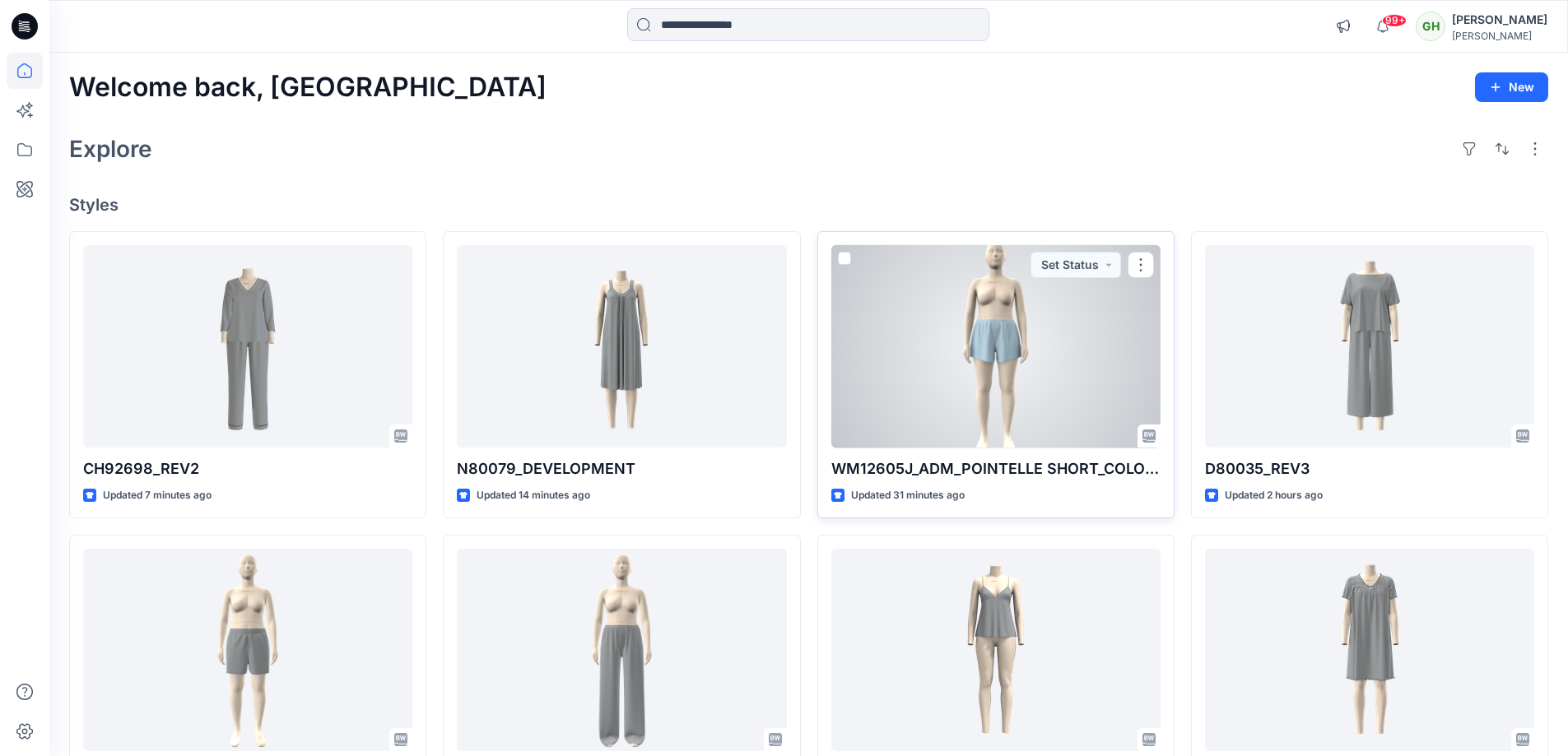
click at [867, 345] on div at bounding box center [996, 347] width 329 height 204
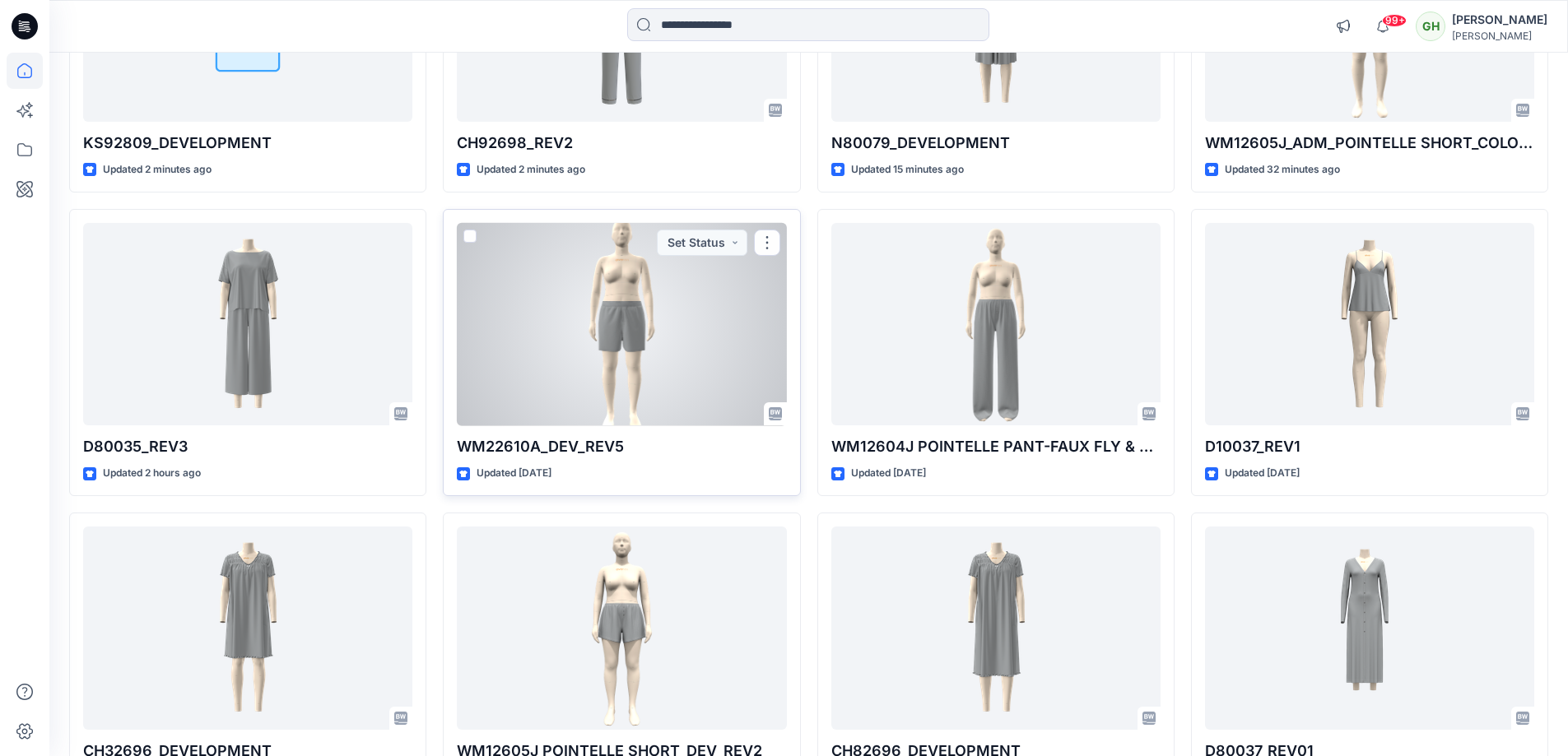
scroll to position [329, 0]
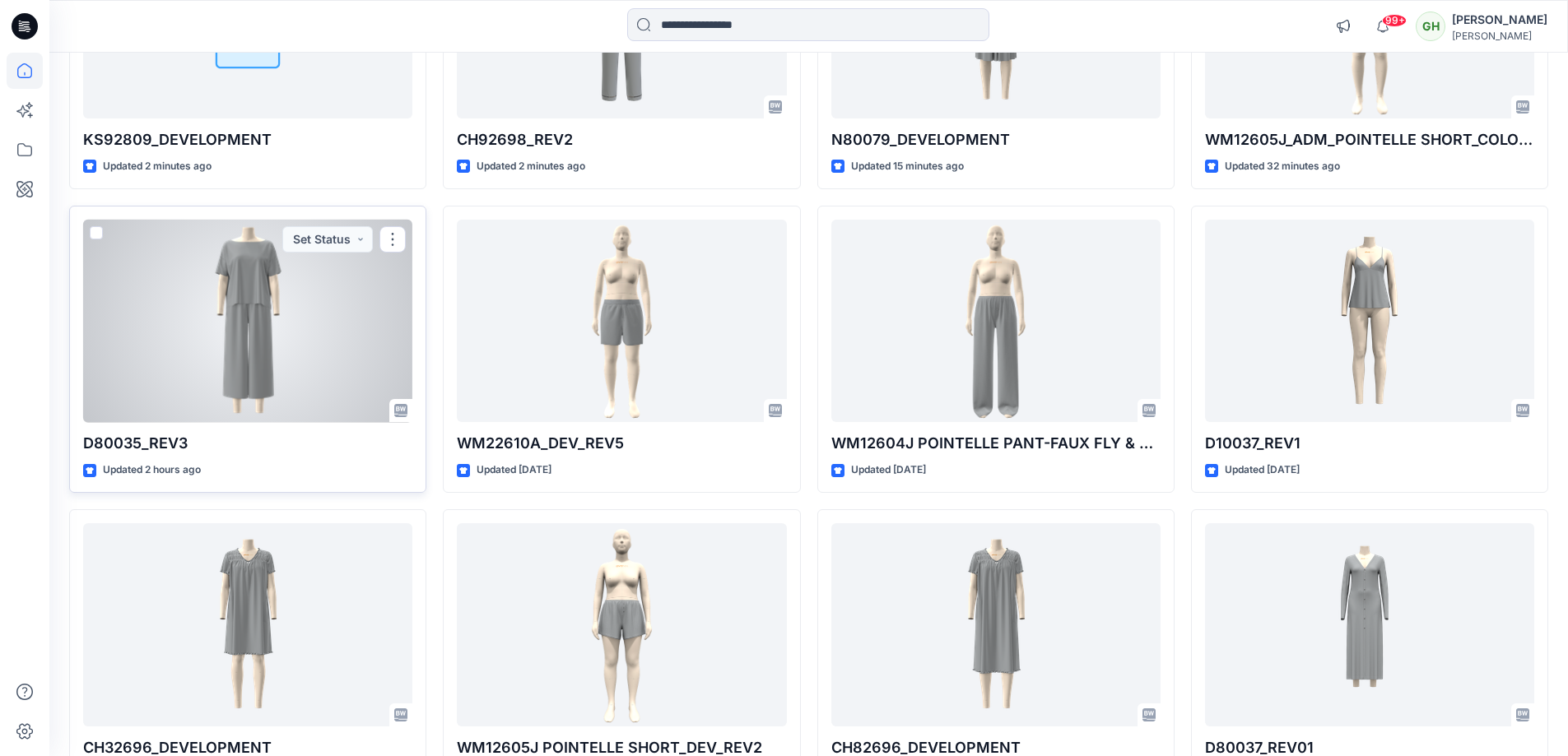
click at [255, 284] on div at bounding box center [247, 322] width 329 height 204
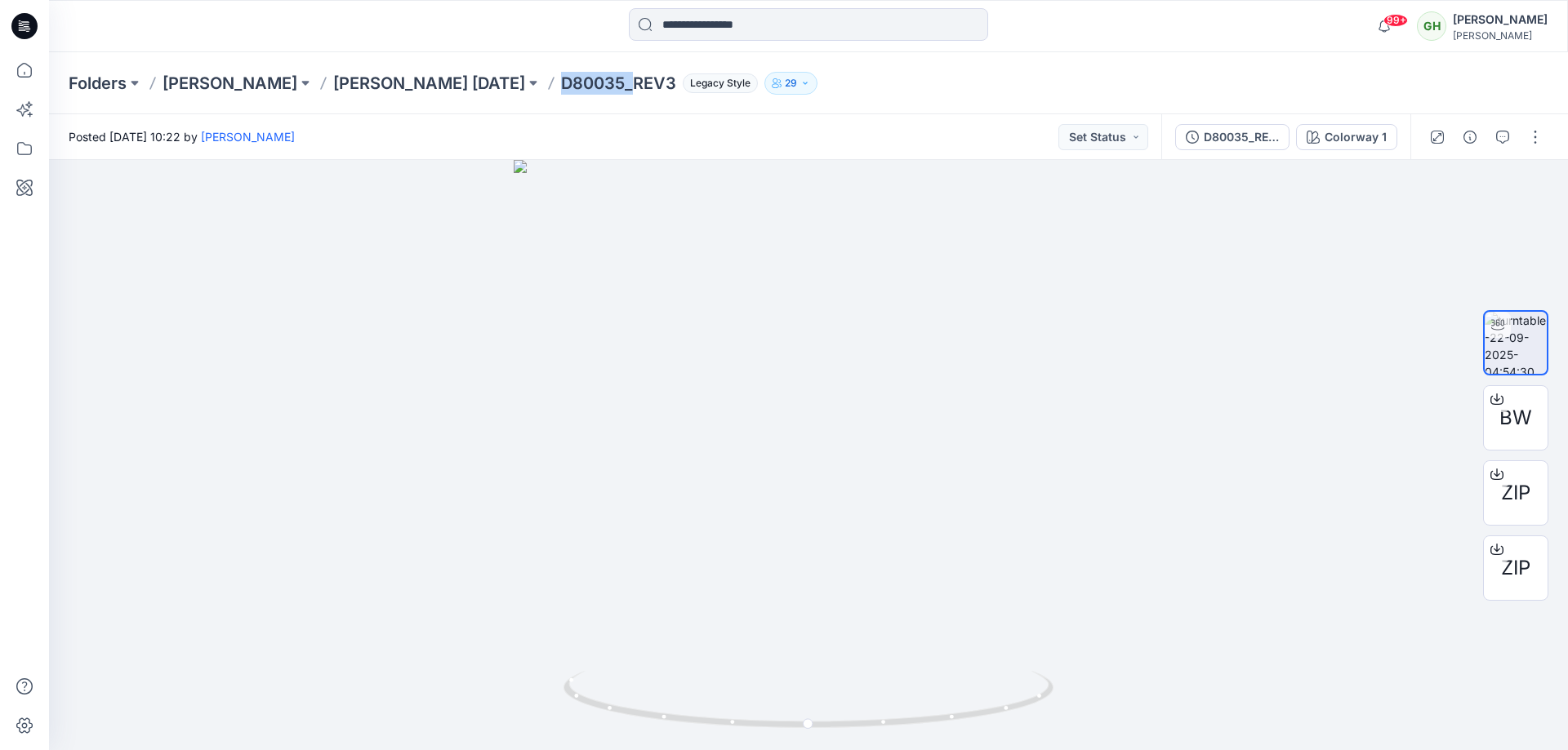
drag, startPoint x: 543, startPoint y: 86, endPoint x: 612, endPoint y: 86, distance: 69.0
click at [612, 86] on p "D80035_REV3" at bounding box center [619, 83] width 115 height 23
copy p "D80035_"
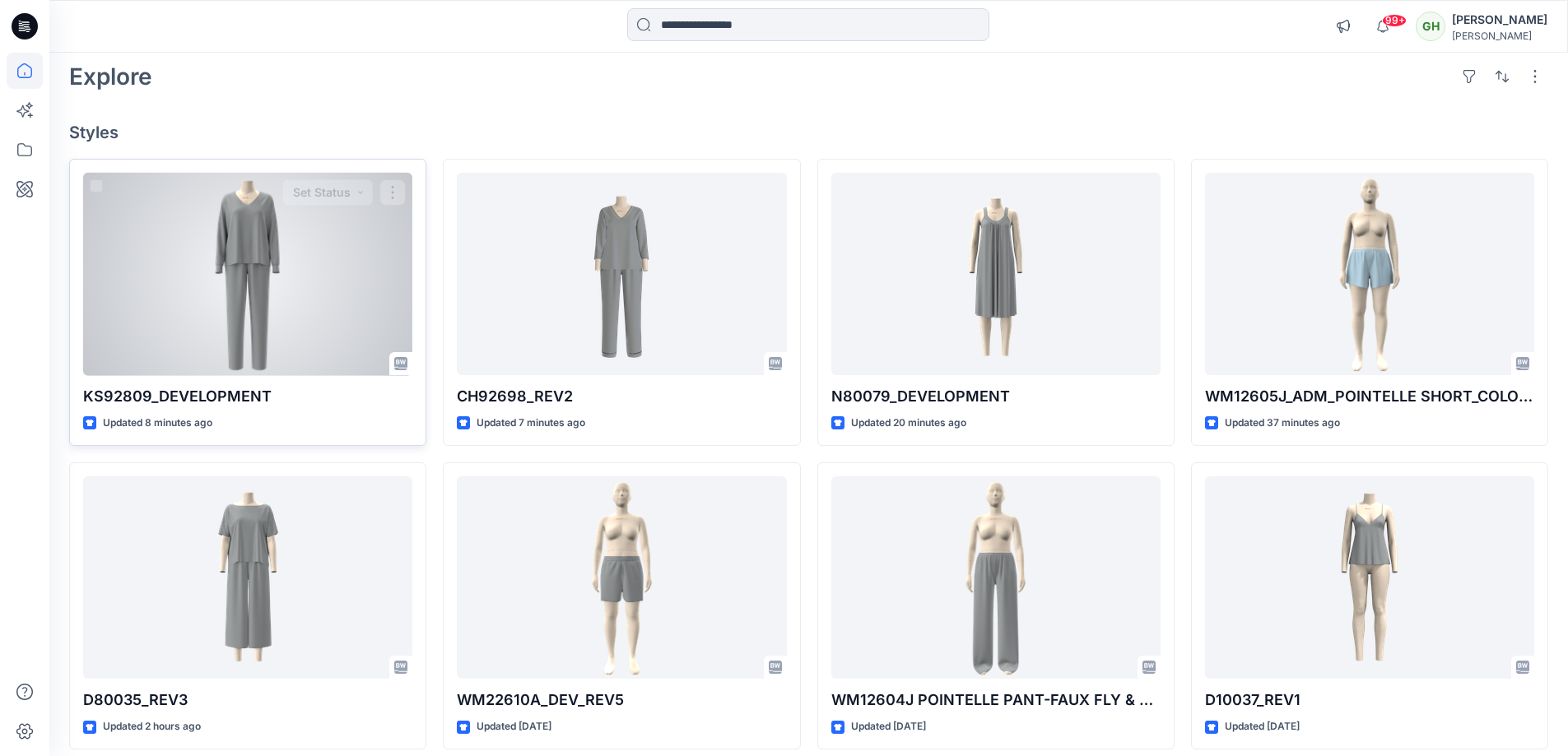
scroll to position [164, 0]
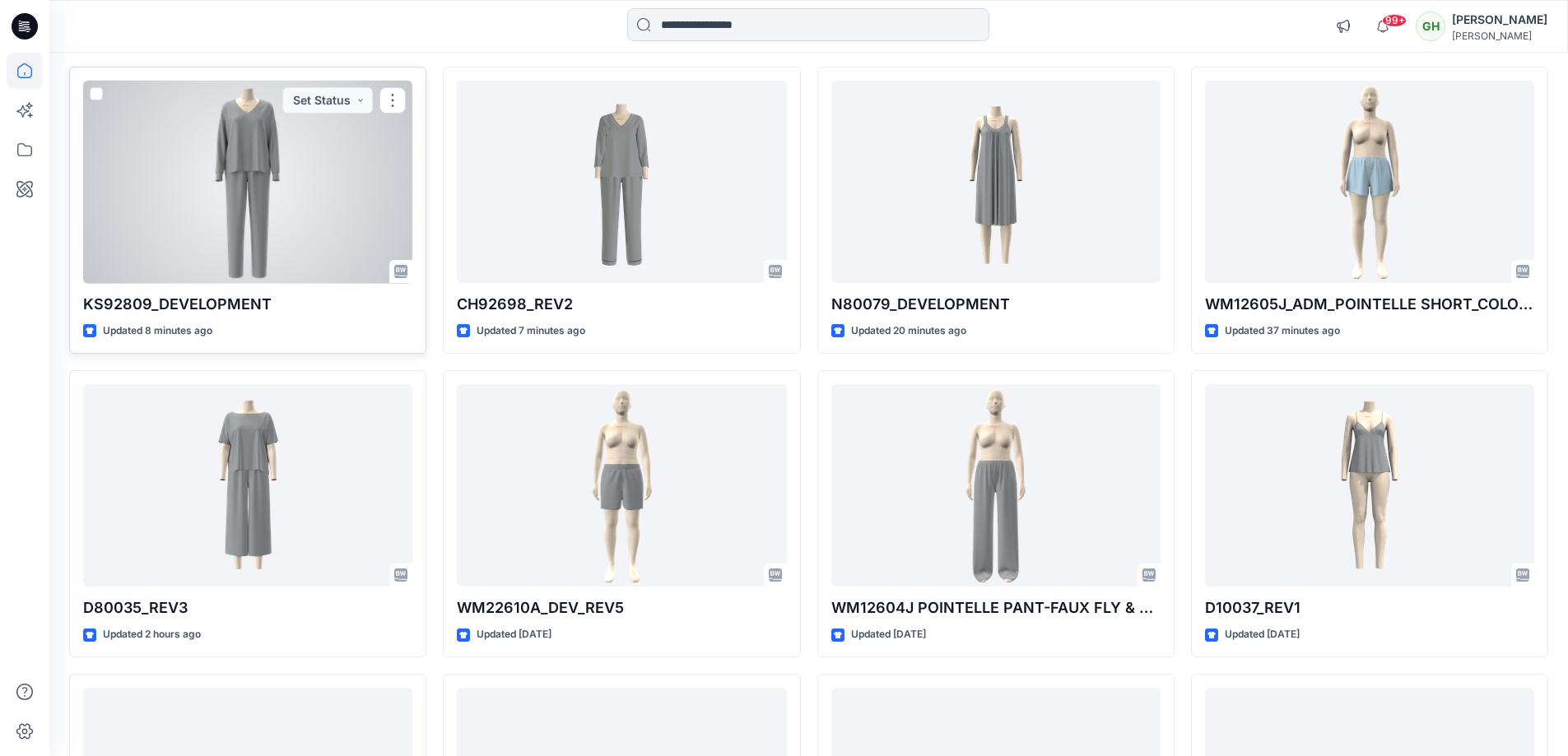
click at [125, 111] on div at bounding box center [247, 182] width 329 height 204
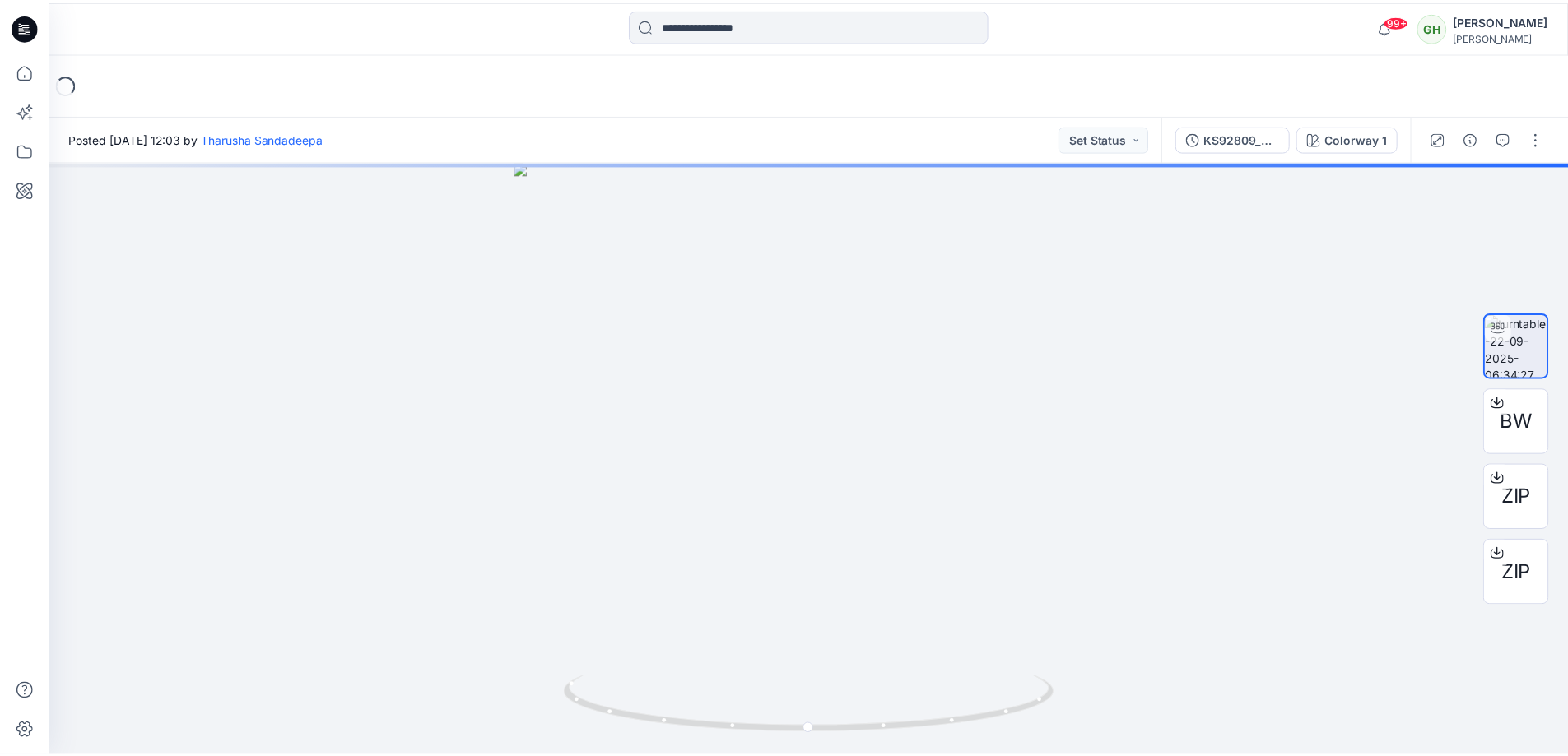
scroll to position [164, 0]
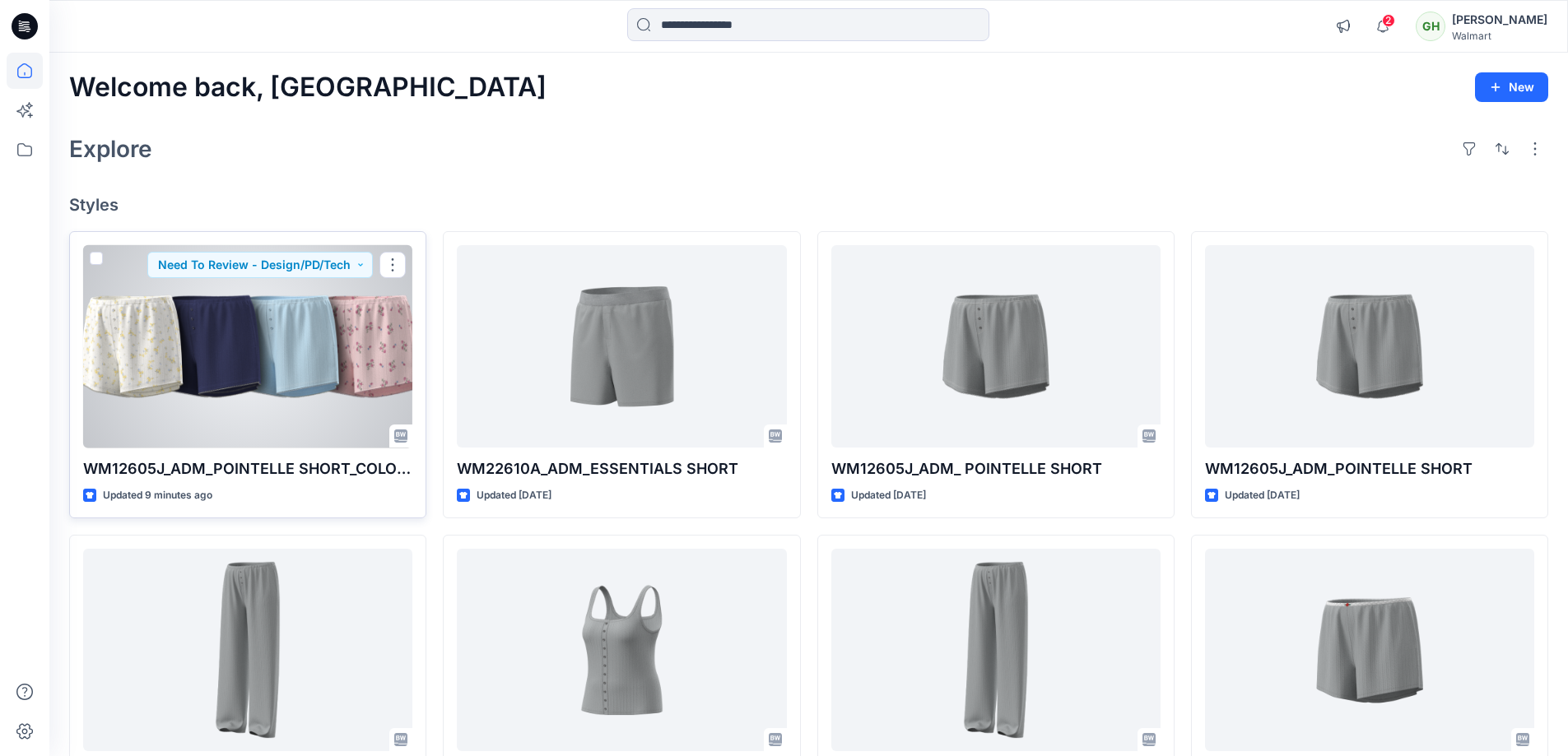
click at [294, 281] on div at bounding box center [247, 347] width 329 height 204
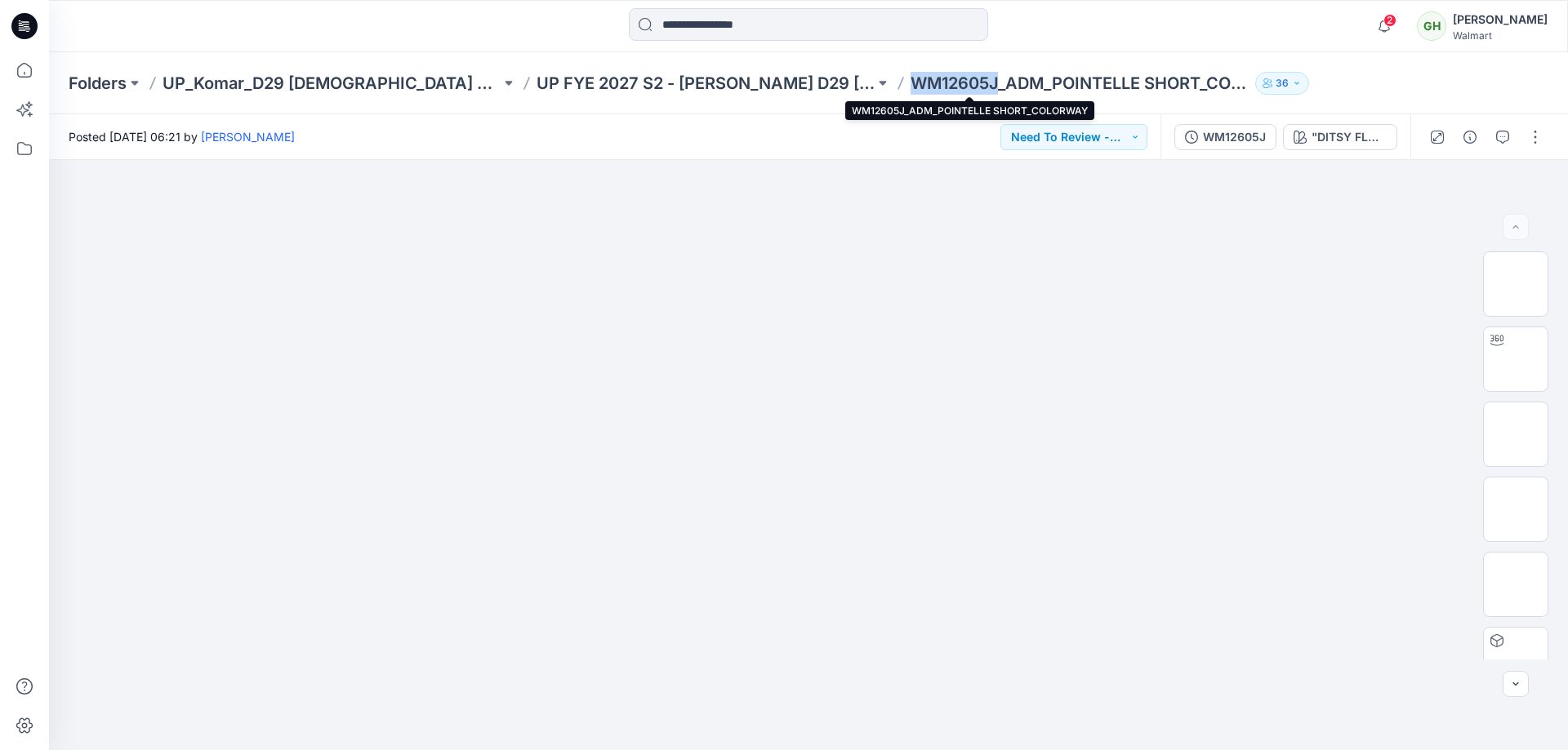
drag, startPoint x: 802, startPoint y: 76, endPoint x: 888, endPoint y: 92, distance: 87.5
click at [910, 92] on p "WM12605J_ADM_POINTELLE SHORT_COLORWAY" at bounding box center [1079, 83] width 338 height 23
copy p "WM12605J"
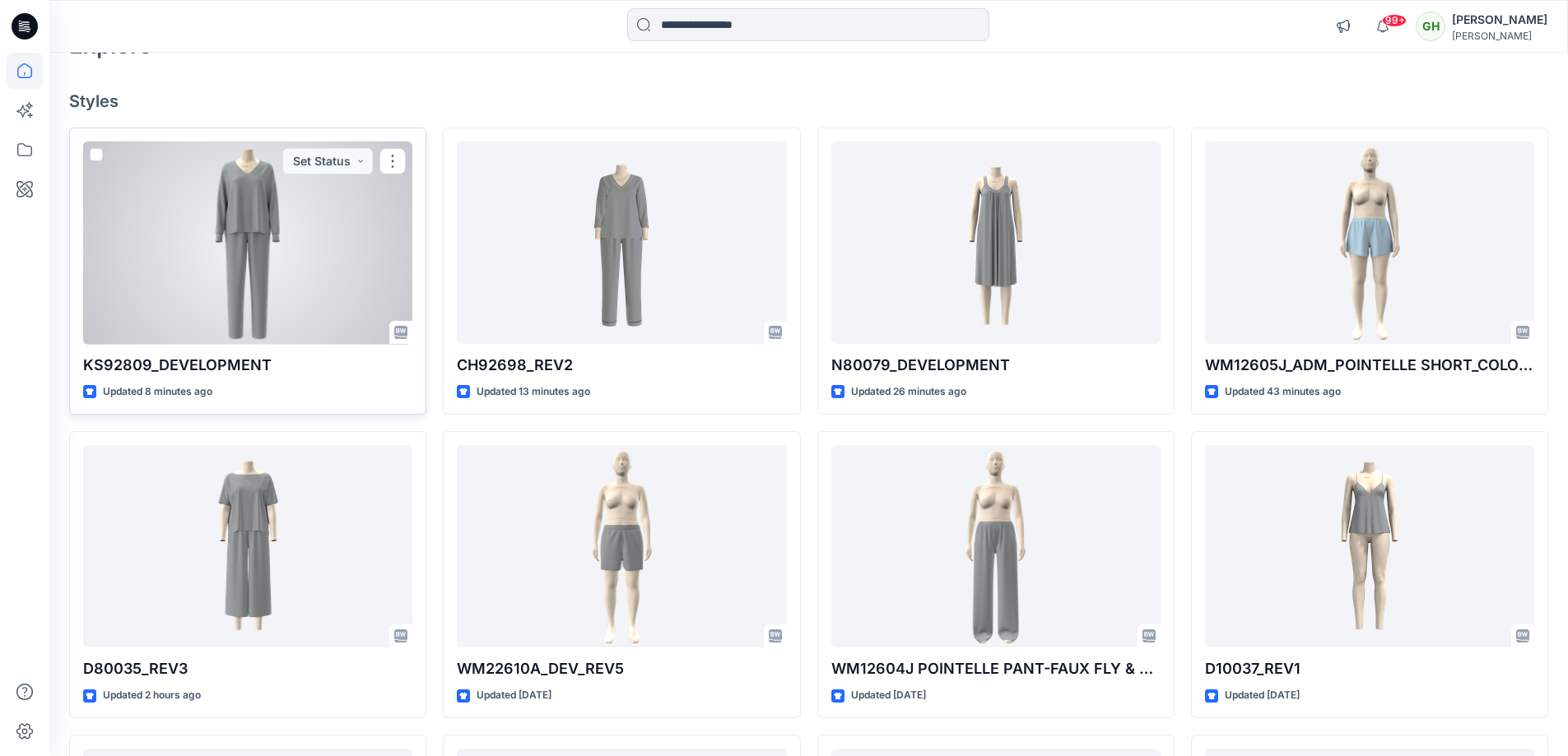
scroll to position [164, 0]
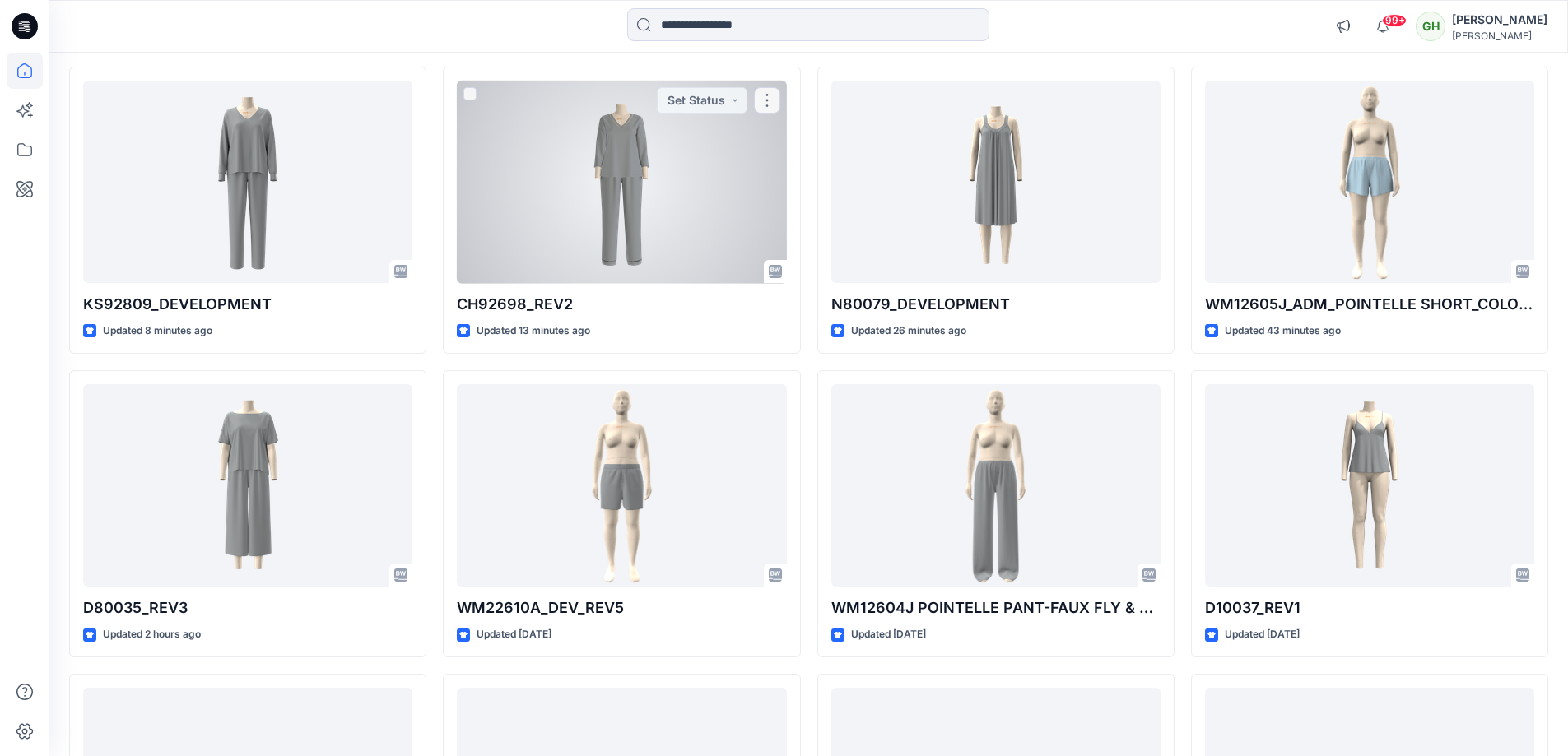
click at [553, 235] on div at bounding box center [621, 182] width 329 height 204
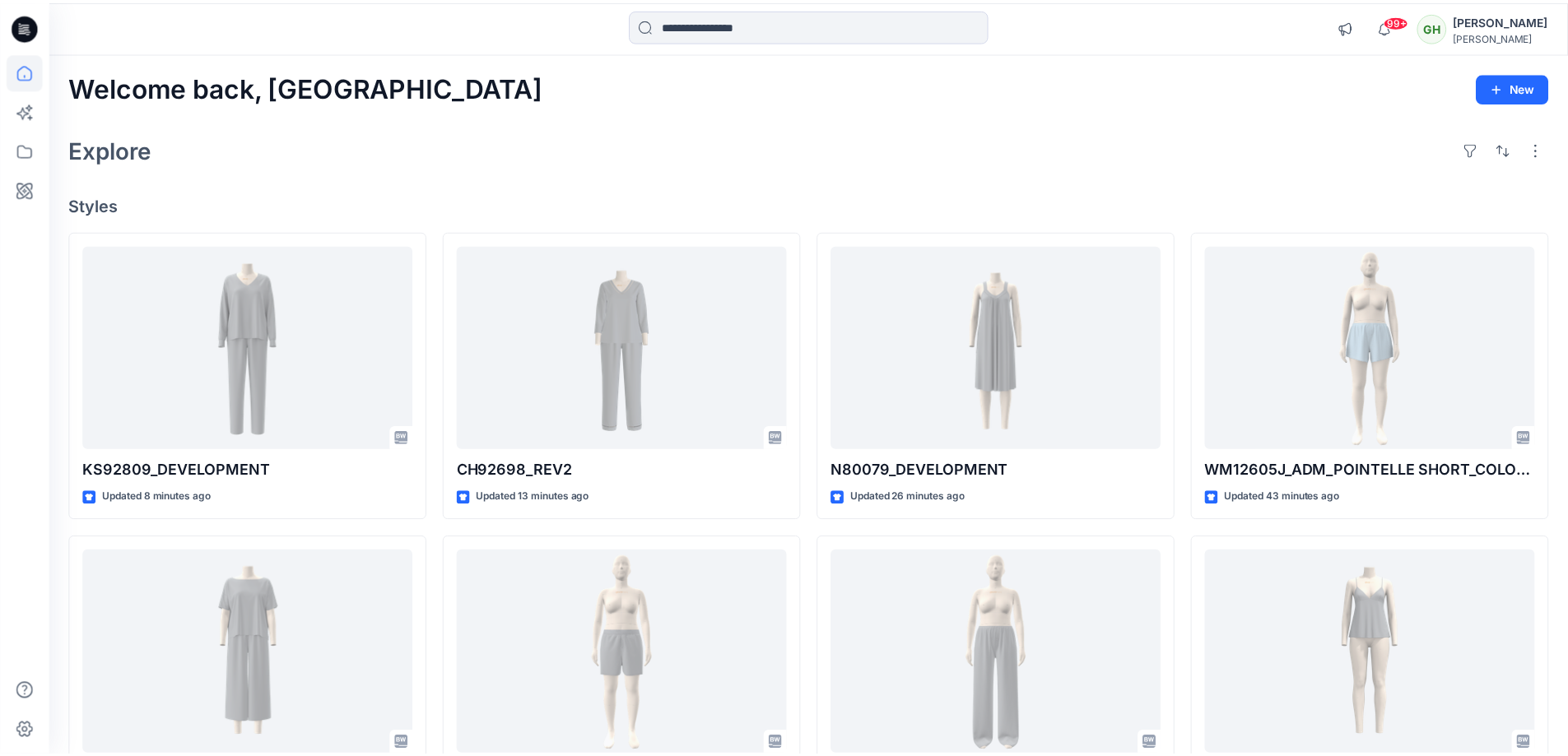
scroll to position [164, 0]
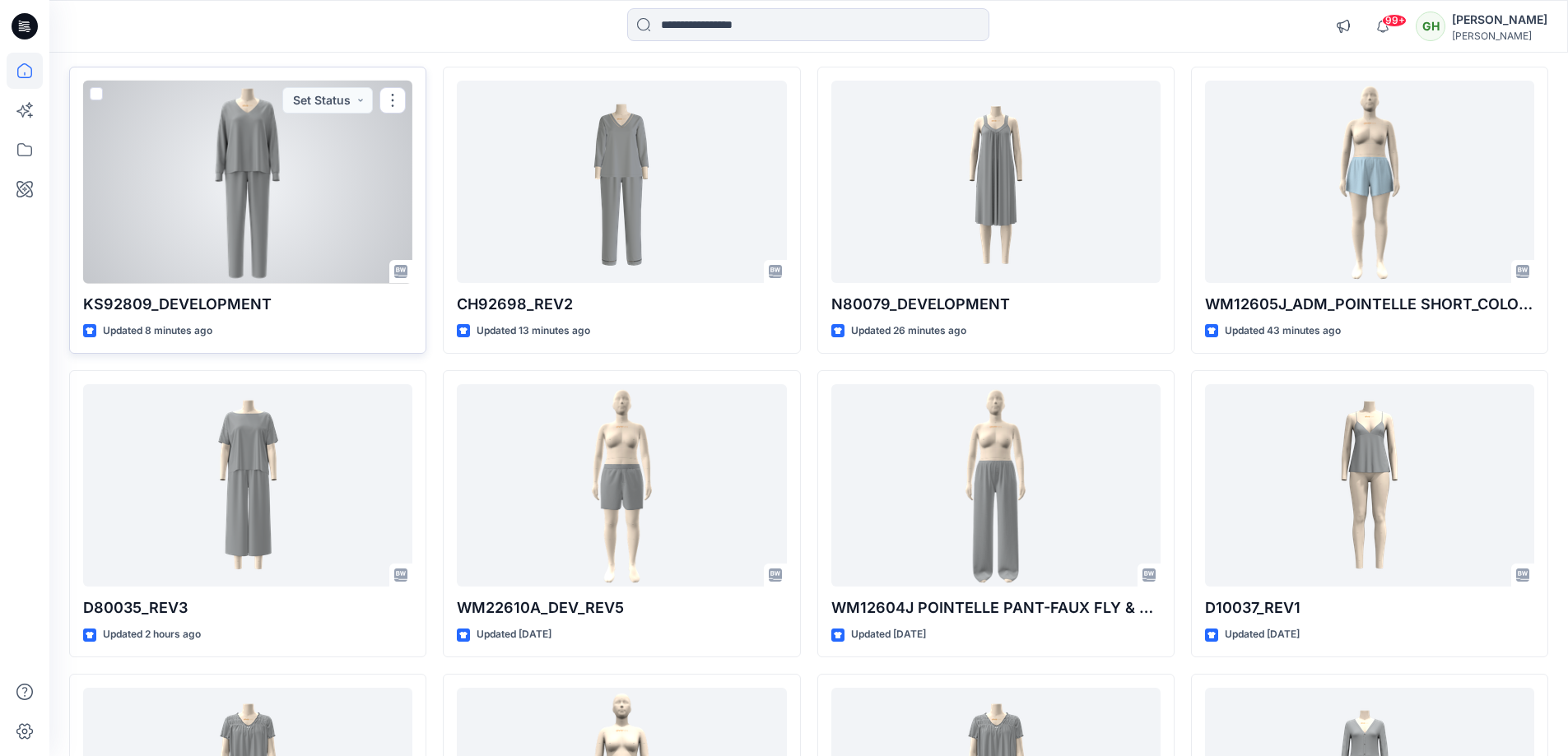
click at [260, 247] on div at bounding box center [247, 182] width 329 height 204
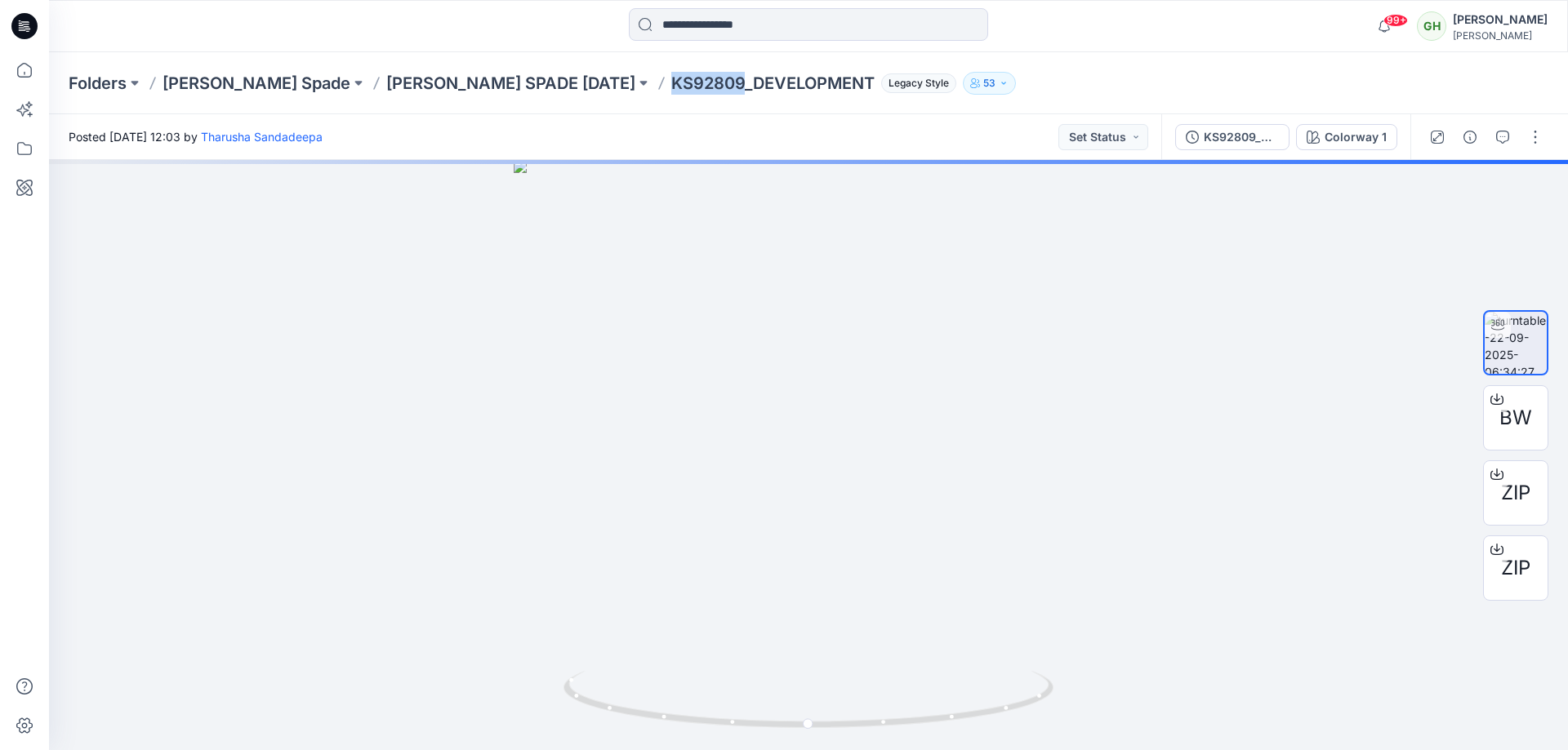
drag, startPoint x: 480, startPoint y: 76, endPoint x: 555, endPoint y: 85, distance: 75.5
click at [555, 85] on div "Folders [PERSON_NAME] [PERSON_NAME] SPADE [DATE] KS92809_DEVELOPMENT Legacy Sty…" at bounding box center [745, 83] width 1352 height 23
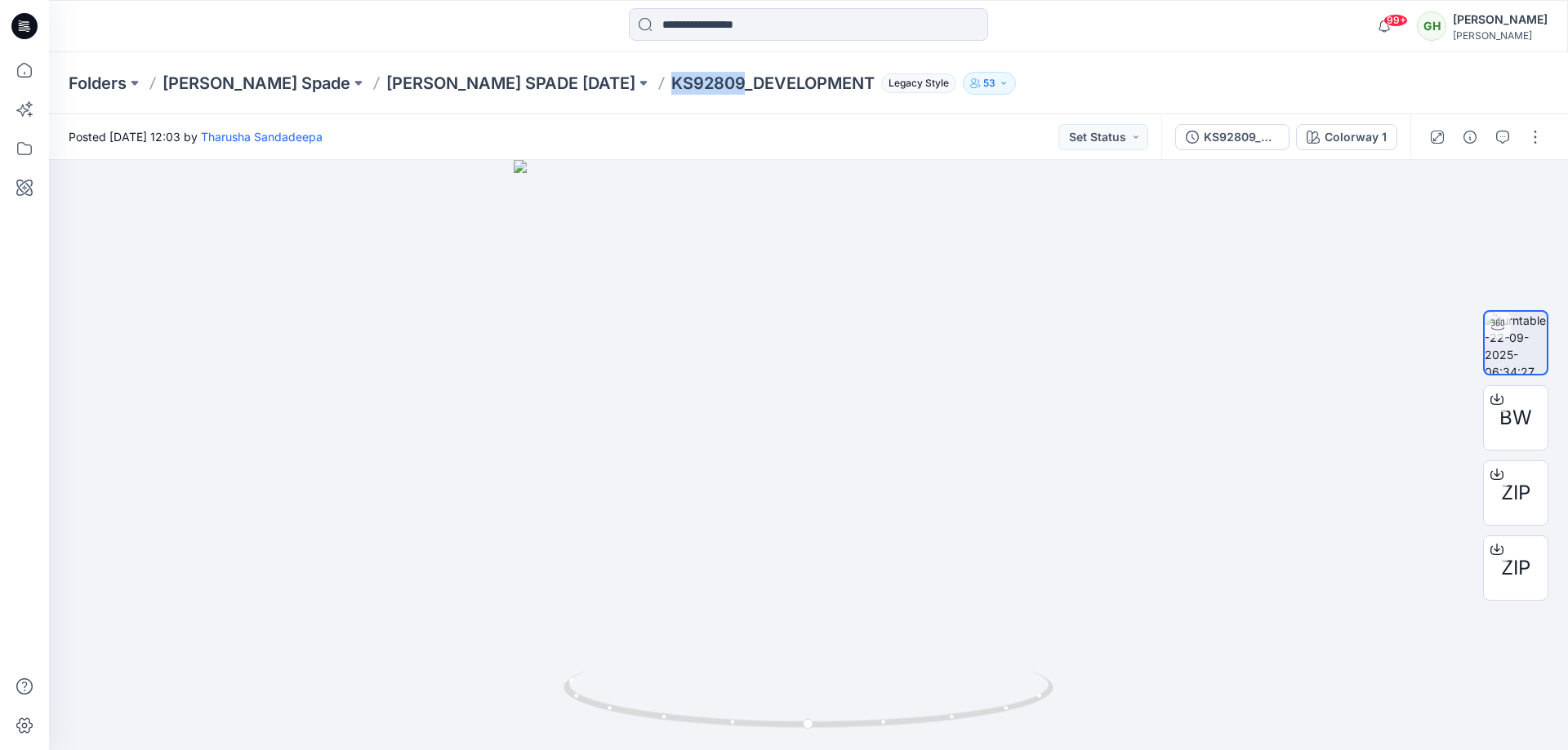
copy p "KS92809"
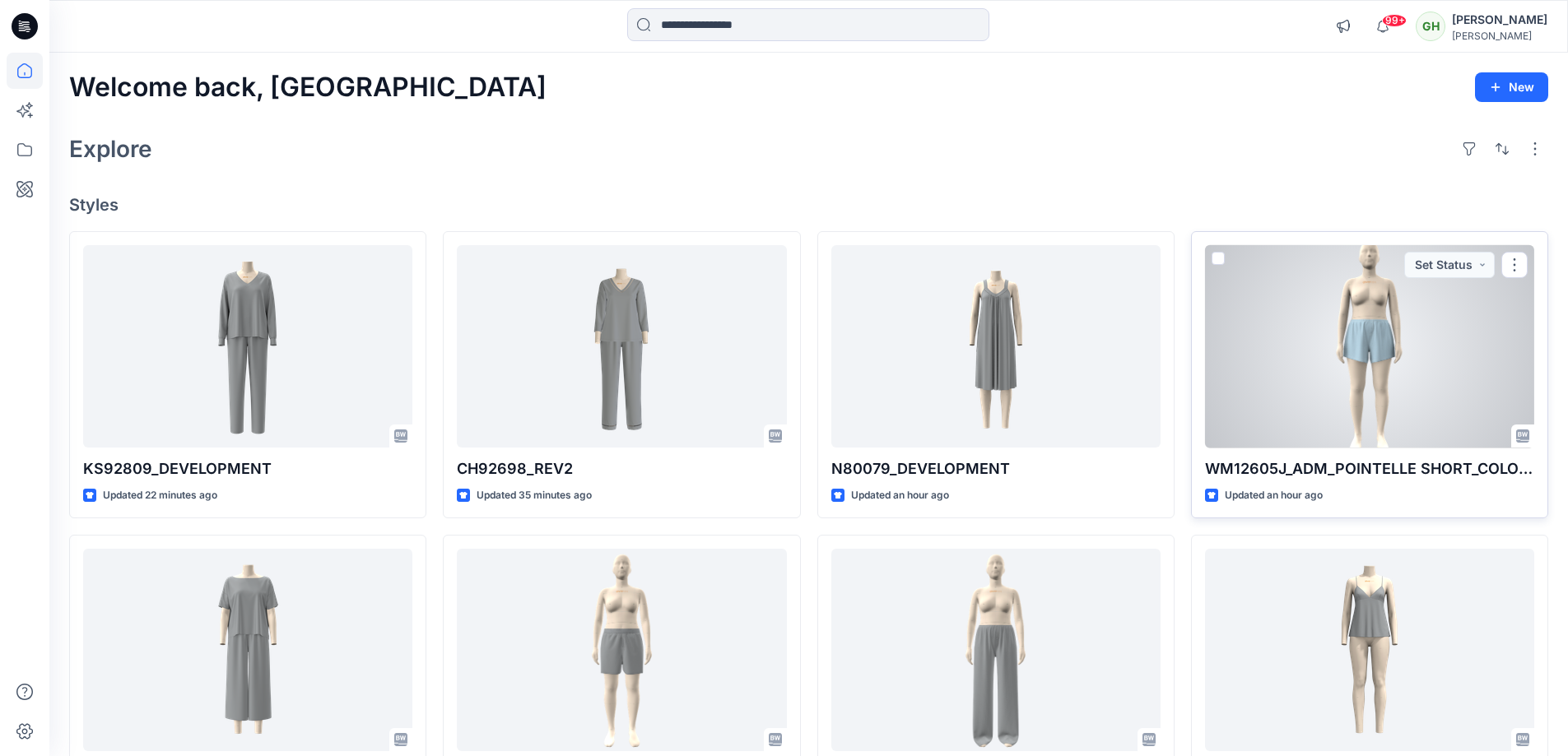
click at [1373, 422] on div at bounding box center [1370, 347] width 329 height 204
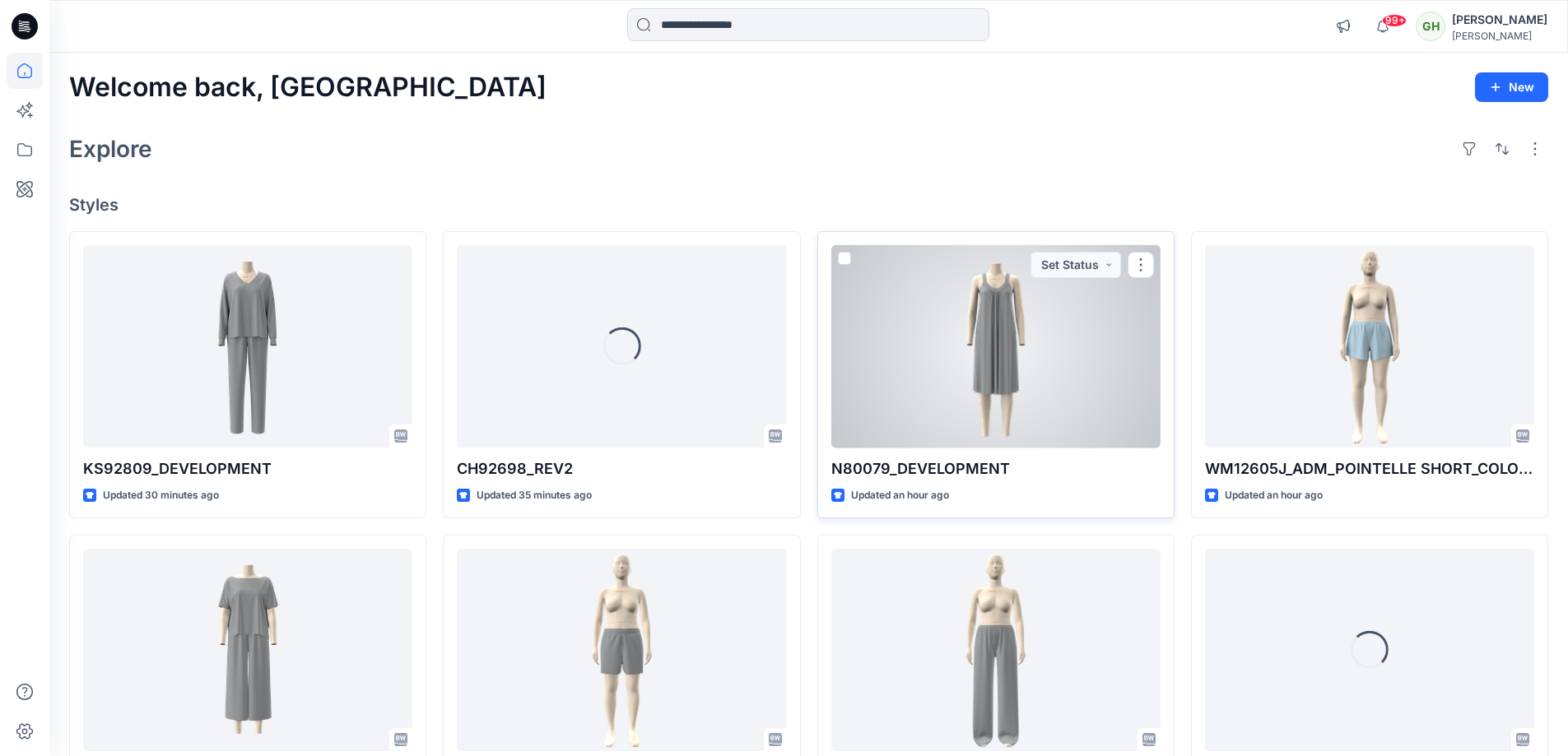
click at [1009, 393] on div at bounding box center [996, 347] width 329 height 204
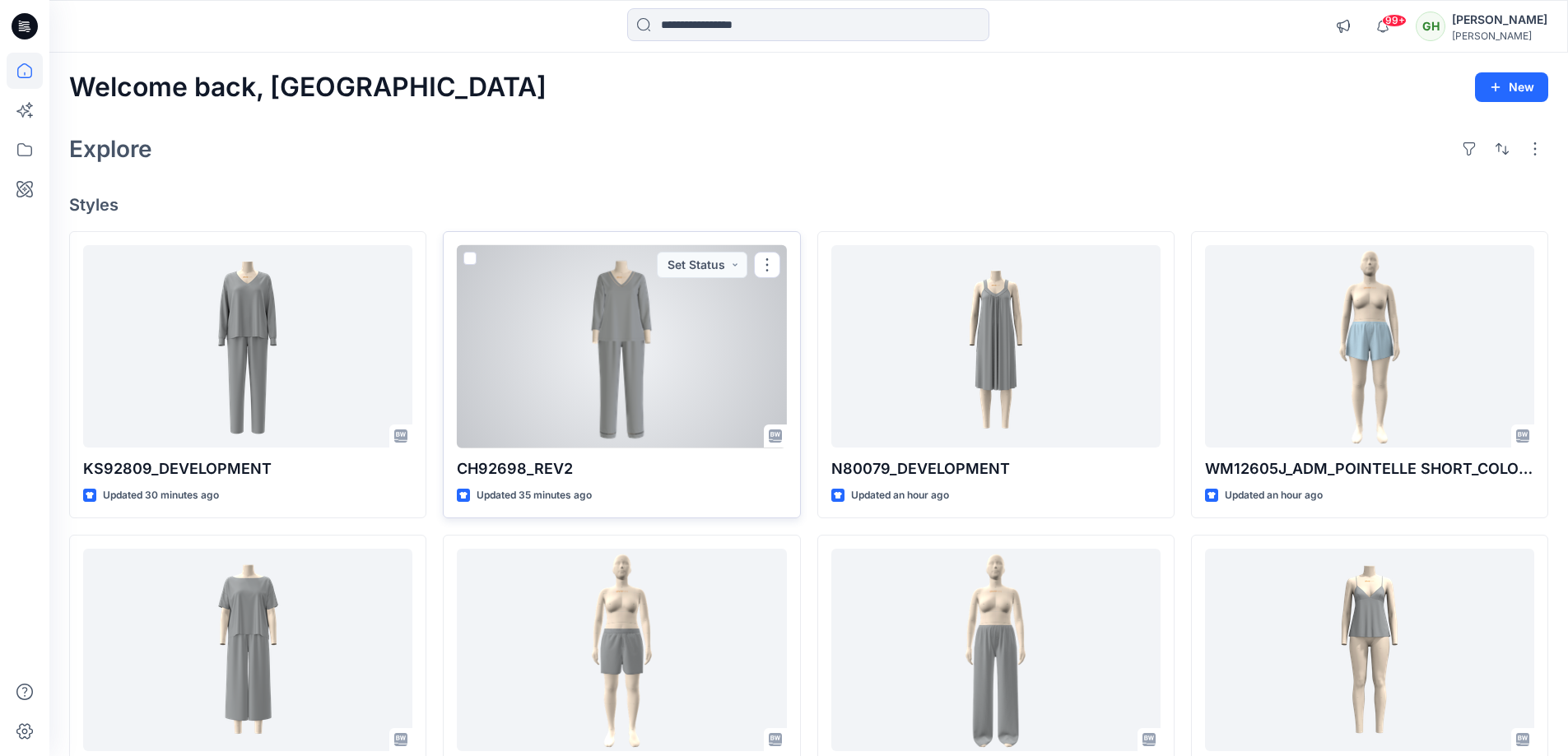
click at [741, 355] on div at bounding box center [621, 347] width 329 height 204
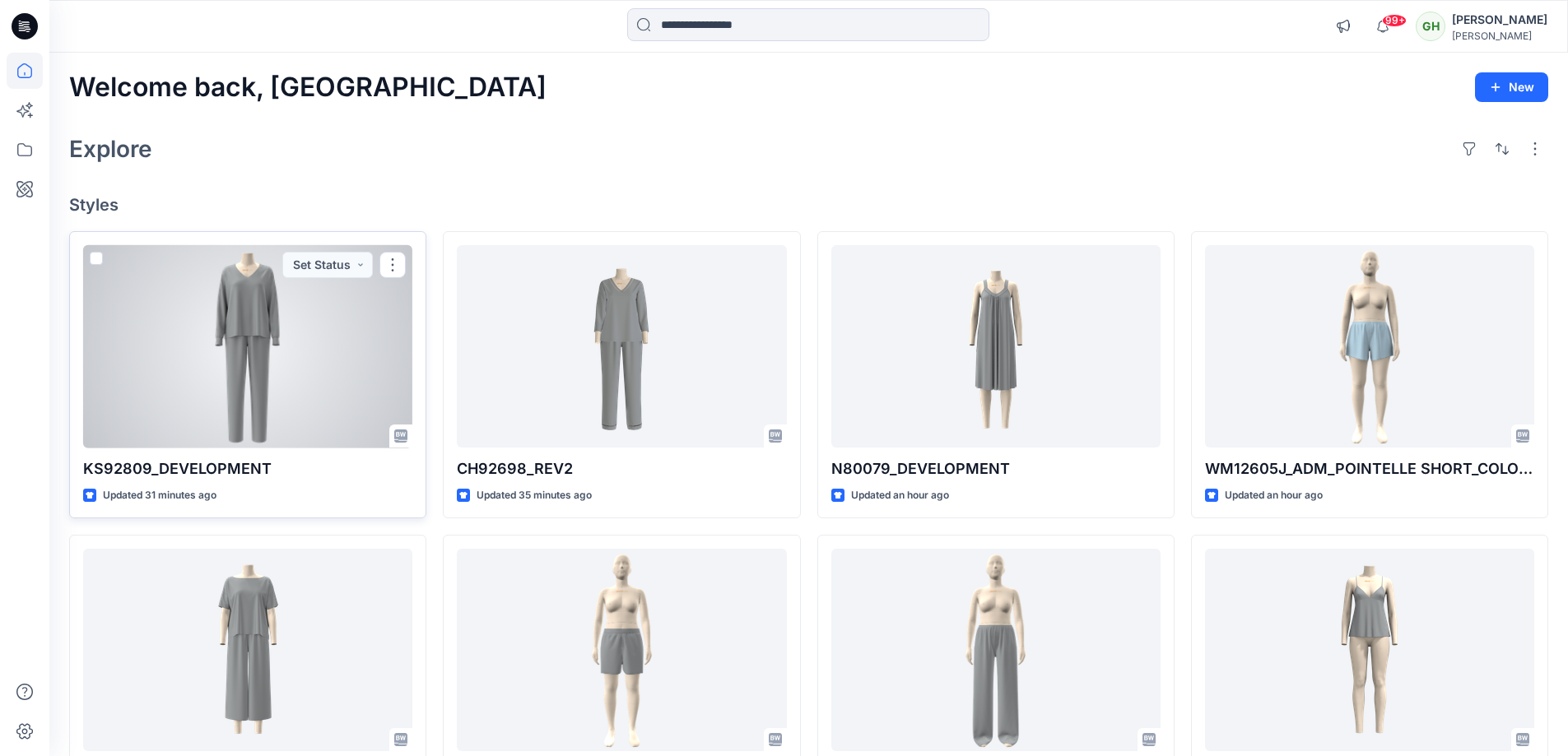
click at [186, 378] on div at bounding box center [247, 347] width 329 height 204
click at [270, 334] on div at bounding box center [247, 347] width 329 height 204
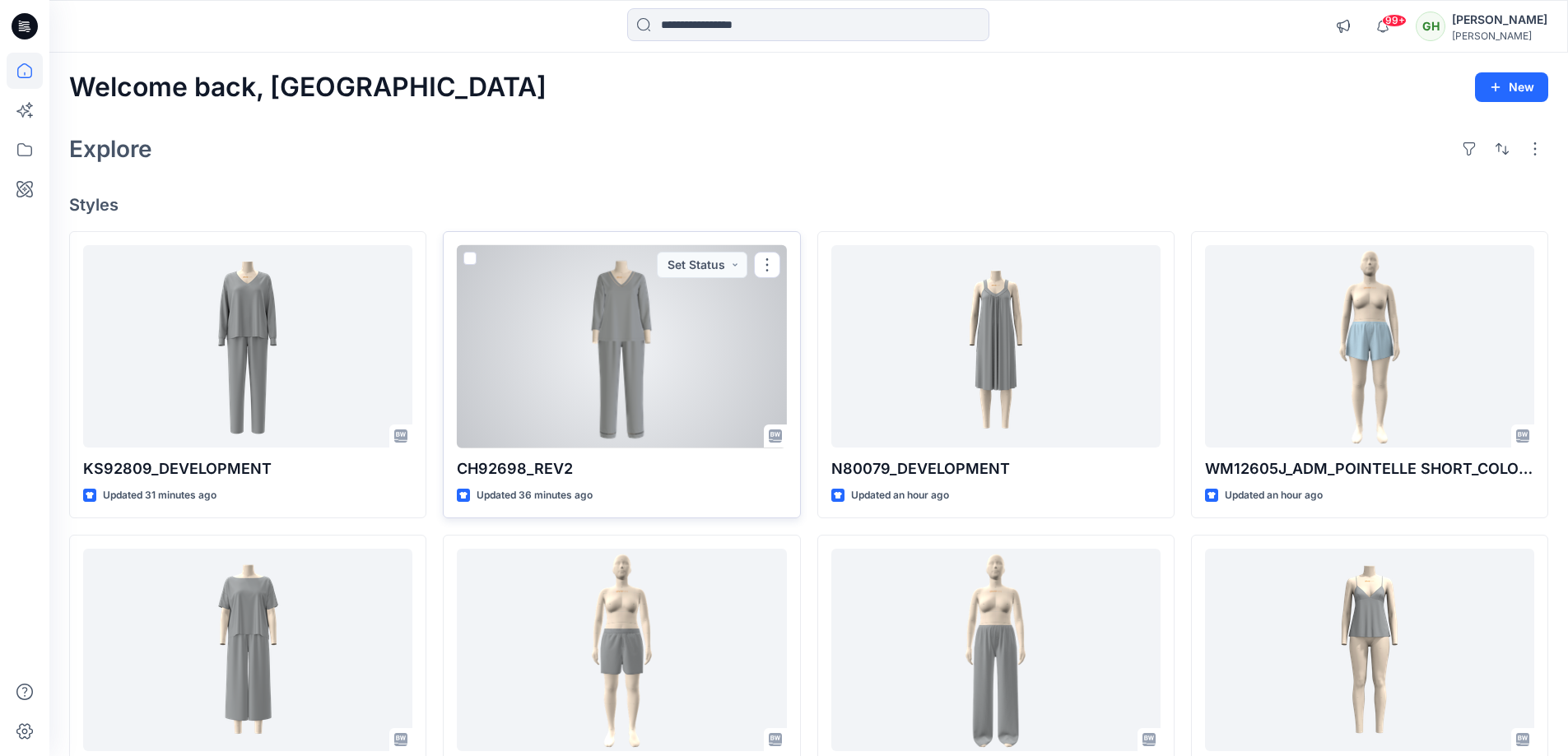
click at [686, 387] on div at bounding box center [621, 347] width 329 height 204
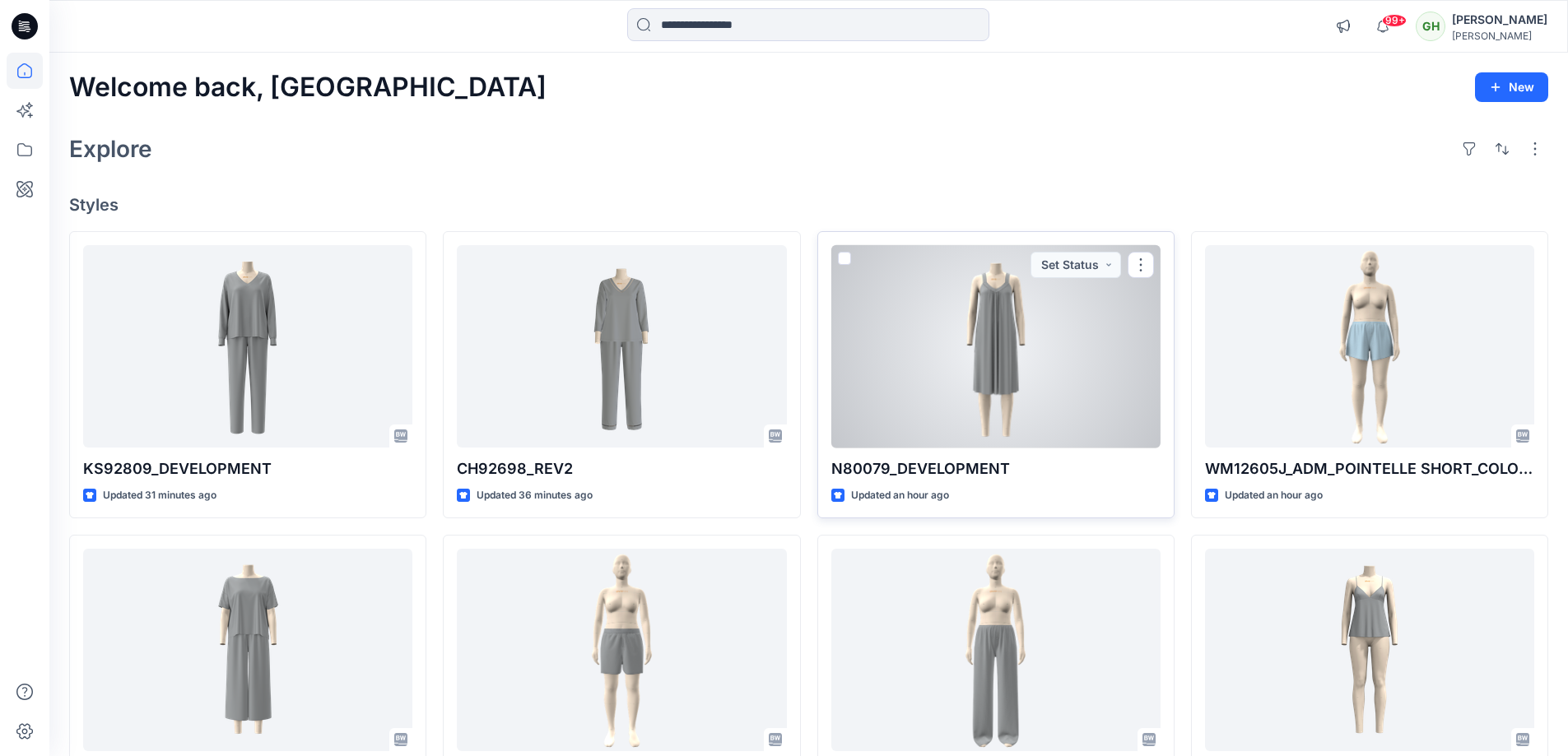
click at [978, 352] on div at bounding box center [996, 347] width 329 height 204
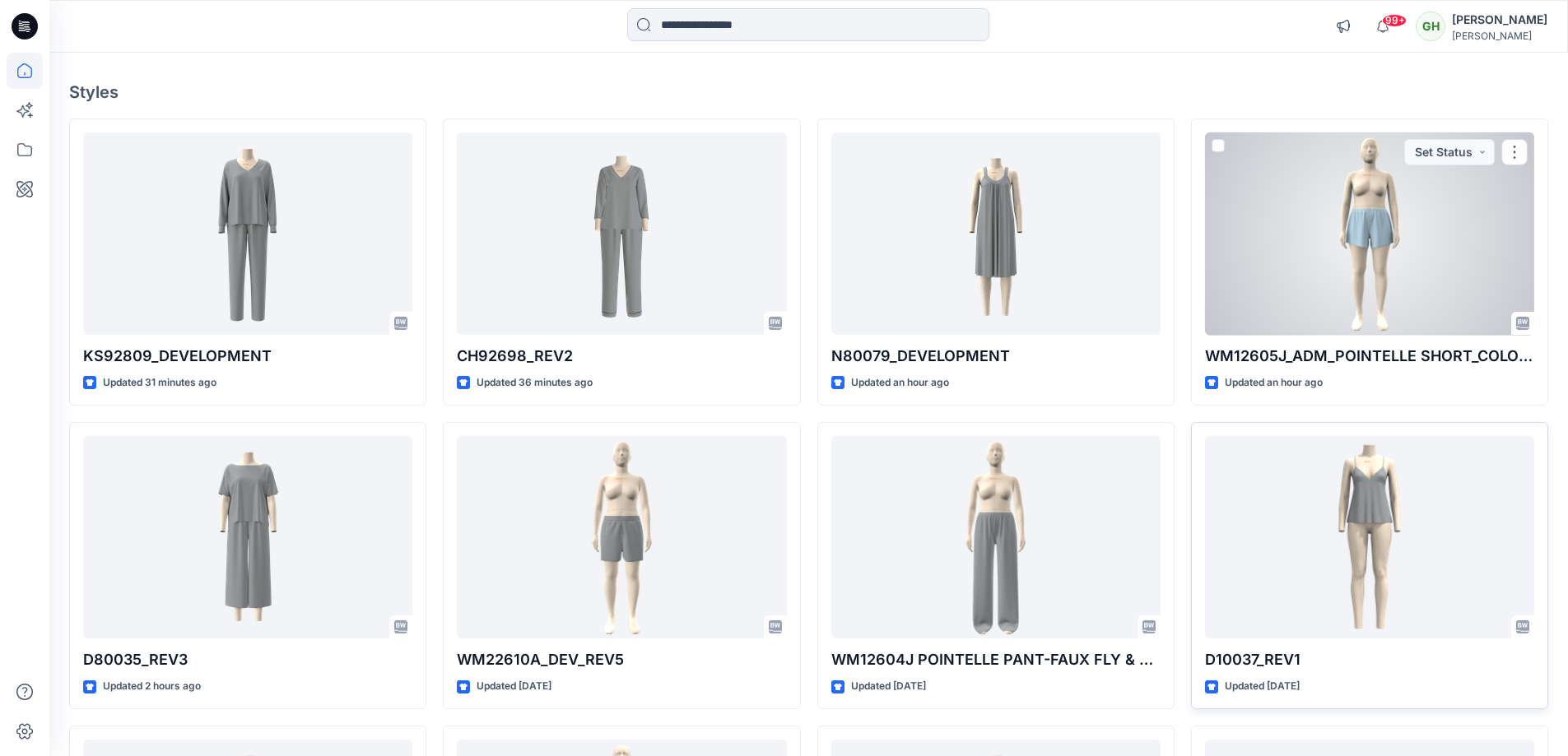
scroll to position [247, 0]
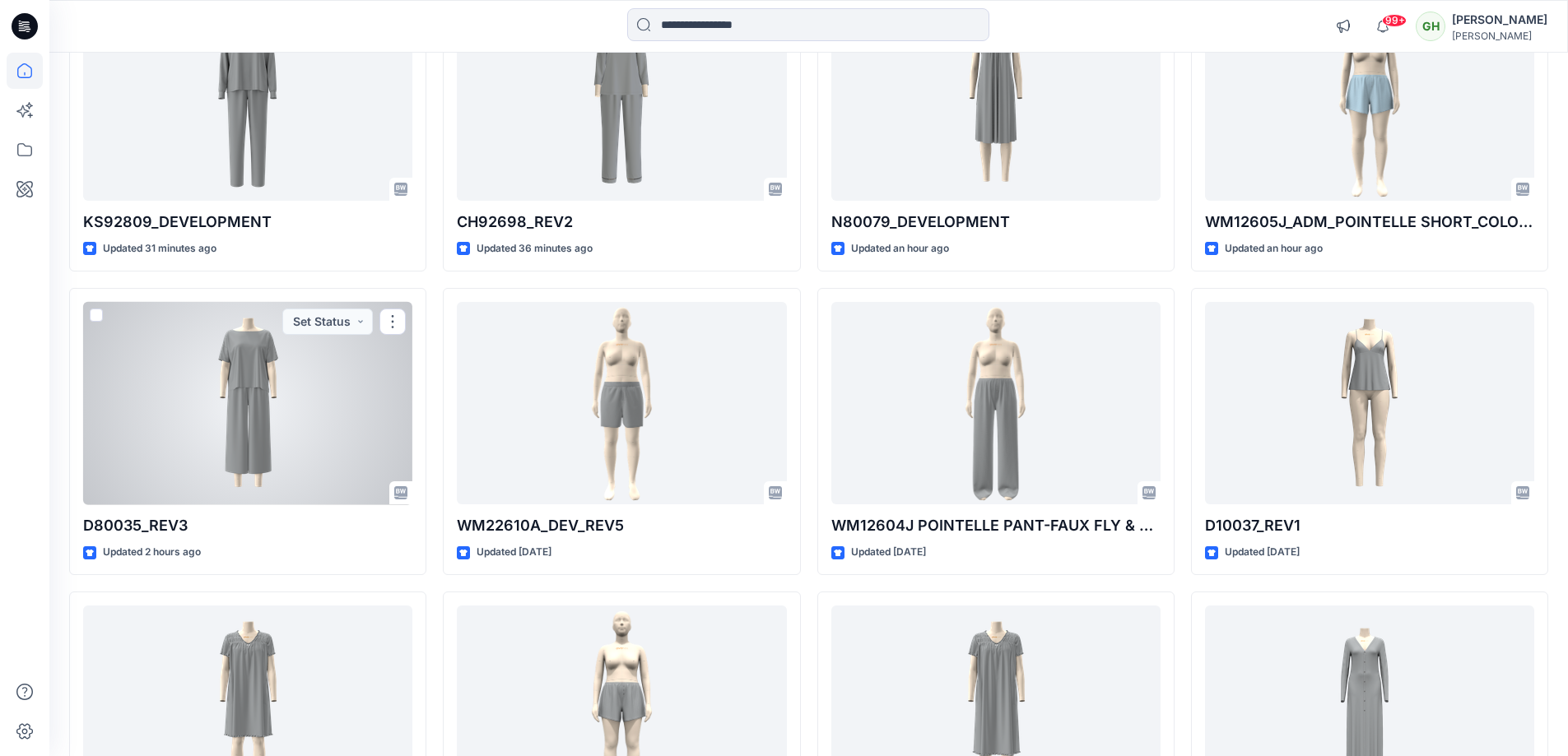
click at [368, 381] on div at bounding box center [247, 404] width 329 height 204
